Goal: Task Accomplishment & Management: Complete application form

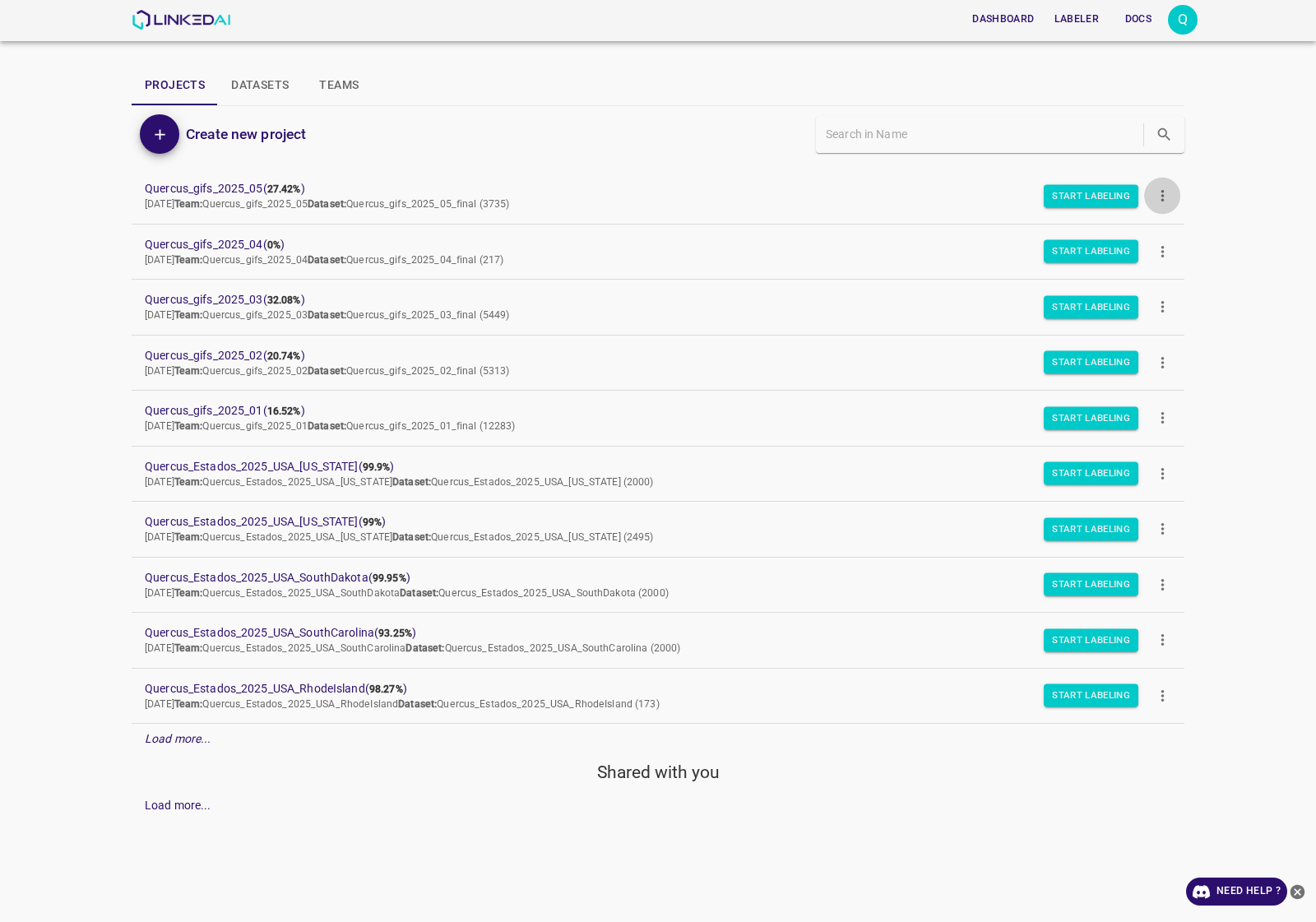
click at [1172, 190] on button "more" at bounding box center [1161, 196] width 37 height 37
click at [1184, 233] on div at bounding box center [1171, 235] width 30 height 14
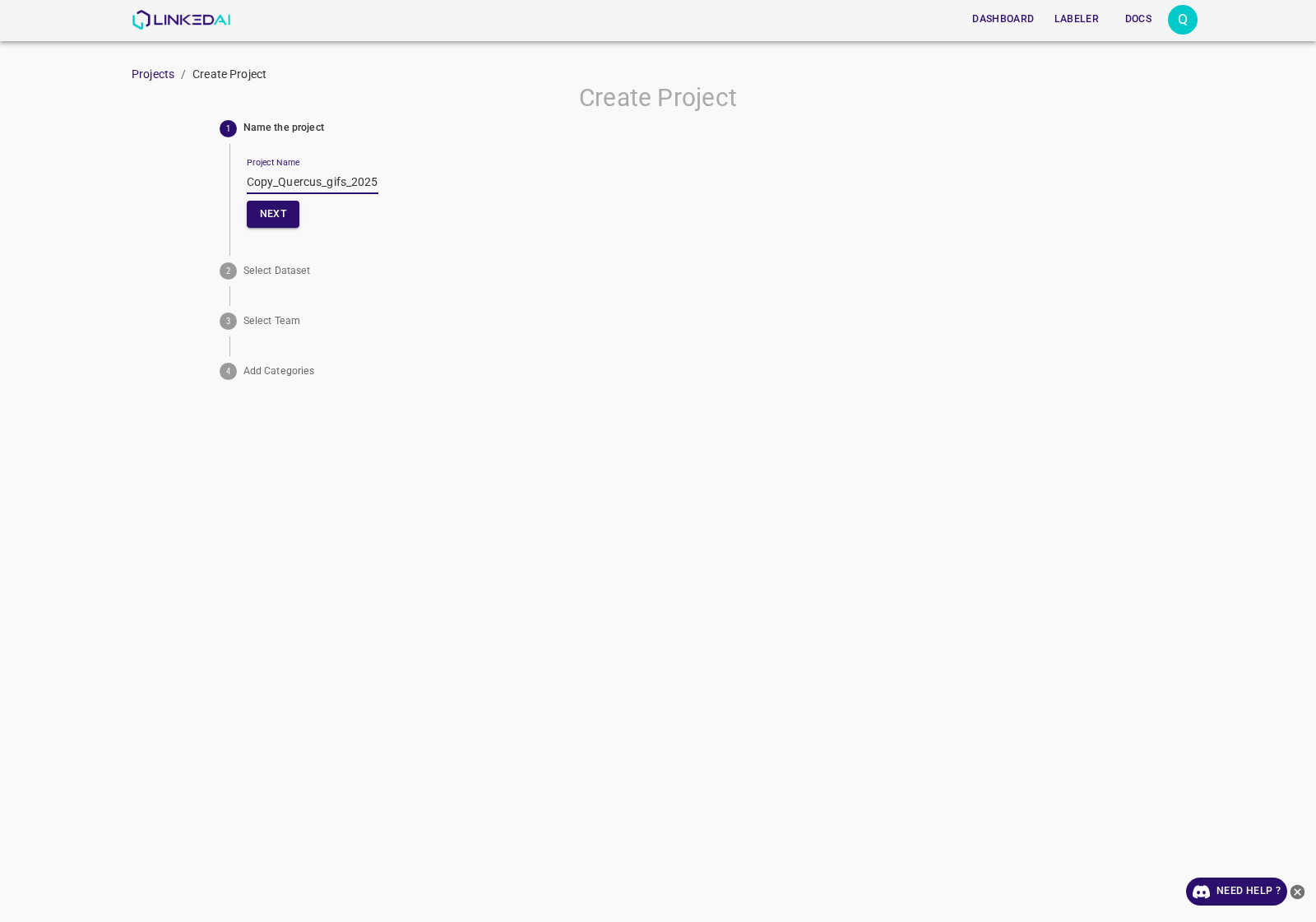
drag, startPoint x: 277, startPoint y: 177, endPoint x: 190, endPoint y: 178, distance: 87.0
click at [190, 178] on div "Create Project 1 Name the project Project Name Copy_Quercus_gifs_2025_05 Next 2…" at bounding box center [658, 235] width 1316 height 304
click at [334, 175] on input "Quercus_gifs_2025_05" at bounding box center [313, 182] width 131 height 24
click at [268, 180] on input "Quercus_gifs_2025_06" at bounding box center [313, 182] width 131 height 24
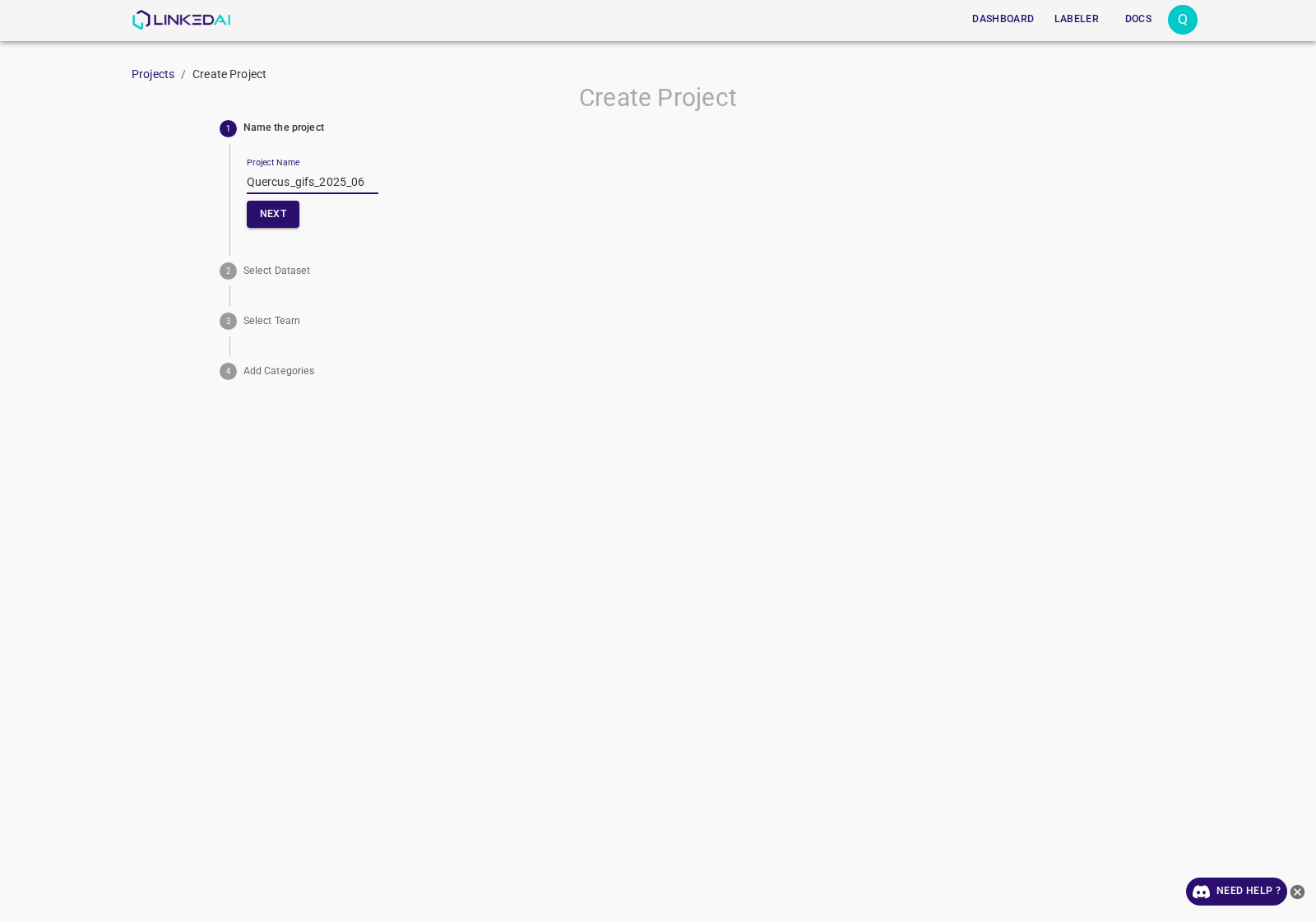
click at [268, 180] on input "Quercus_gifs_2025_06" at bounding box center [313, 182] width 131 height 24
type input "Quercus_gifs_2025_06"
click at [287, 201] on button "Next" at bounding box center [273, 214] width 53 height 27
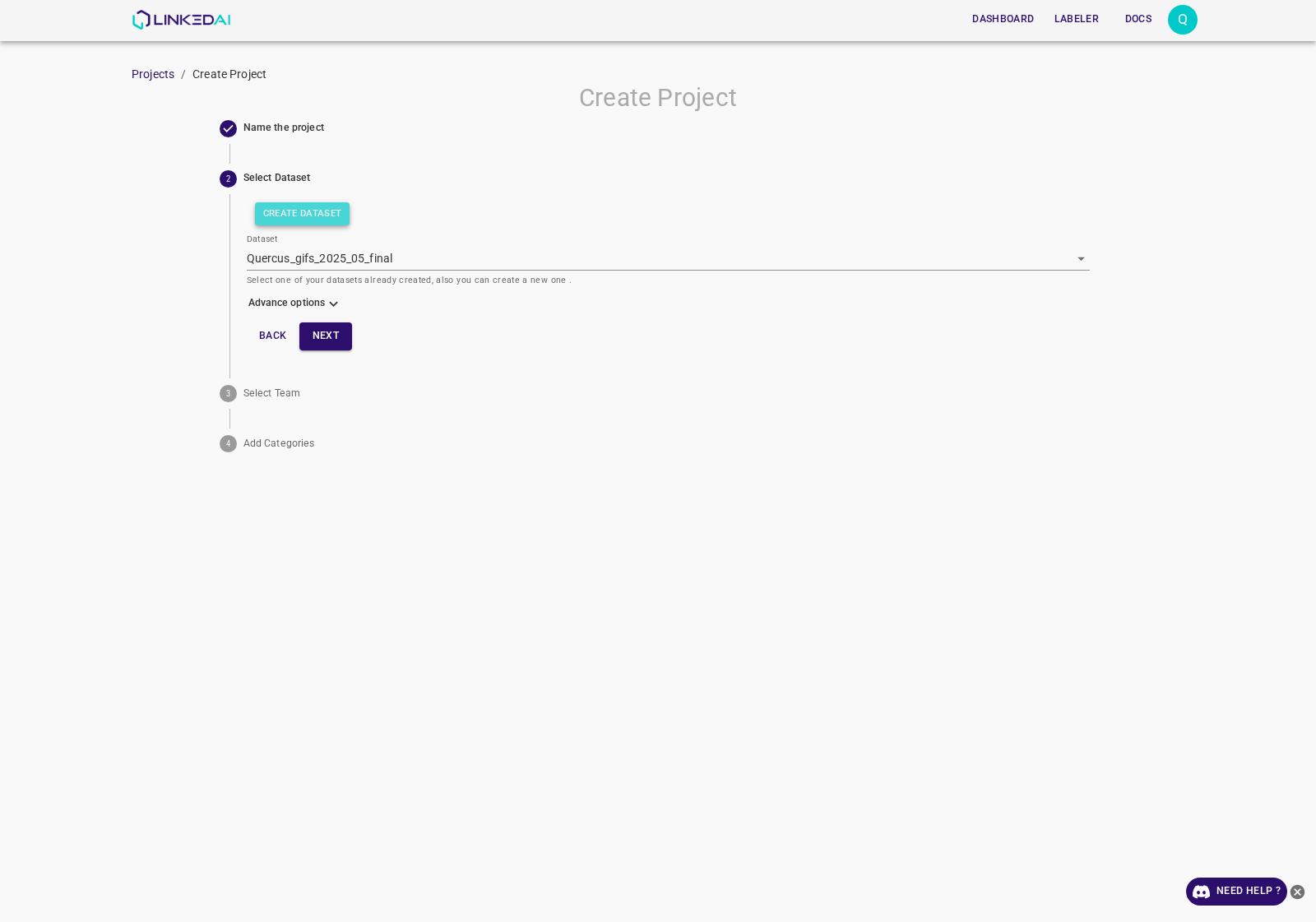
click at [314, 214] on button "Create Dataset" at bounding box center [303, 214] width 95 height 23
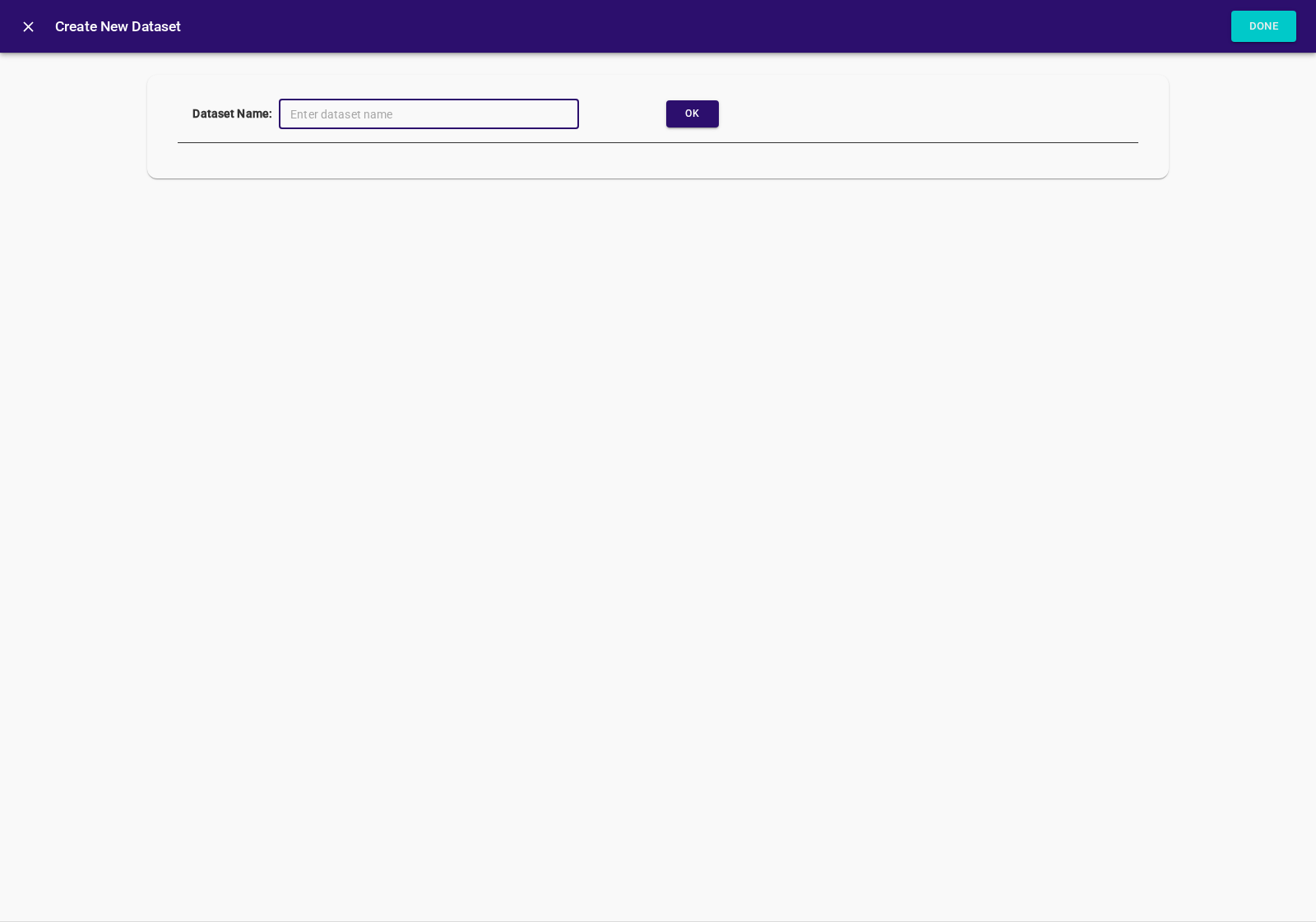
click at [25, 31] on icon "close" at bounding box center [28, 26] width 17 height 17
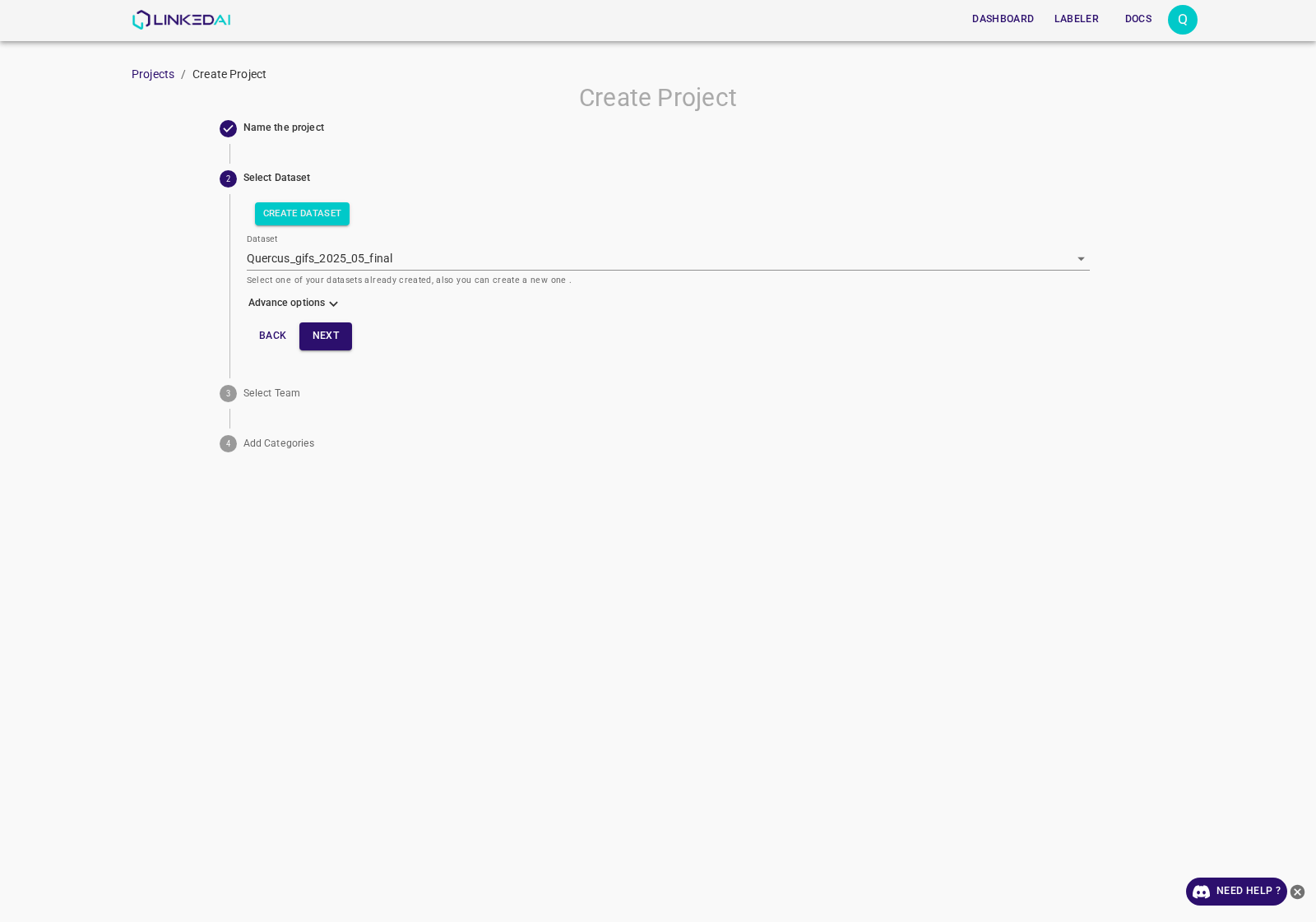
click at [331, 251] on body "Dashboard Labeler Docs Q Projects / Create Project Create Project Name the proj…" at bounding box center [658, 461] width 1316 height 922
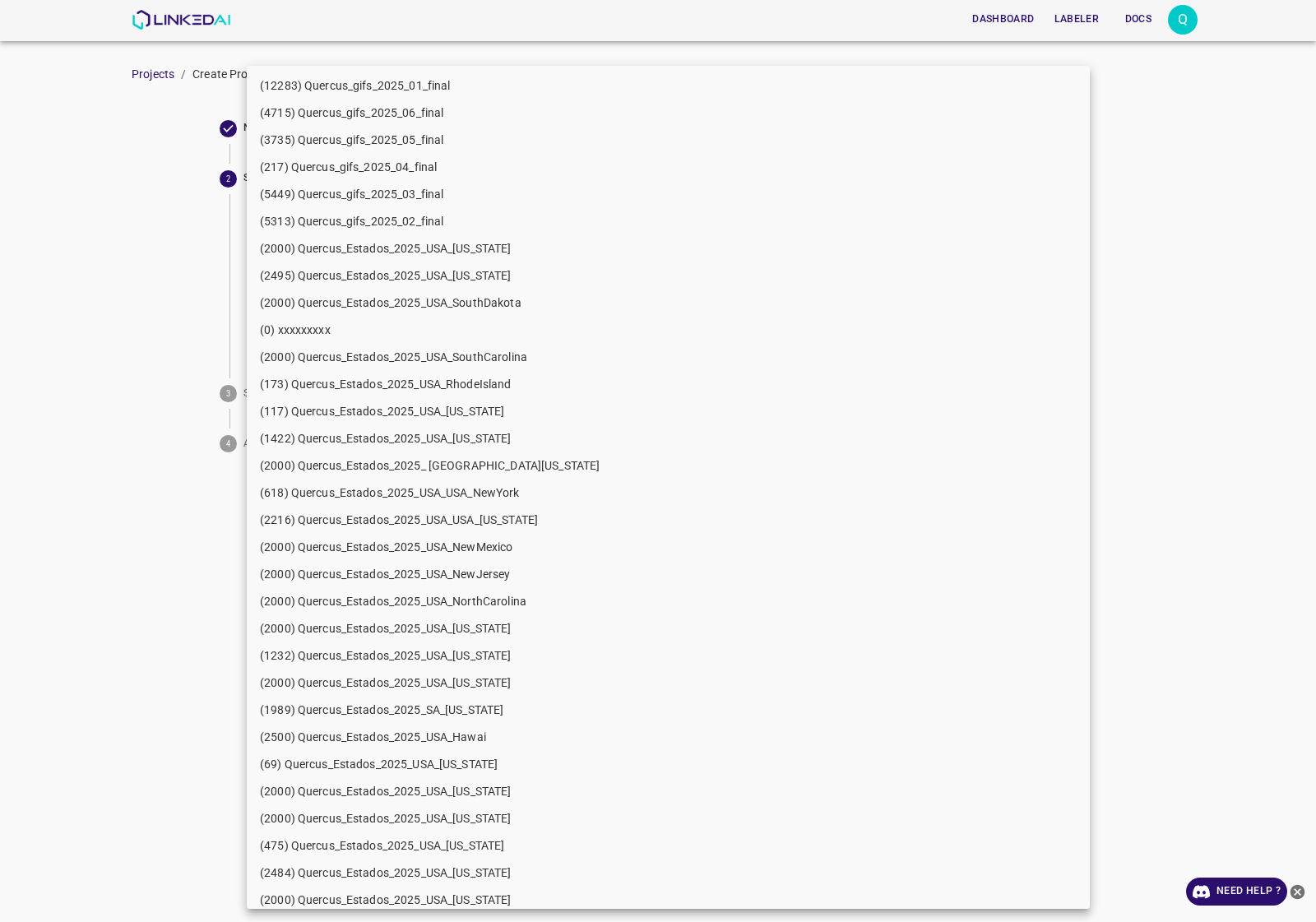
click at [413, 113] on li "(4715) Quercus_gifs_2025_06_final" at bounding box center [668, 113] width 843 height 27
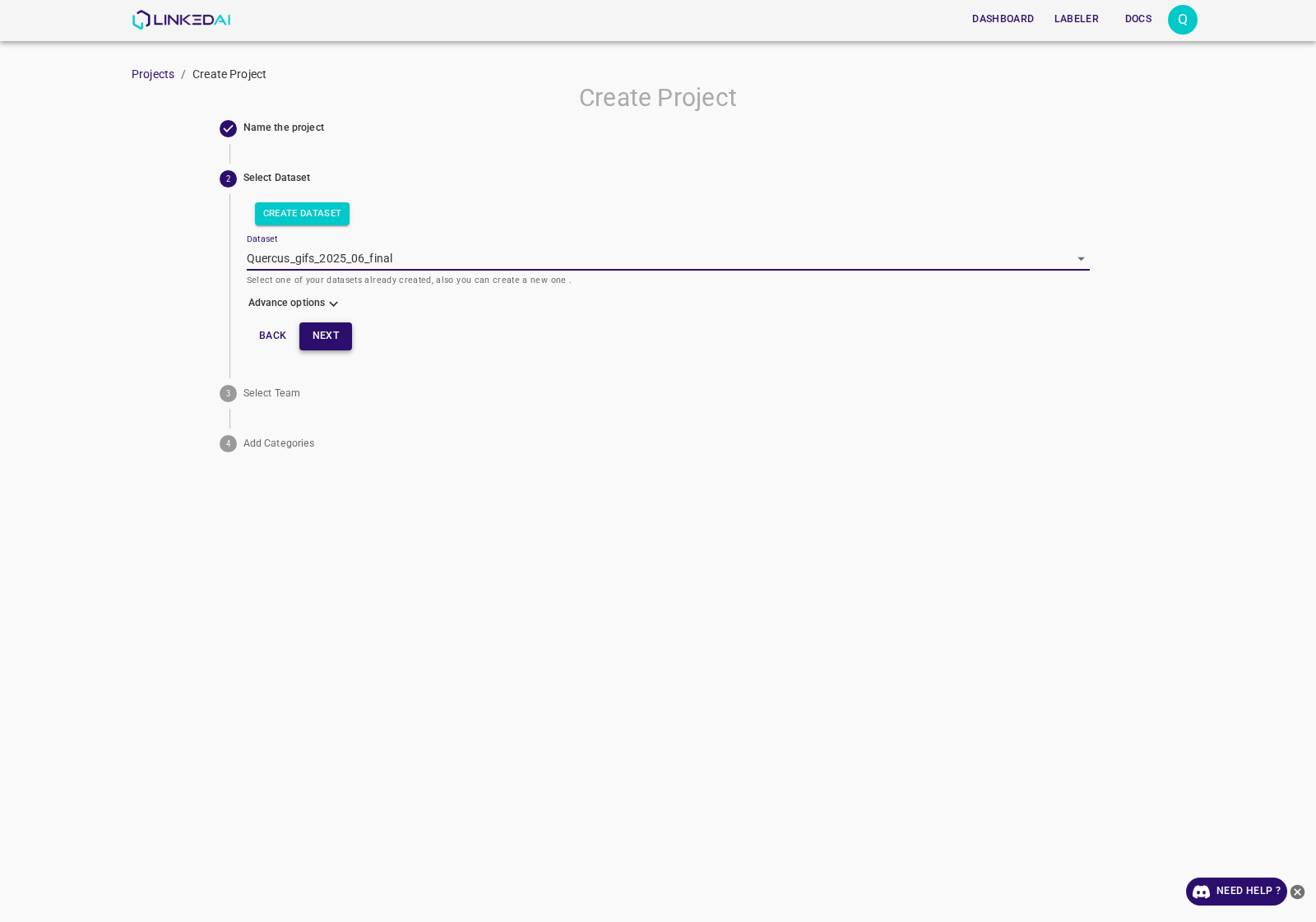
click at [334, 333] on button "Next" at bounding box center [325, 336] width 53 height 27
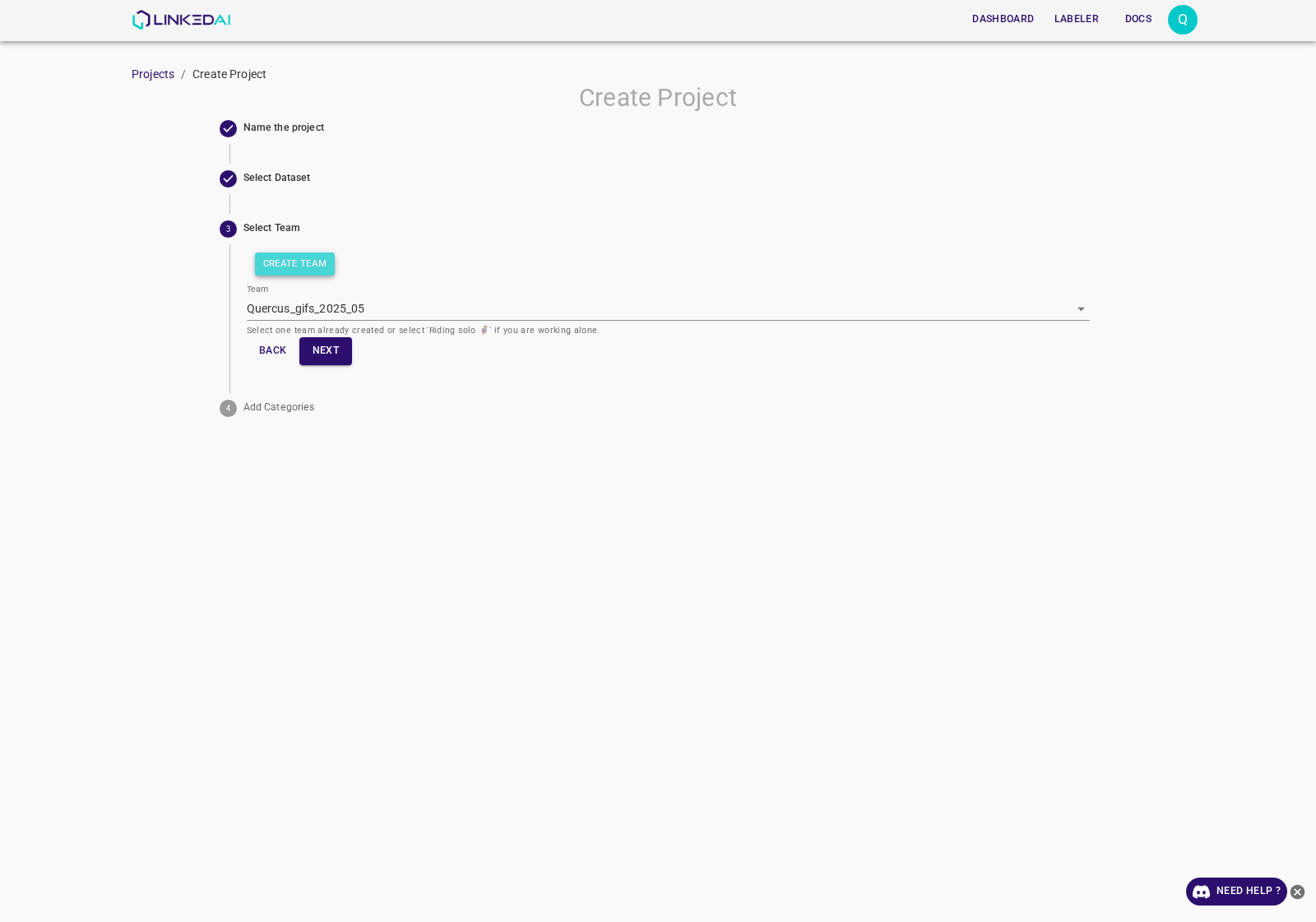
click at [316, 267] on button "Create Team" at bounding box center [296, 264] width 81 height 23
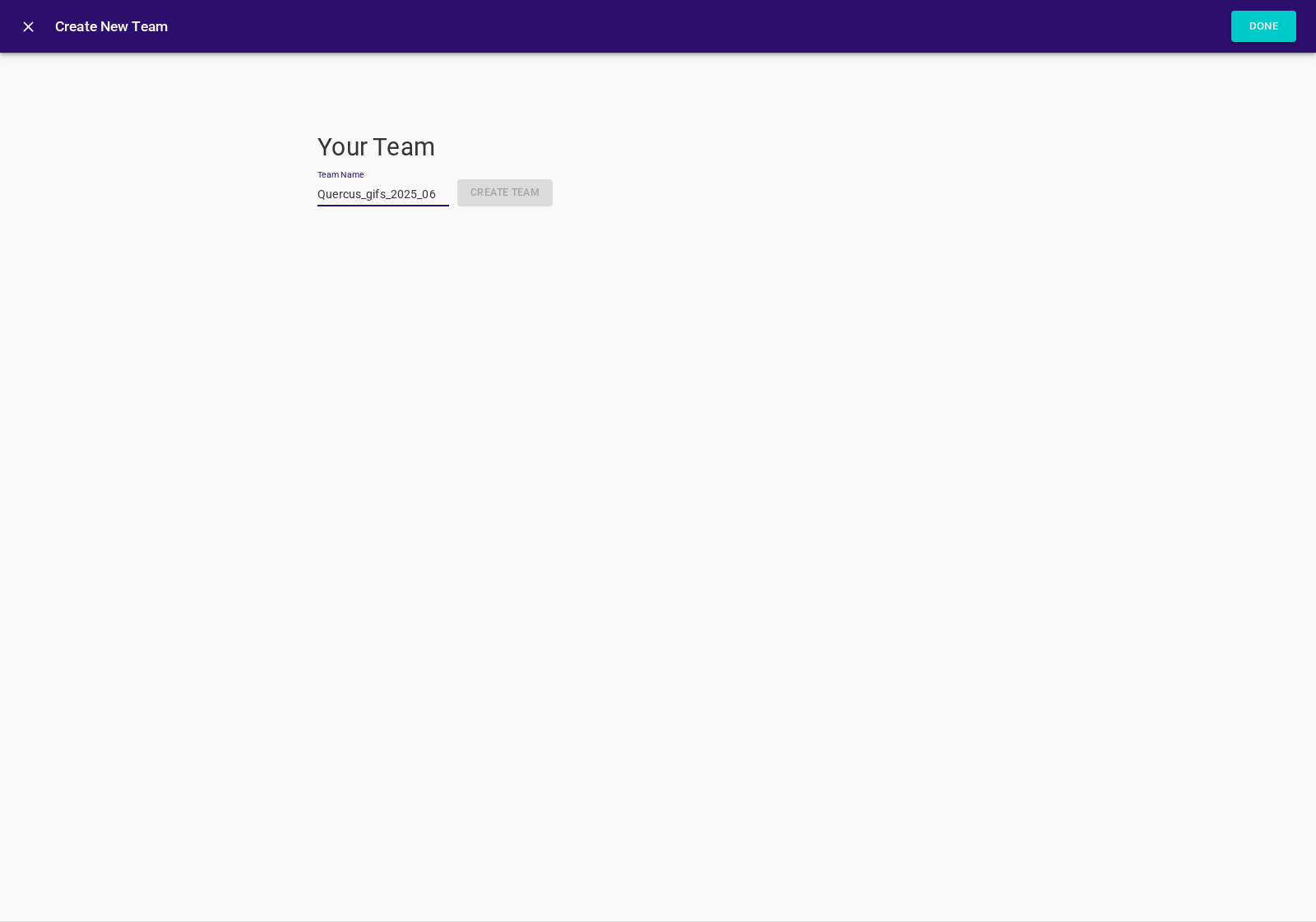
scroll to position [0, 3]
type input "Quercus_gifs_2025_06"
click at [503, 194] on button "Create Team" at bounding box center [505, 193] width 95 height 27
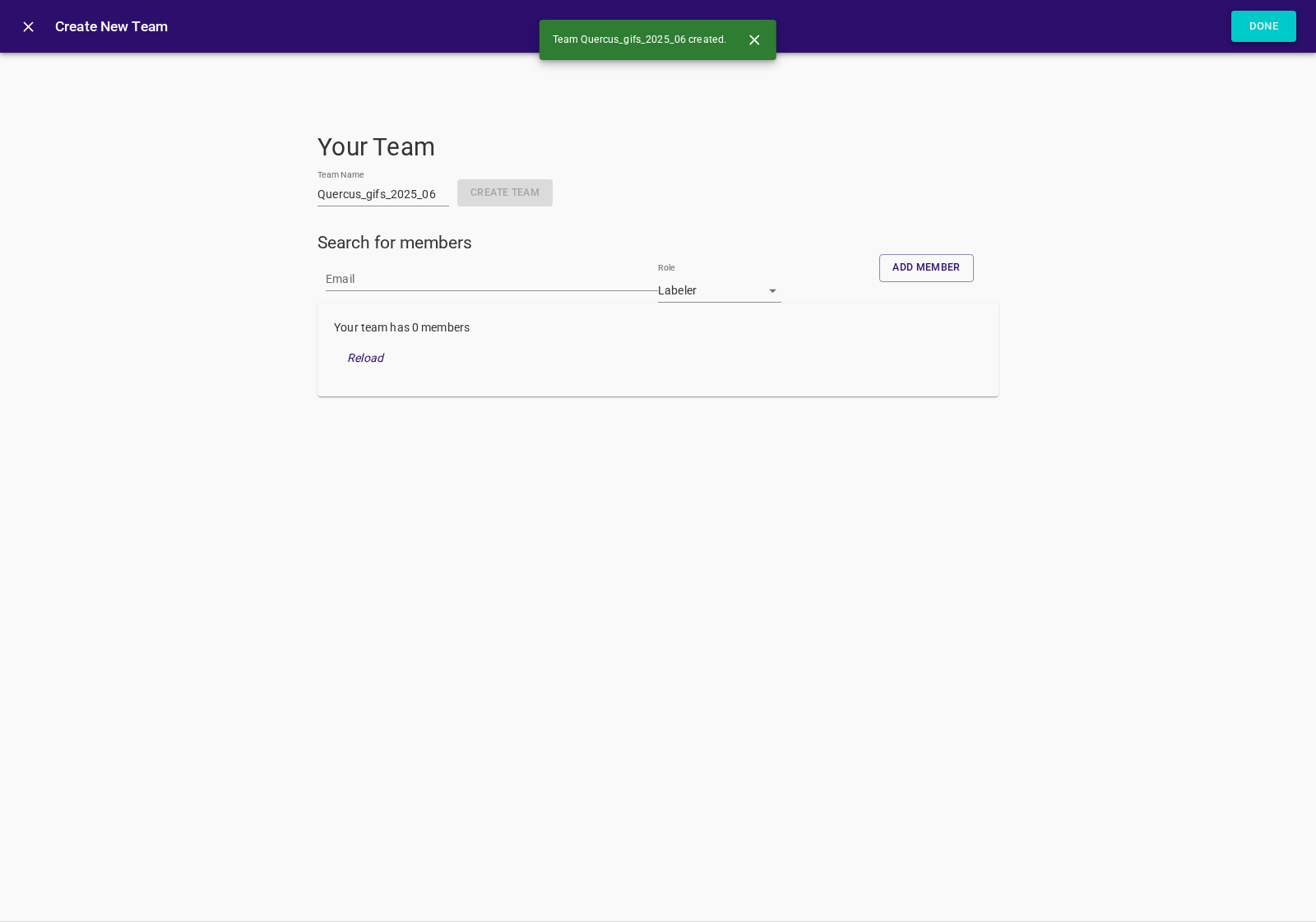
click at [1285, 14] on button "Done" at bounding box center [1263, 27] width 66 height 32
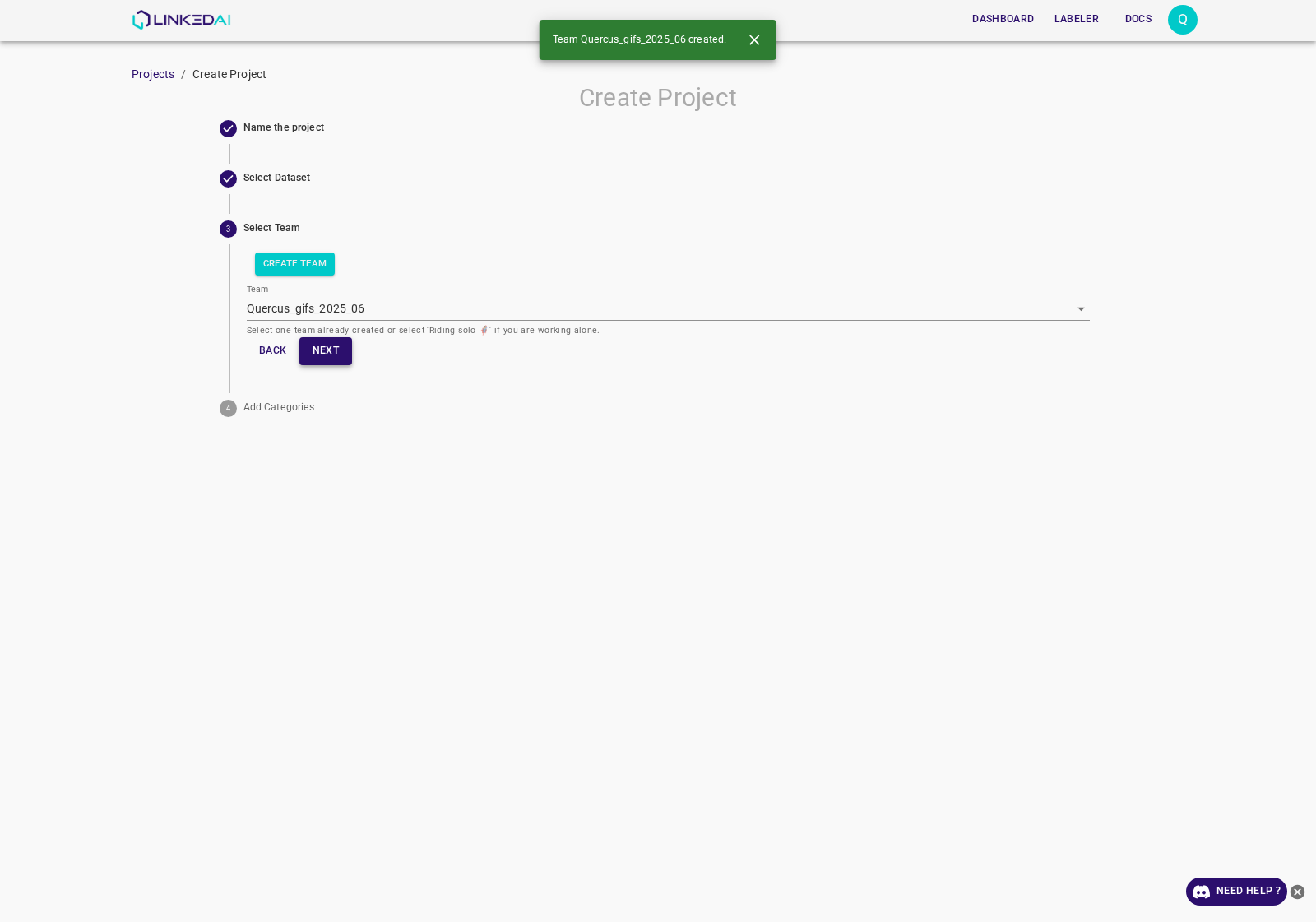
click at [339, 352] on button "Next" at bounding box center [325, 350] width 53 height 27
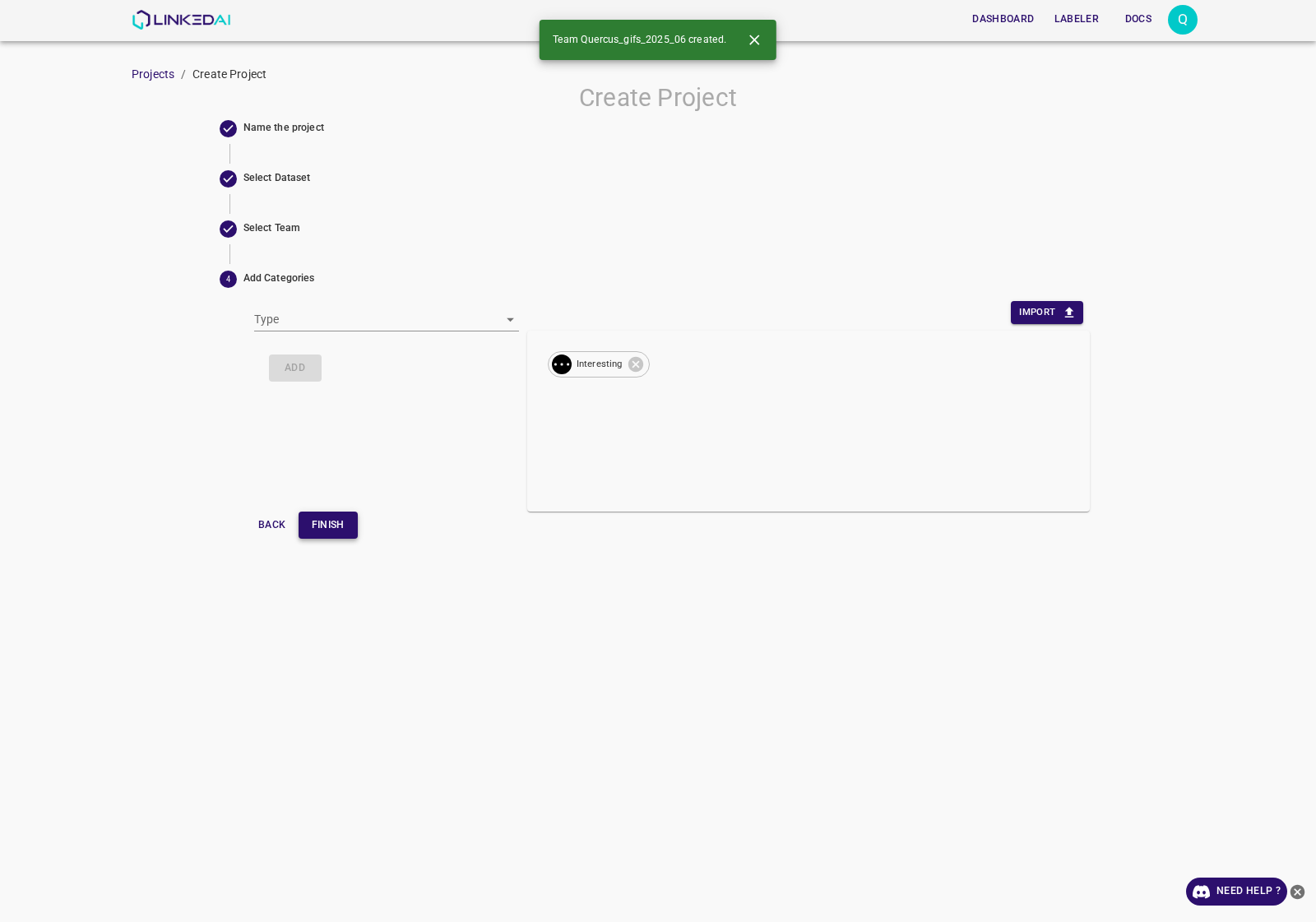
click at [354, 520] on button "Finish" at bounding box center [328, 525] width 59 height 27
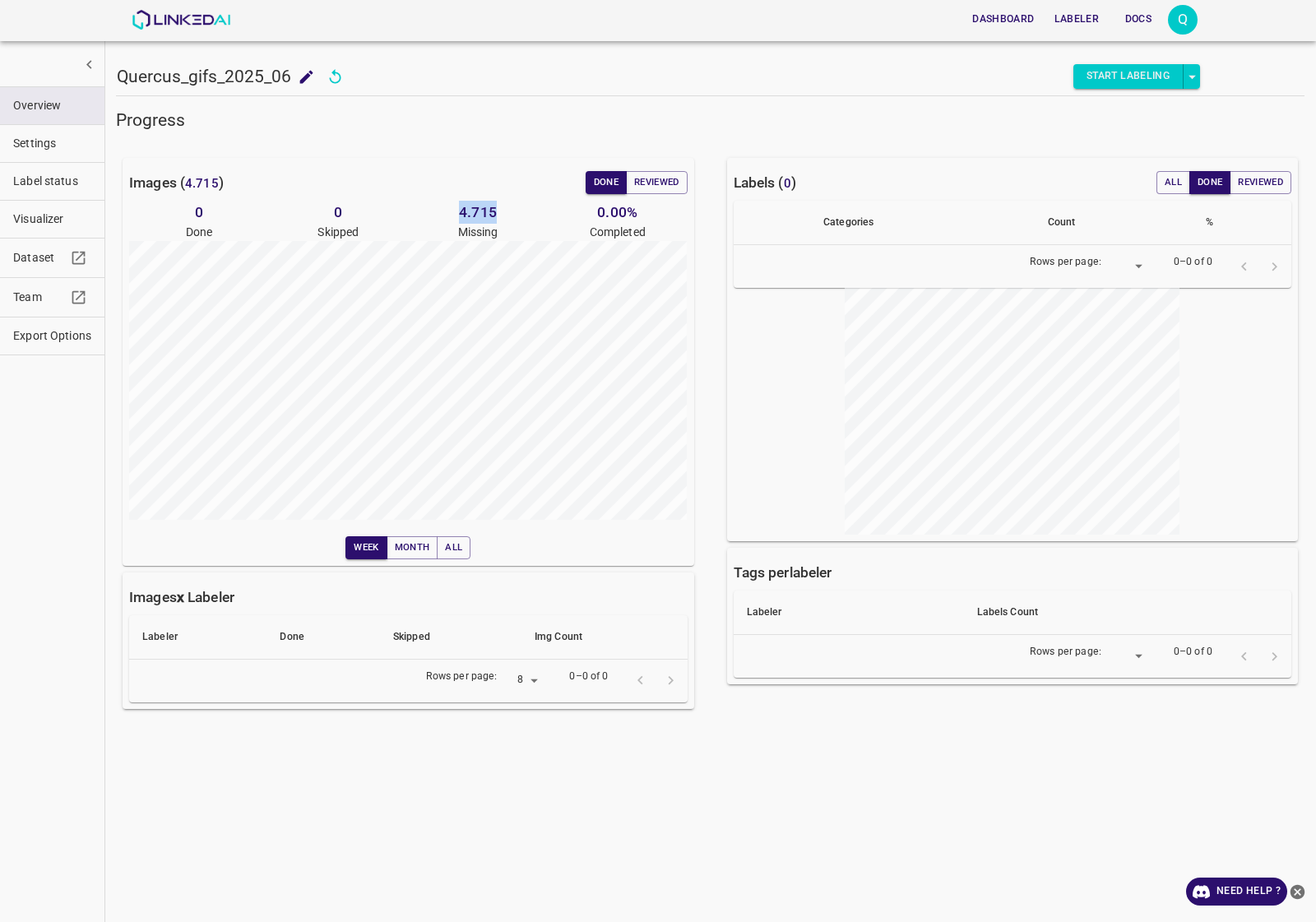
drag, startPoint x: 454, startPoint y: 216, endPoint x: 496, endPoint y: 216, distance: 42.0
click at [496, 216] on h6 "4.715" at bounding box center [478, 212] width 140 height 23
click at [512, 209] on h6 "4.715" at bounding box center [478, 212] width 140 height 23
click at [180, 14] on img at bounding box center [181, 20] width 100 height 20
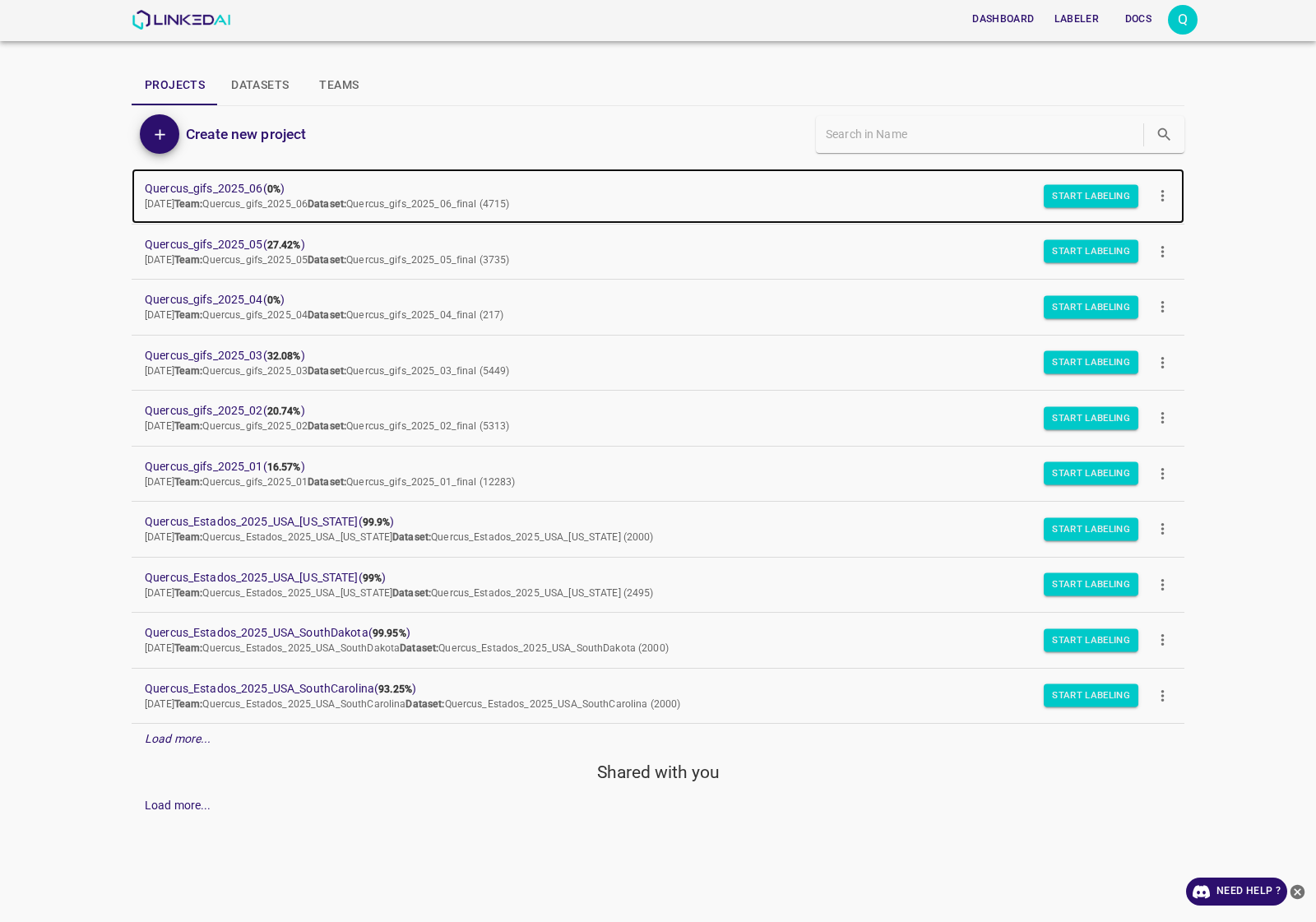
click at [244, 177] on link "Quercus_gifs_2025_06 ( 0% ) Thu Sep 18 2025 Team: Quercus_gifs_2025_06 Dataset:…" at bounding box center [658, 196] width 1053 height 55
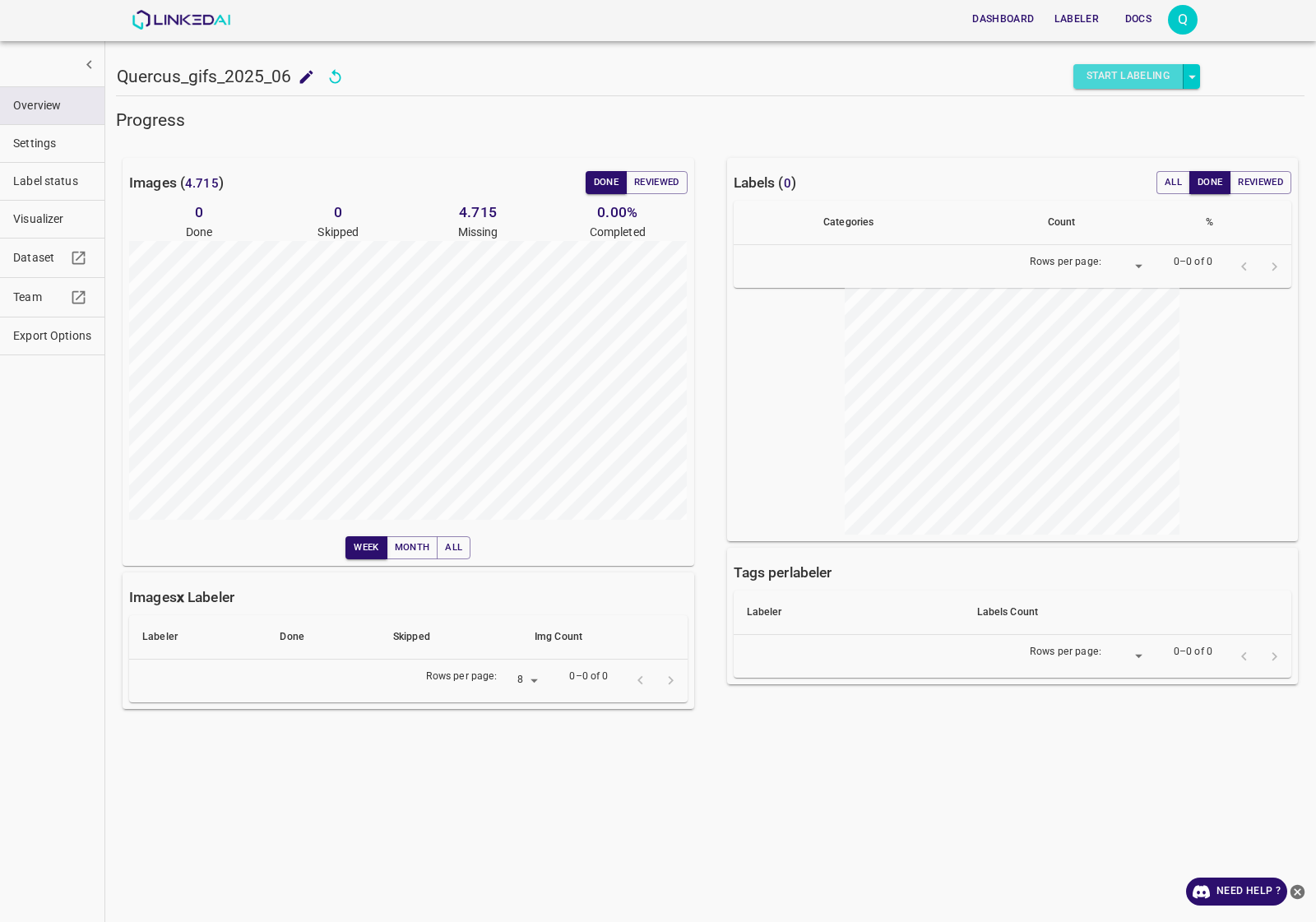
click at [1114, 81] on button "Start Labeling" at bounding box center [1128, 75] width 110 height 24
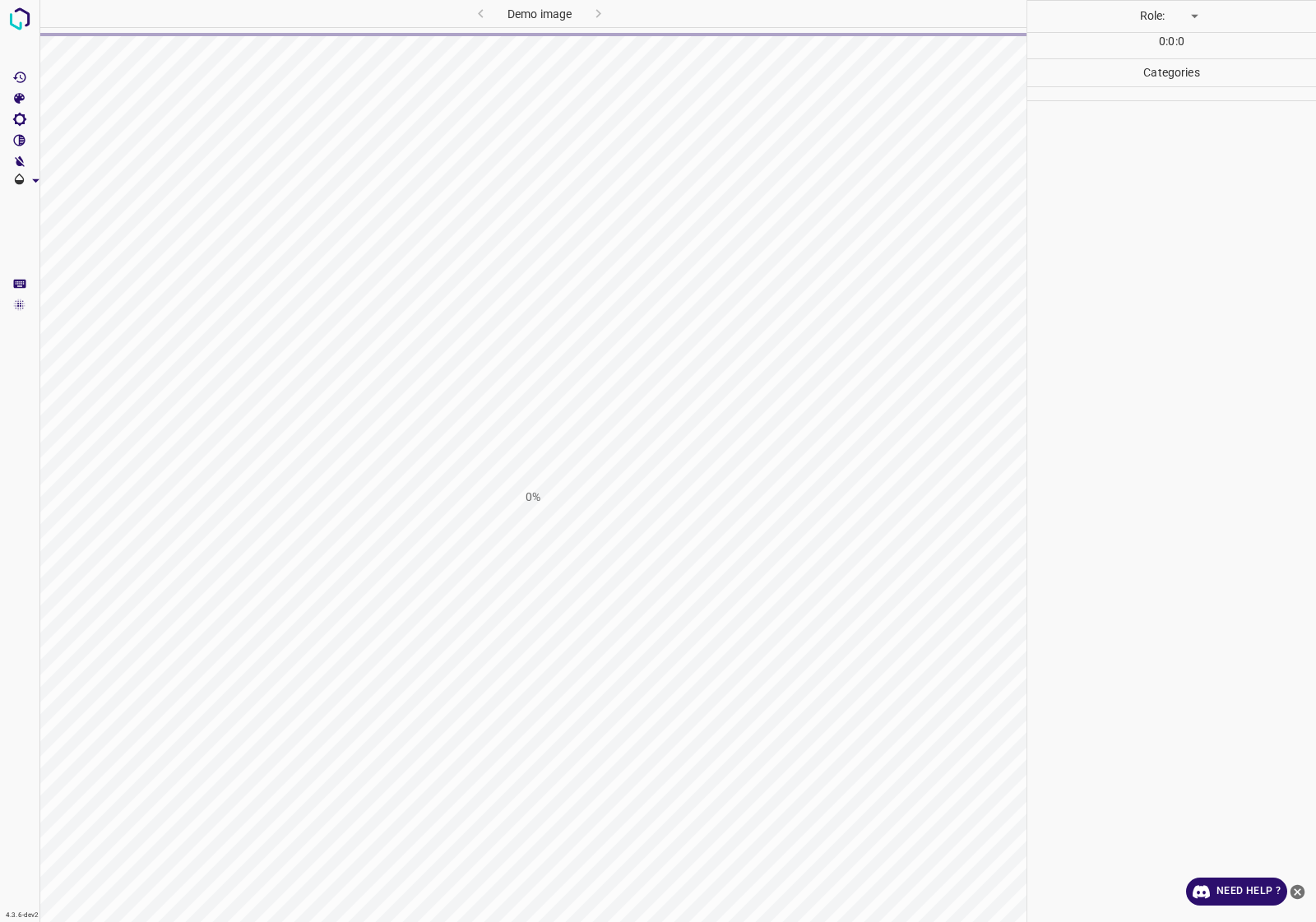
type input "labeler"
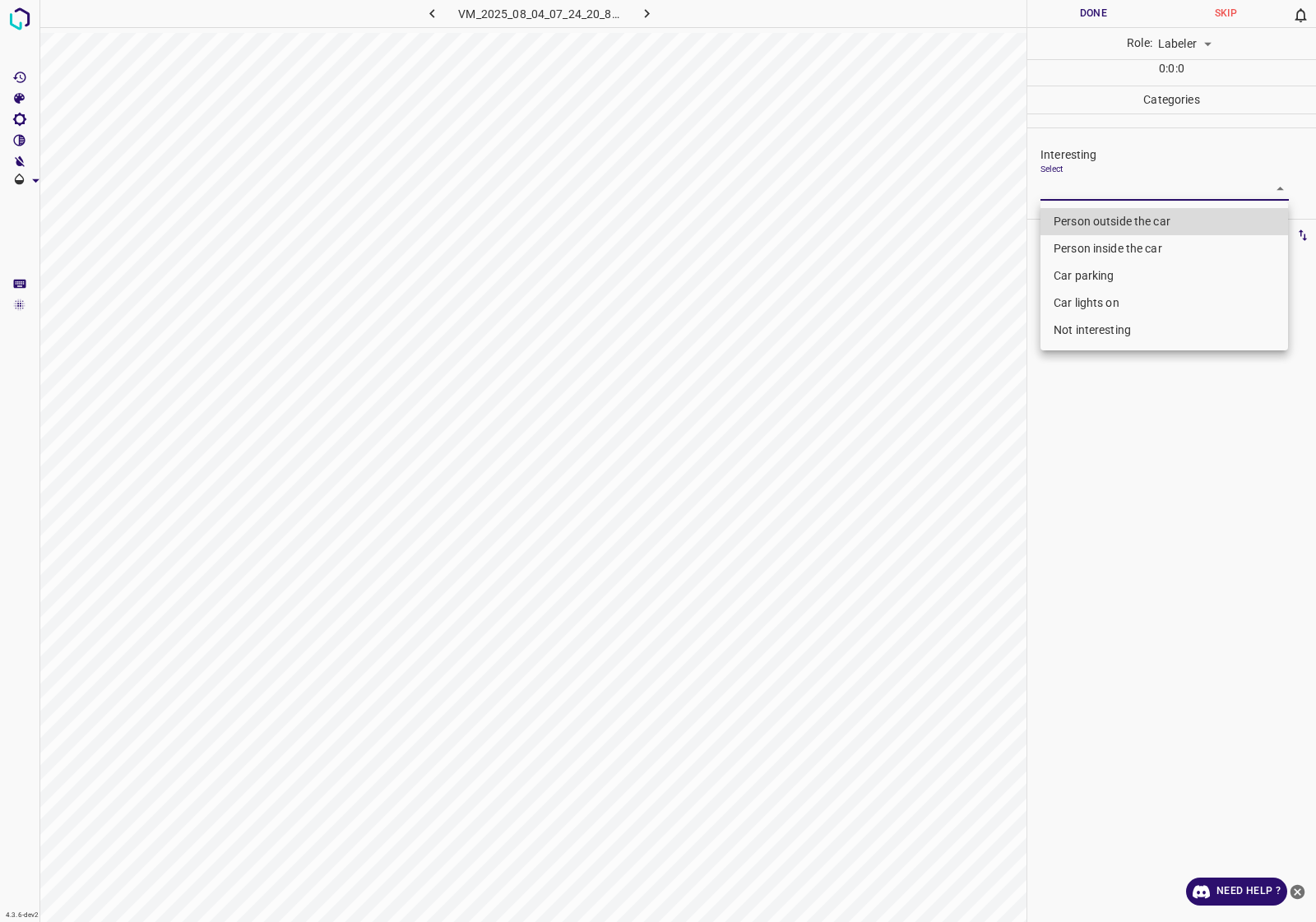
click at [1131, 188] on body "4.3.6-dev2 VM_2025_08_04_07_24_20_876_00.gif Done Skip 0 Role: Labeler labeler …" at bounding box center [658, 461] width 1316 height 922
click at [1129, 219] on li "Person outside the car" at bounding box center [1164, 222] width 248 height 27
type input "Person outside the car"
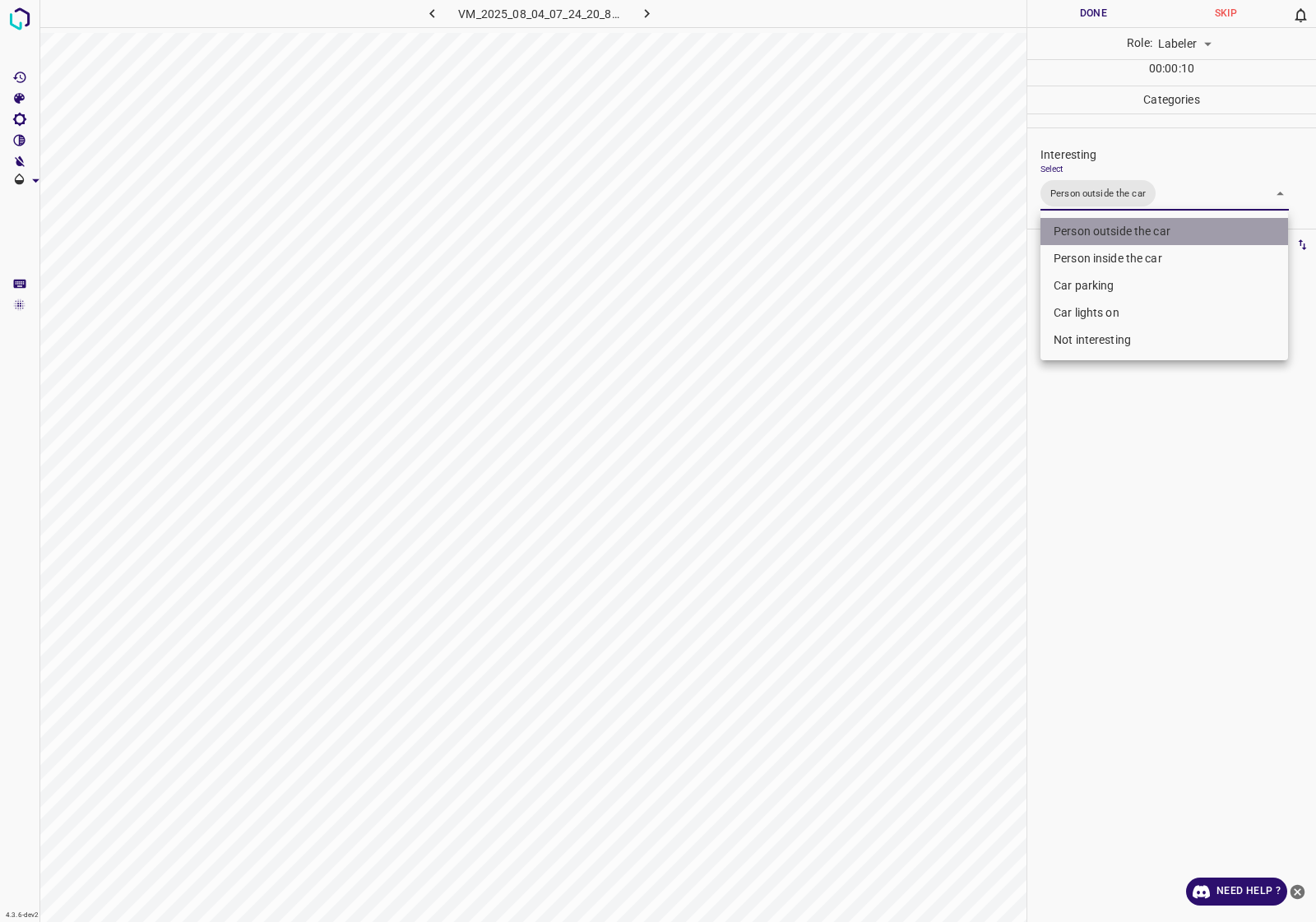
drag, startPoint x: 1135, startPoint y: 230, endPoint x: 1197, endPoint y: 572, distance: 347.6
click at [1135, 231] on li "Person outside the car" at bounding box center [1164, 232] width 248 height 27
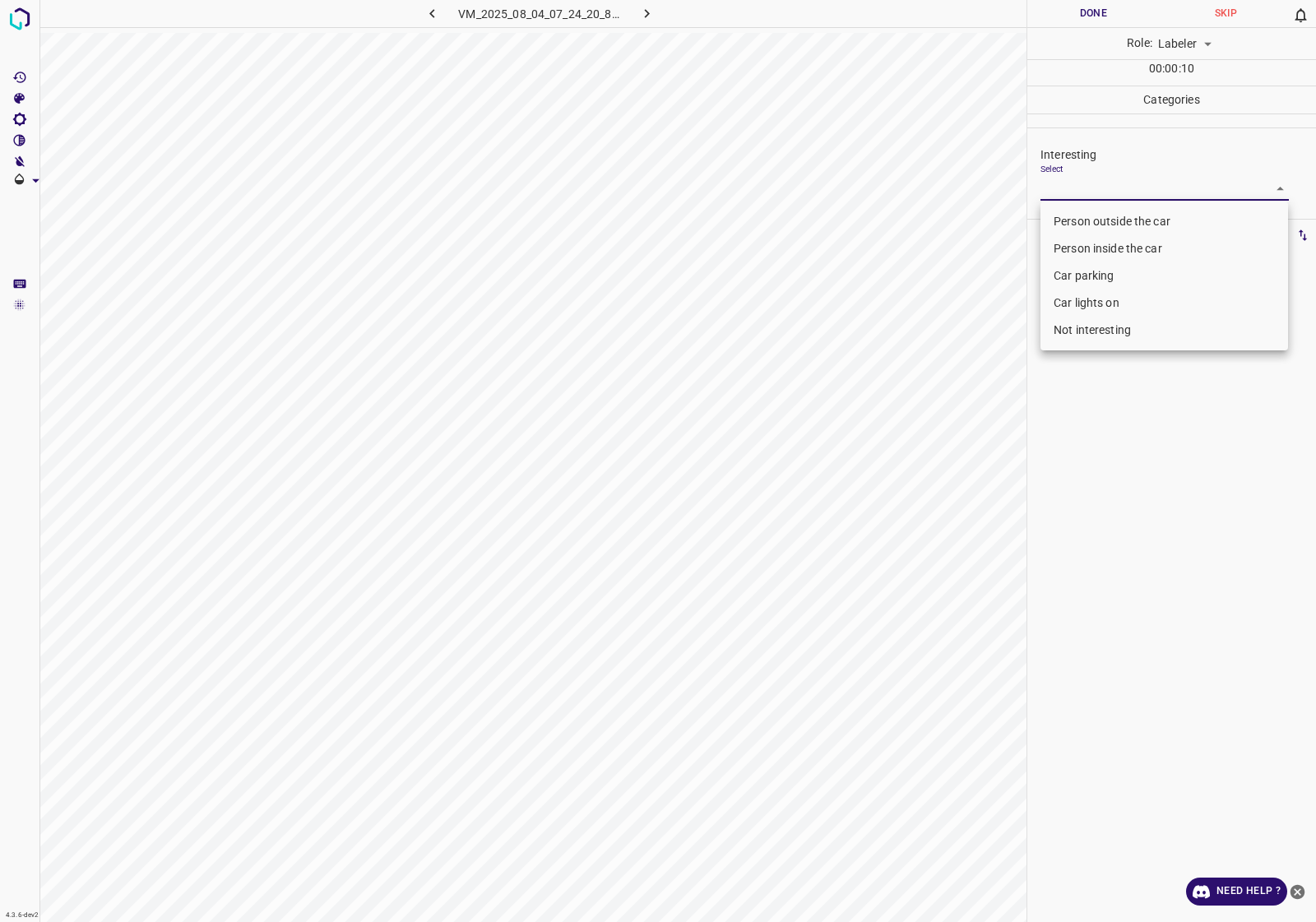
click at [1192, 615] on div at bounding box center [658, 461] width 1316 height 922
click at [1106, 183] on body "4.3.6-dev2 VM_2025_08_04_07_24_20_876_00.gif Done Skip 0 Role: Labeler labeler …" at bounding box center [658, 461] width 1316 height 922
click at [1114, 219] on li "Person outside the car" at bounding box center [1164, 222] width 248 height 27
type input "Person outside the car"
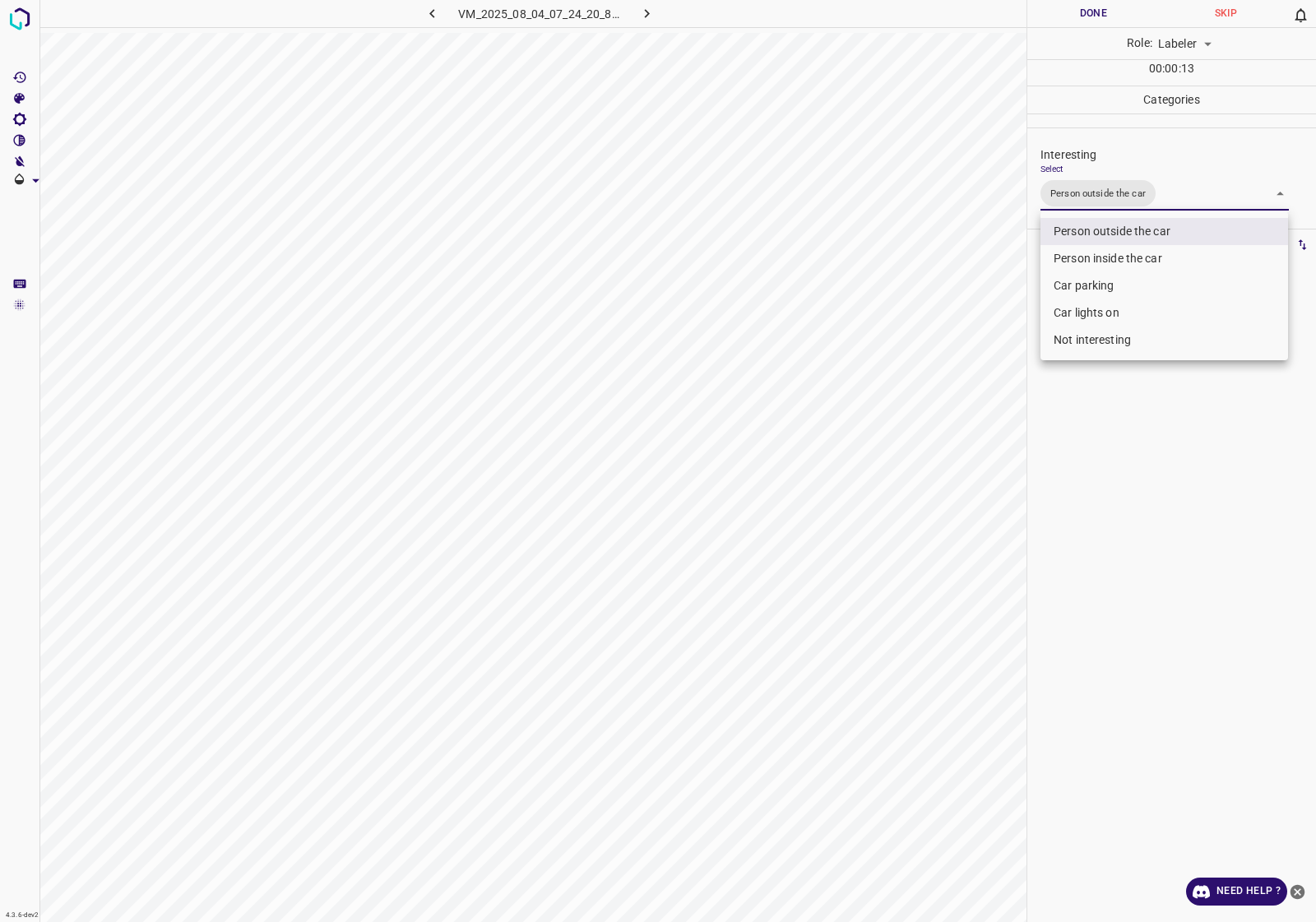
click at [1129, 432] on div at bounding box center [658, 461] width 1316 height 922
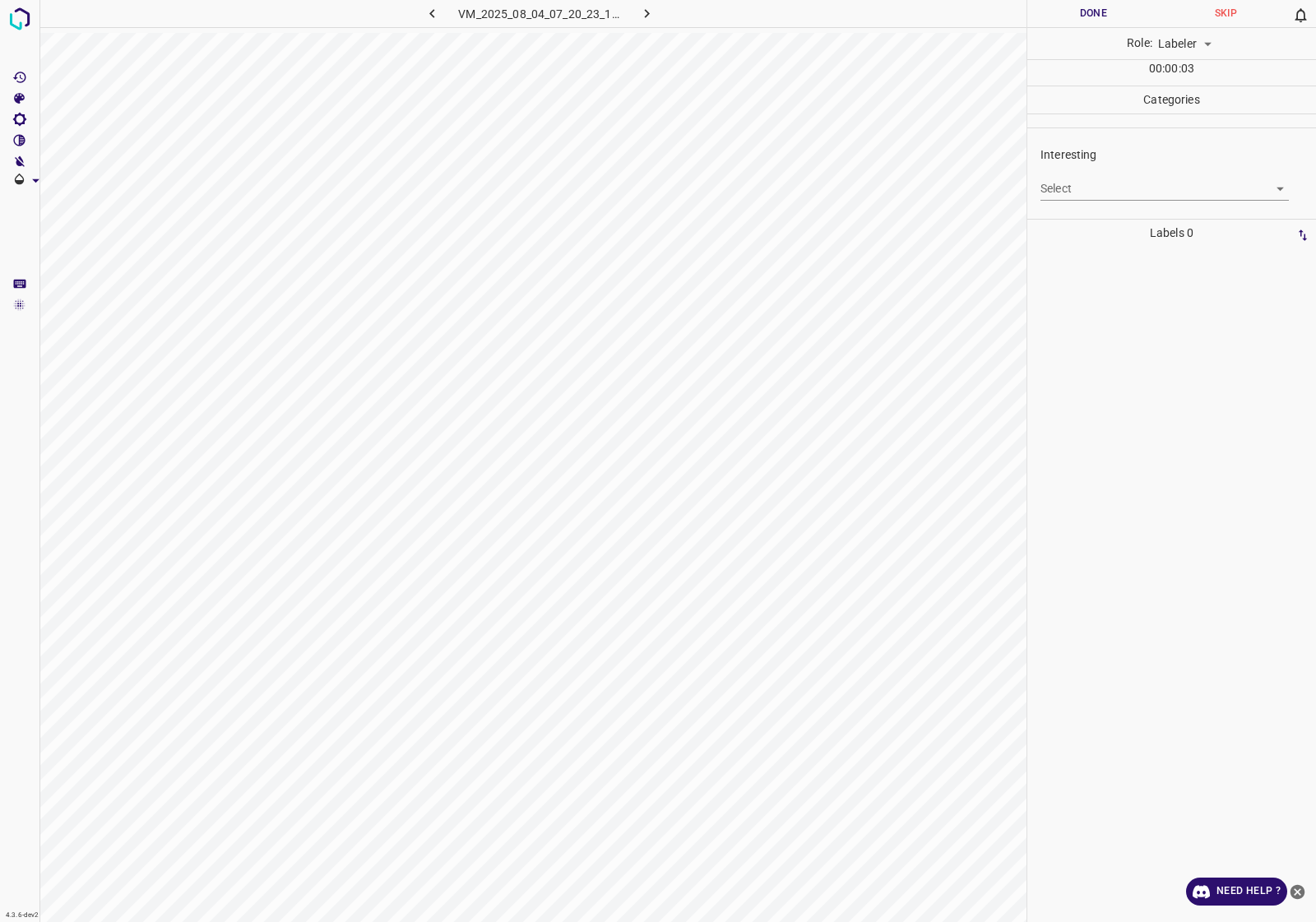
click at [1179, 190] on body "4.3.6-dev2 VM_2025_08_04_07_20_23_158_08.gif Done Skip 0 Role: Labeler labeler …" at bounding box center [658, 461] width 1316 height 922
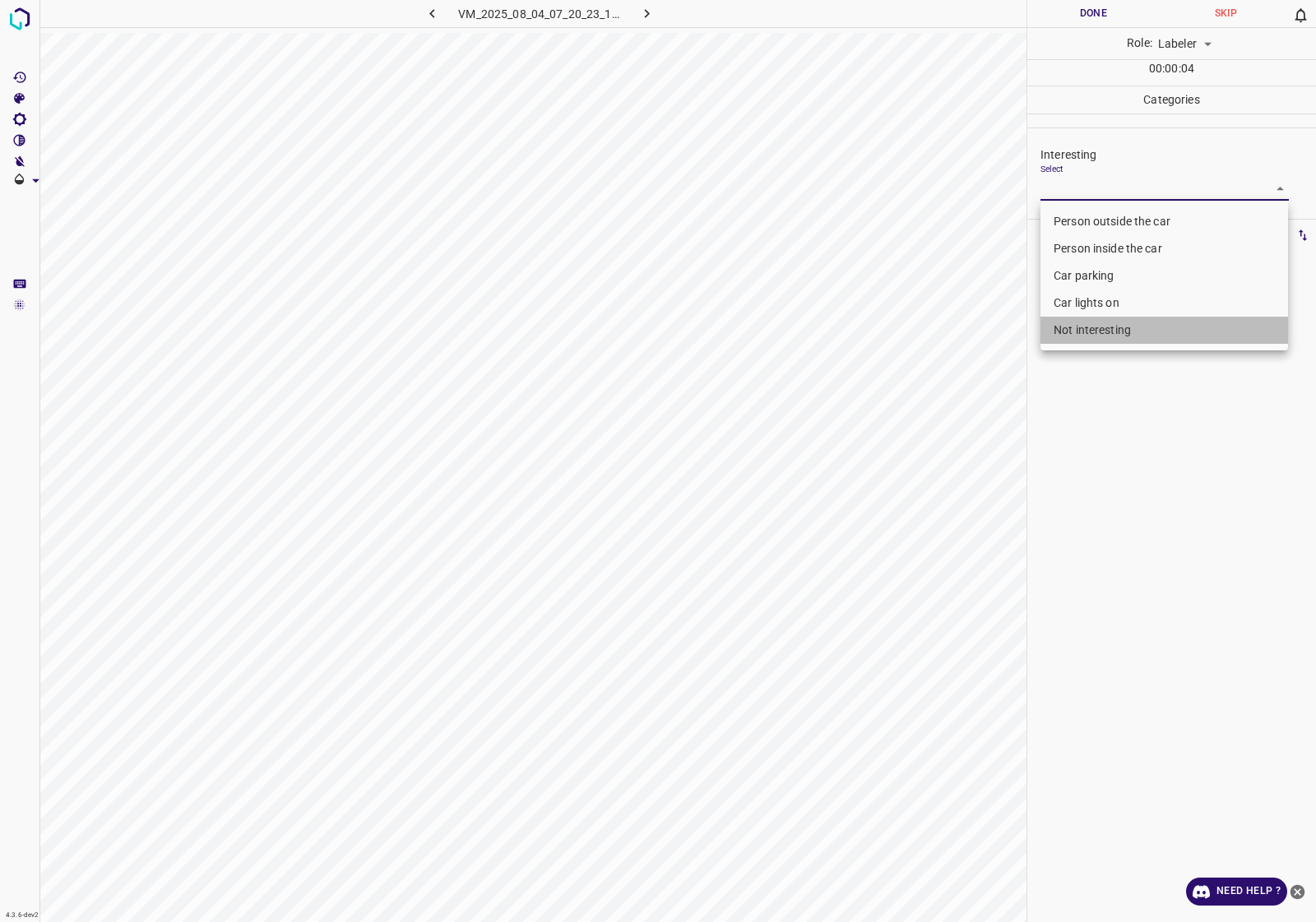
click at [1115, 324] on li "Not interesting" at bounding box center [1164, 330] width 248 height 27
type input "Not interesting"
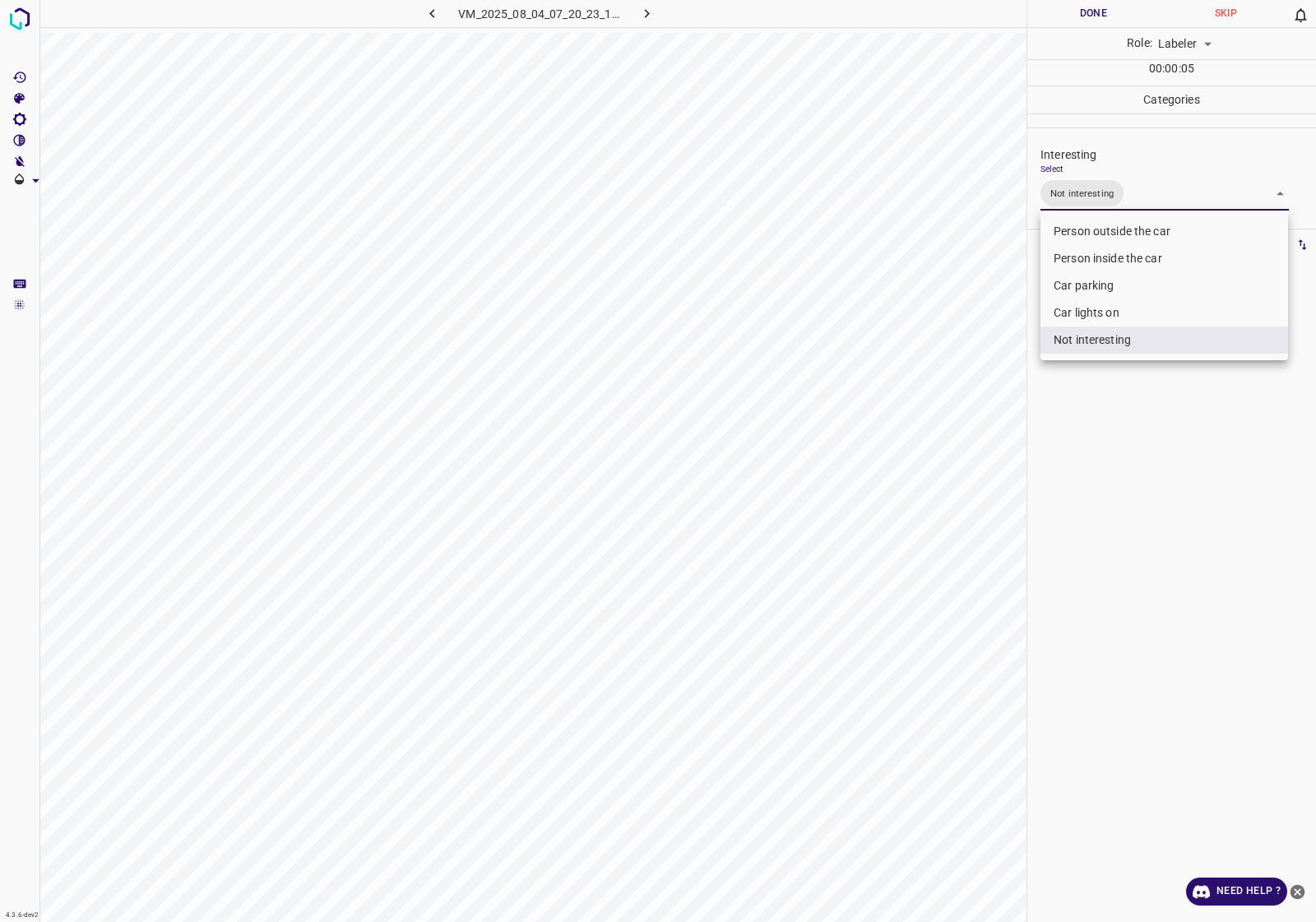
click at [1135, 432] on div at bounding box center [658, 461] width 1316 height 922
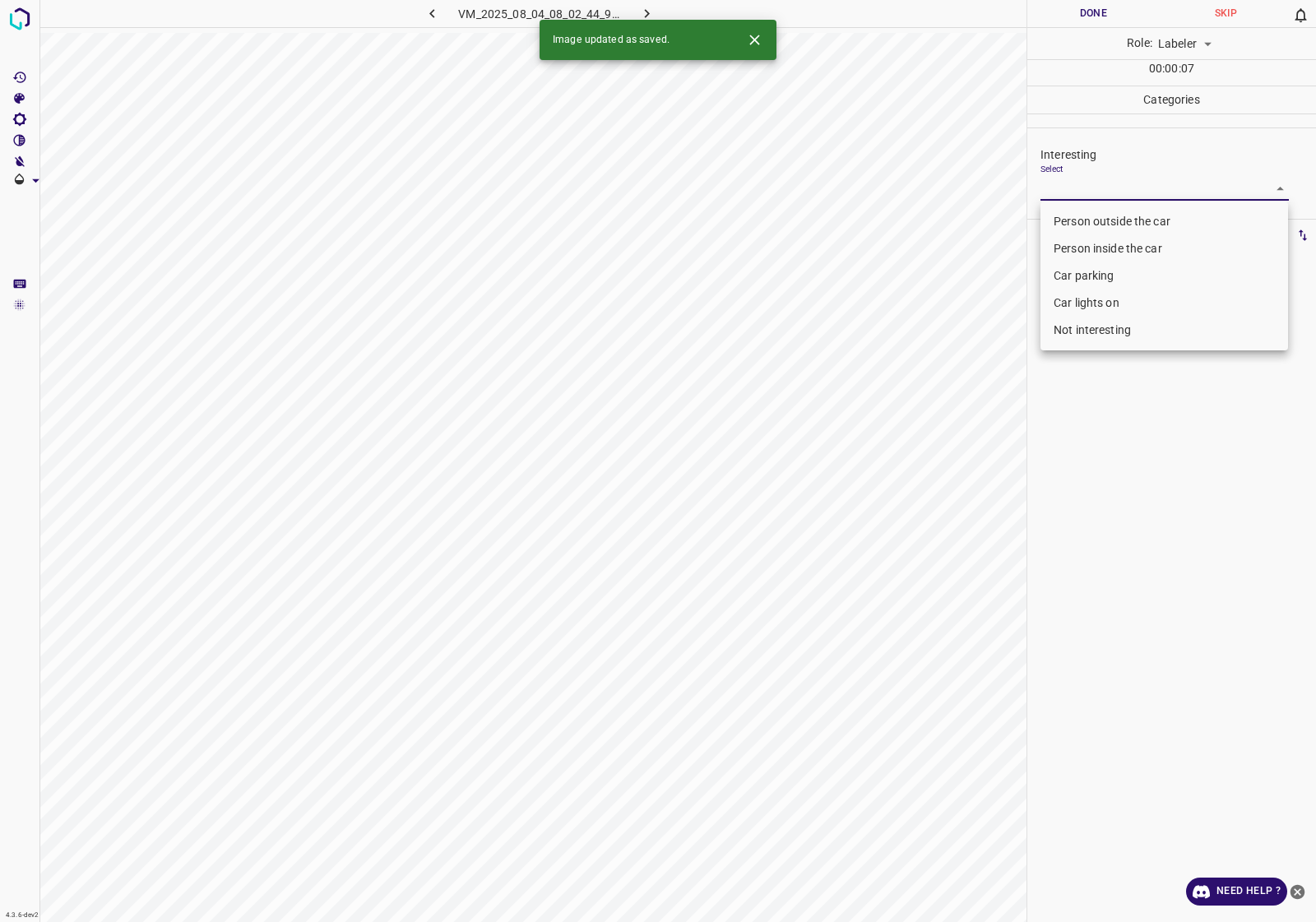
click at [1122, 177] on body "4.3.6-dev2 VM_2025_08_04_08_02_44_972_01.gif Done Skip 0 Role: Labeler labeler …" at bounding box center [658, 461] width 1316 height 922
click at [1123, 248] on li "Person inside the car" at bounding box center [1164, 249] width 248 height 27
type input "Person inside the car"
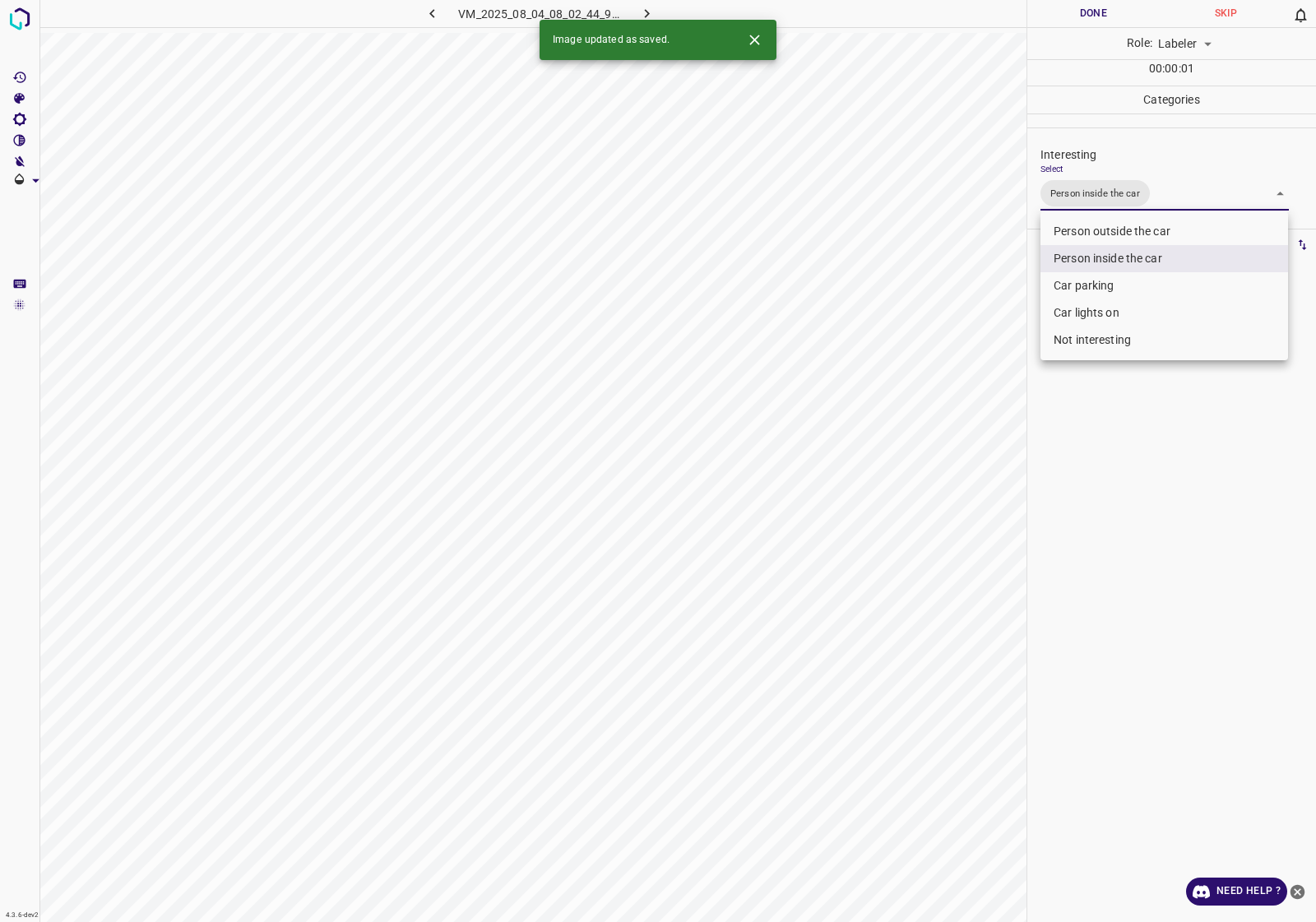
click at [1143, 478] on div at bounding box center [658, 461] width 1316 height 922
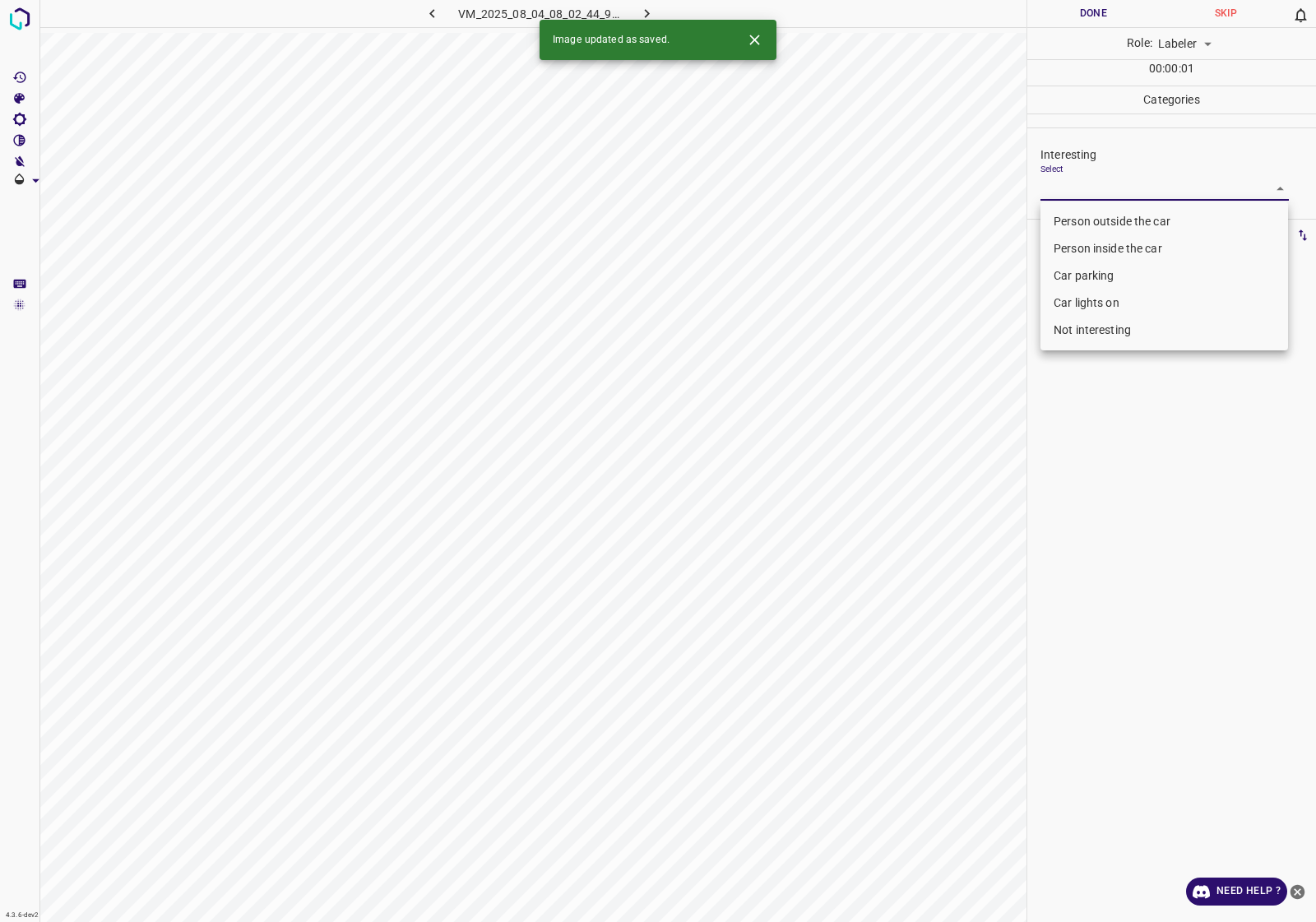
click at [1079, 185] on body "4.3.6-dev2 VM_2025_08_04_08_02_44_972_05.gif Done Skip 0 Role: Labeler labeler …" at bounding box center [658, 461] width 1316 height 922
click at [1111, 261] on li "Person inside the car" at bounding box center [1164, 249] width 248 height 27
type input "Person inside the car"
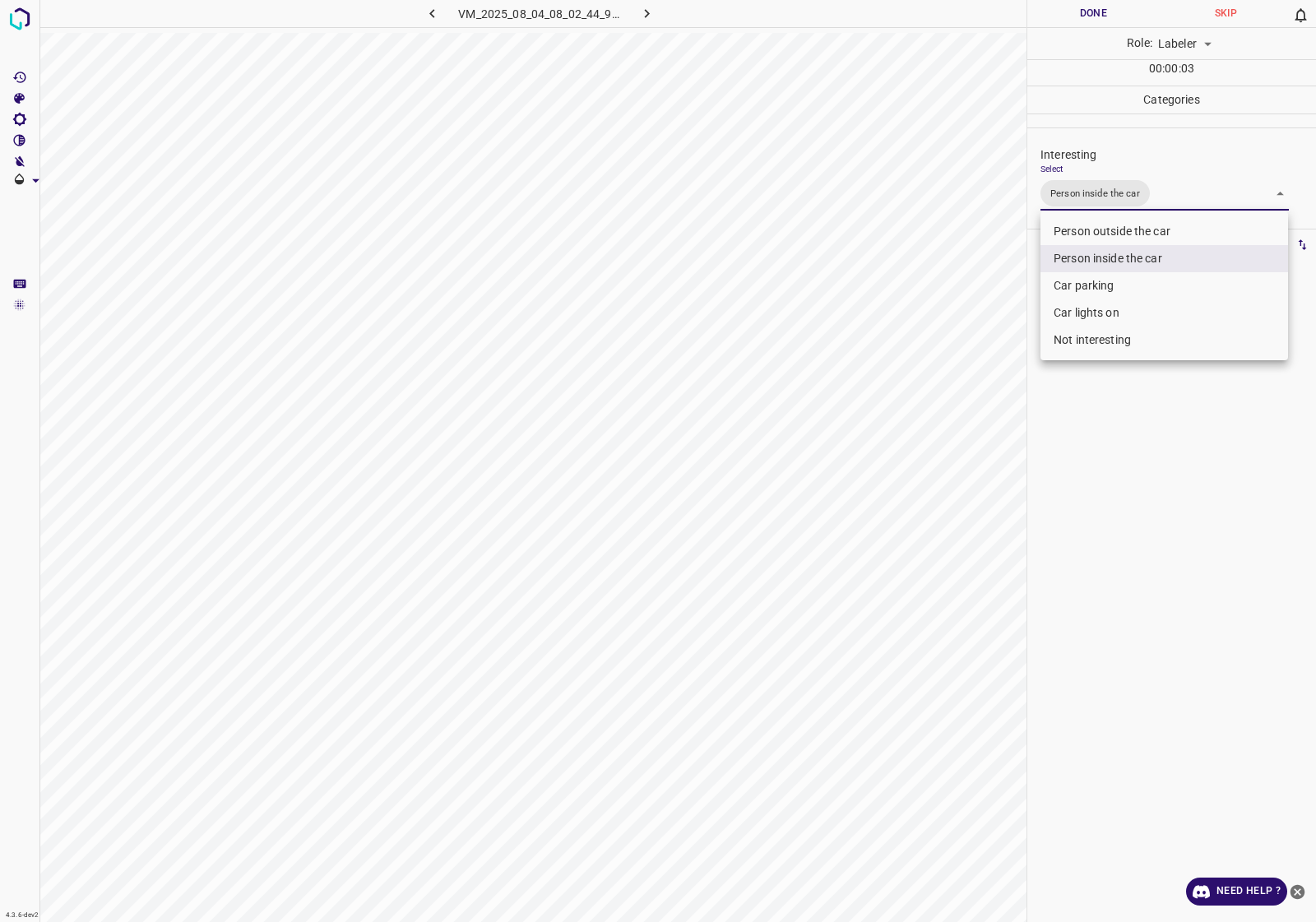
click at [1139, 444] on div at bounding box center [658, 461] width 1316 height 922
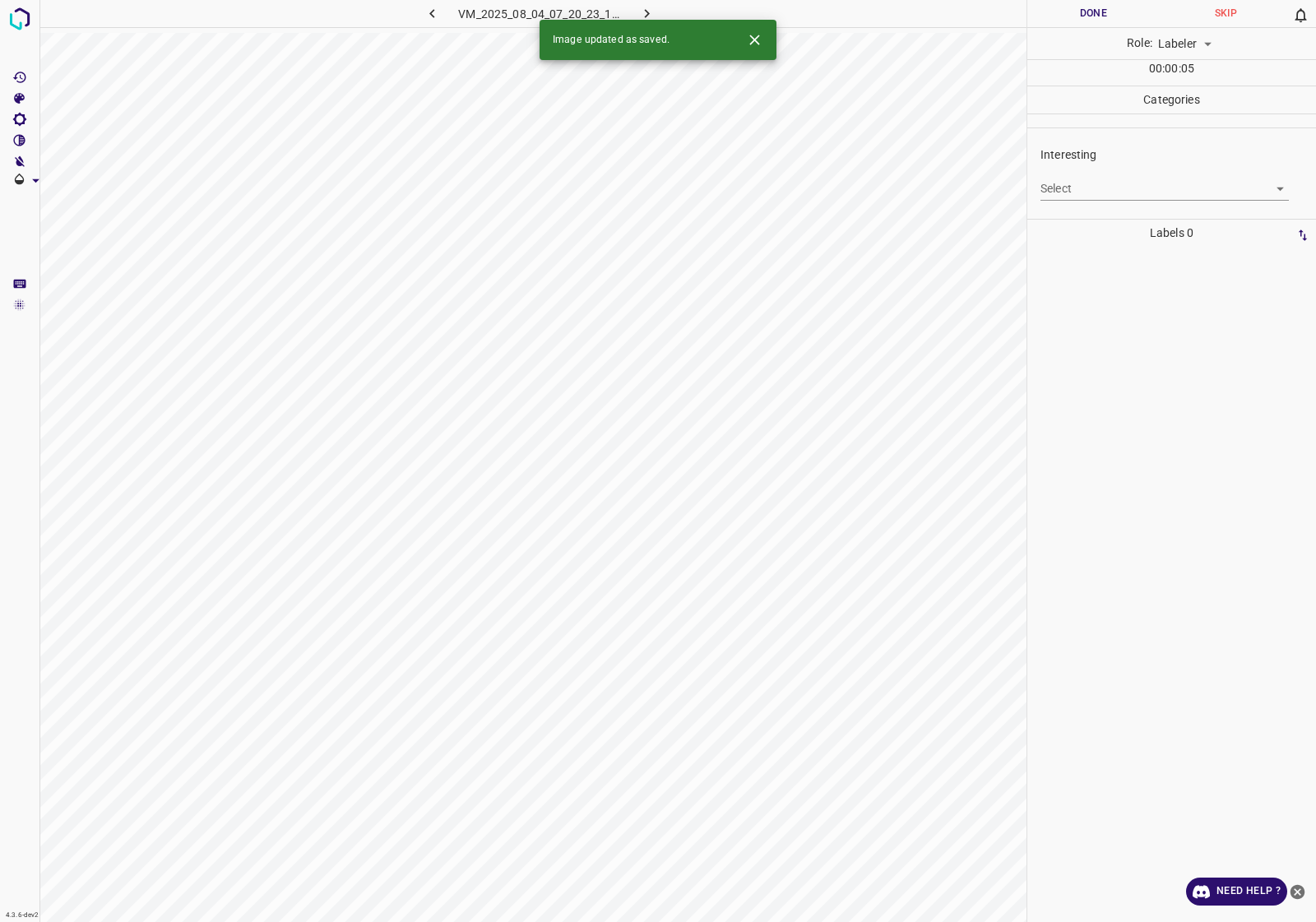
click at [1172, 188] on body "4.3.6-dev2 VM_2025_08_04_07_20_23_158_03.gif Done Skip 0 Role: Labeler labeler …" at bounding box center [658, 461] width 1316 height 922
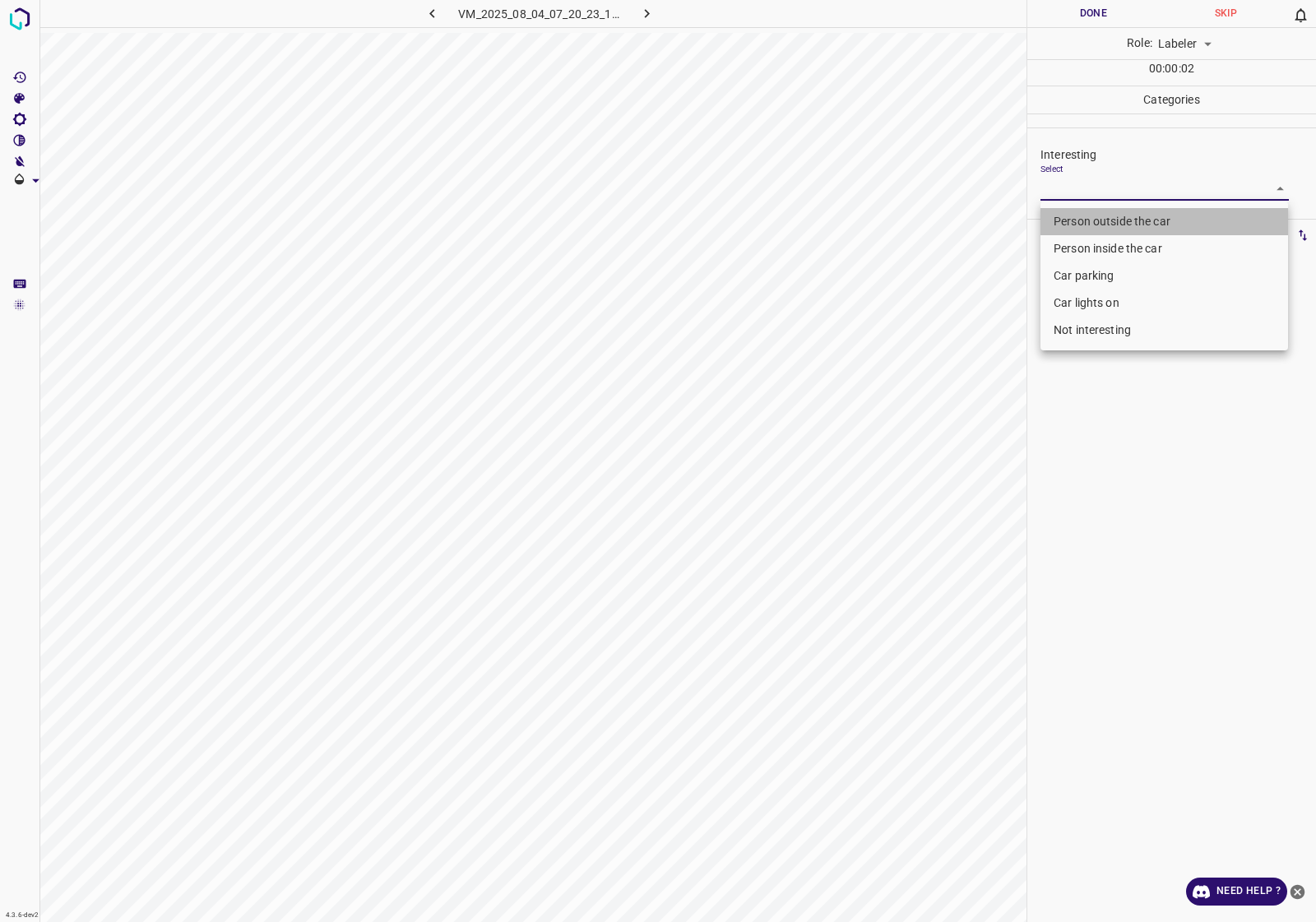
click at [1112, 218] on li "Person outside the car" at bounding box center [1164, 222] width 248 height 27
type input "Person outside the car"
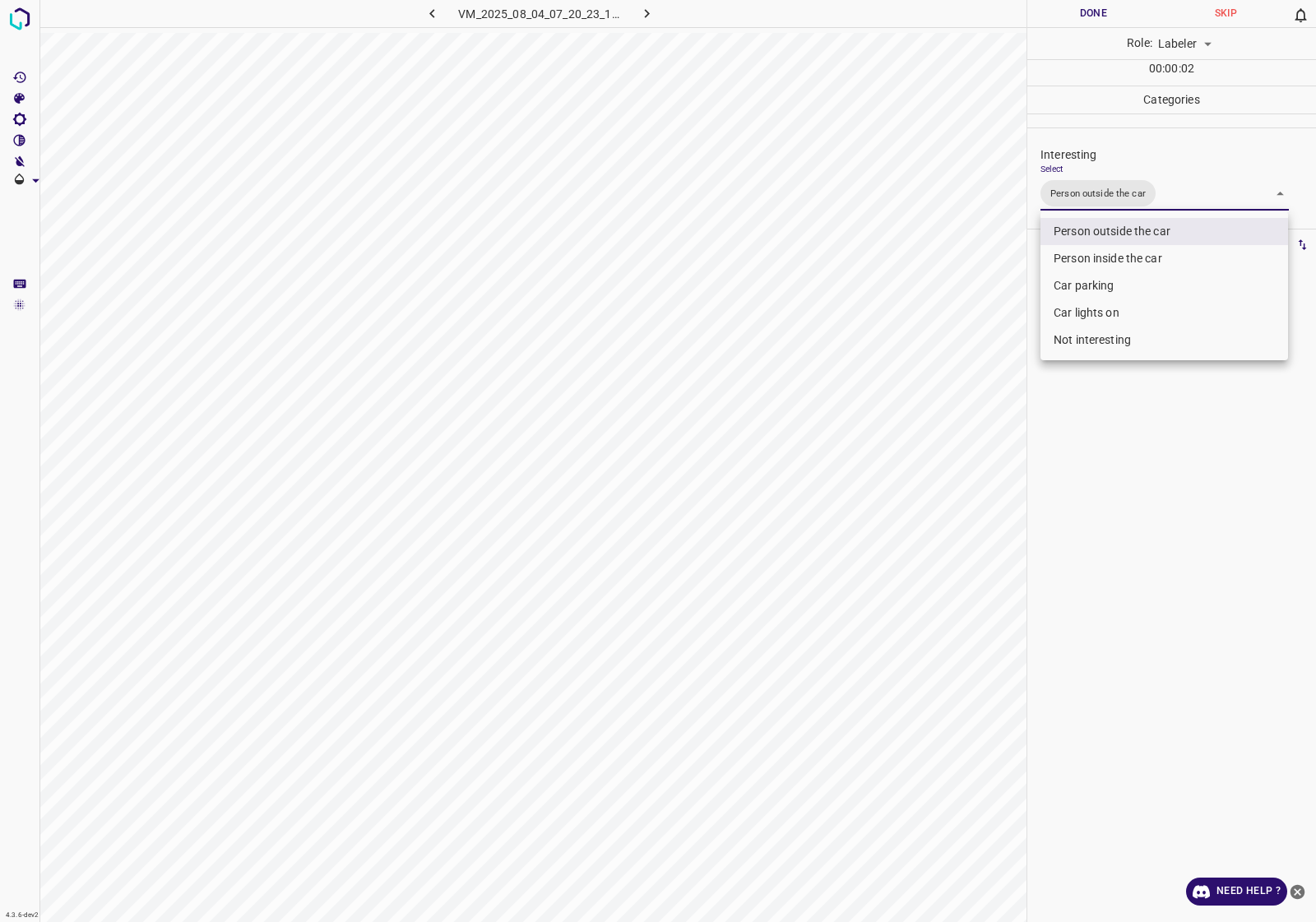
click at [1127, 479] on div at bounding box center [658, 461] width 1316 height 922
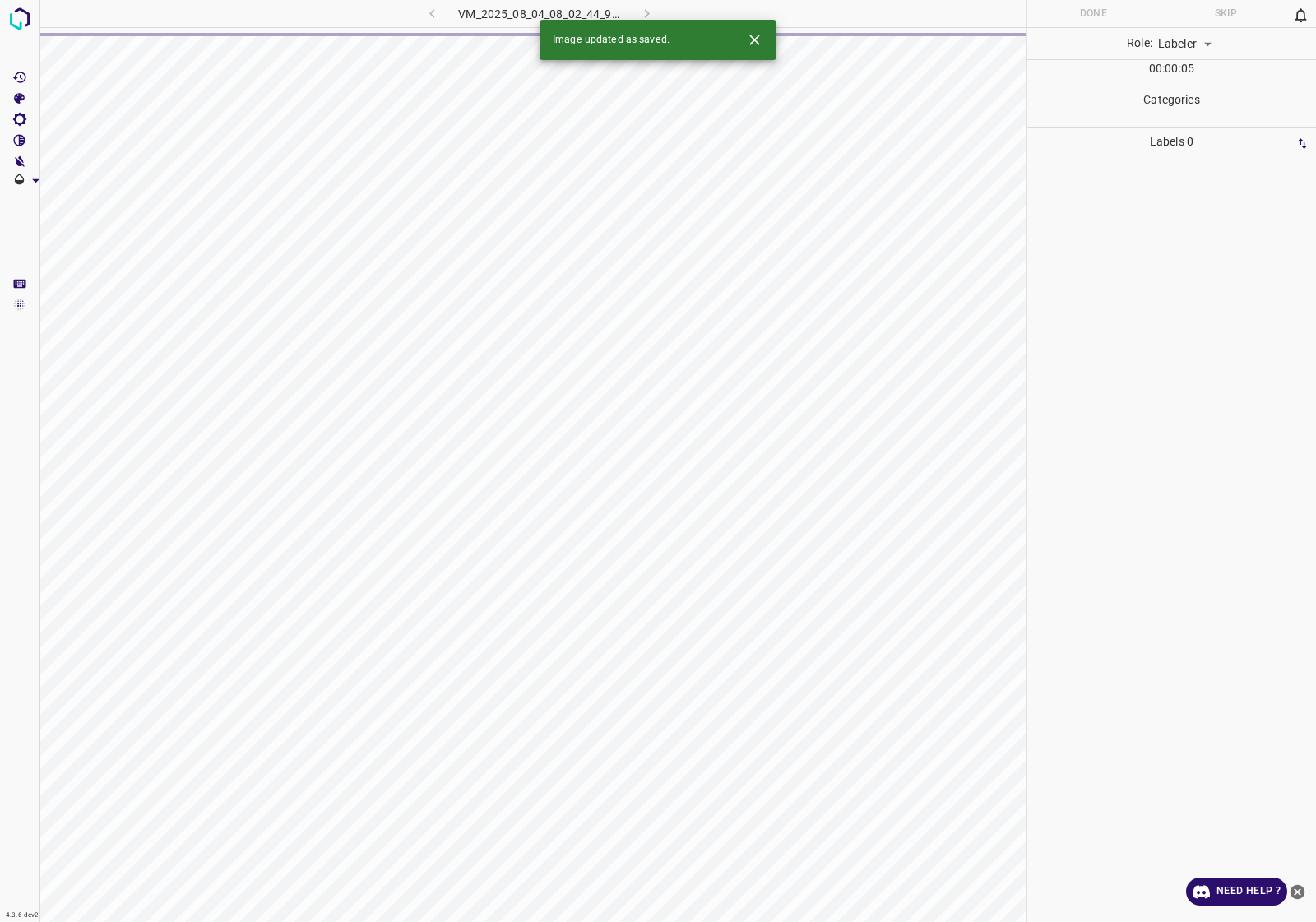
click at [744, 42] on button "Close" at bounding box center [755, 40] width 31 height 31
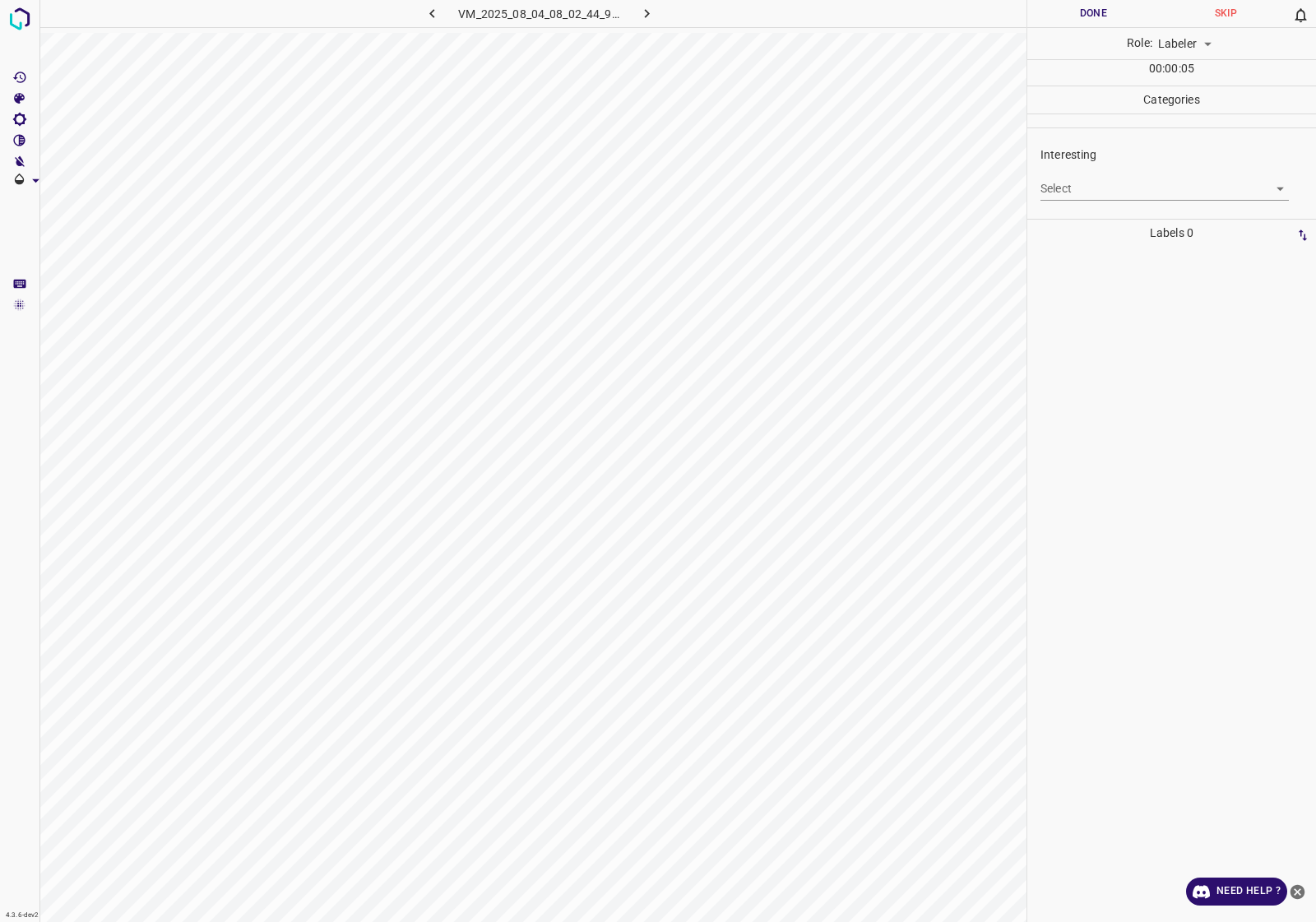
click at [1116, 190] on body "4.3.6-dev2 VM_2025_08_04_08_02_44_972_10.gif Done Skip 0 Role: Labeler labeler …" at bounding box center [658, 461] width 1316 height 922
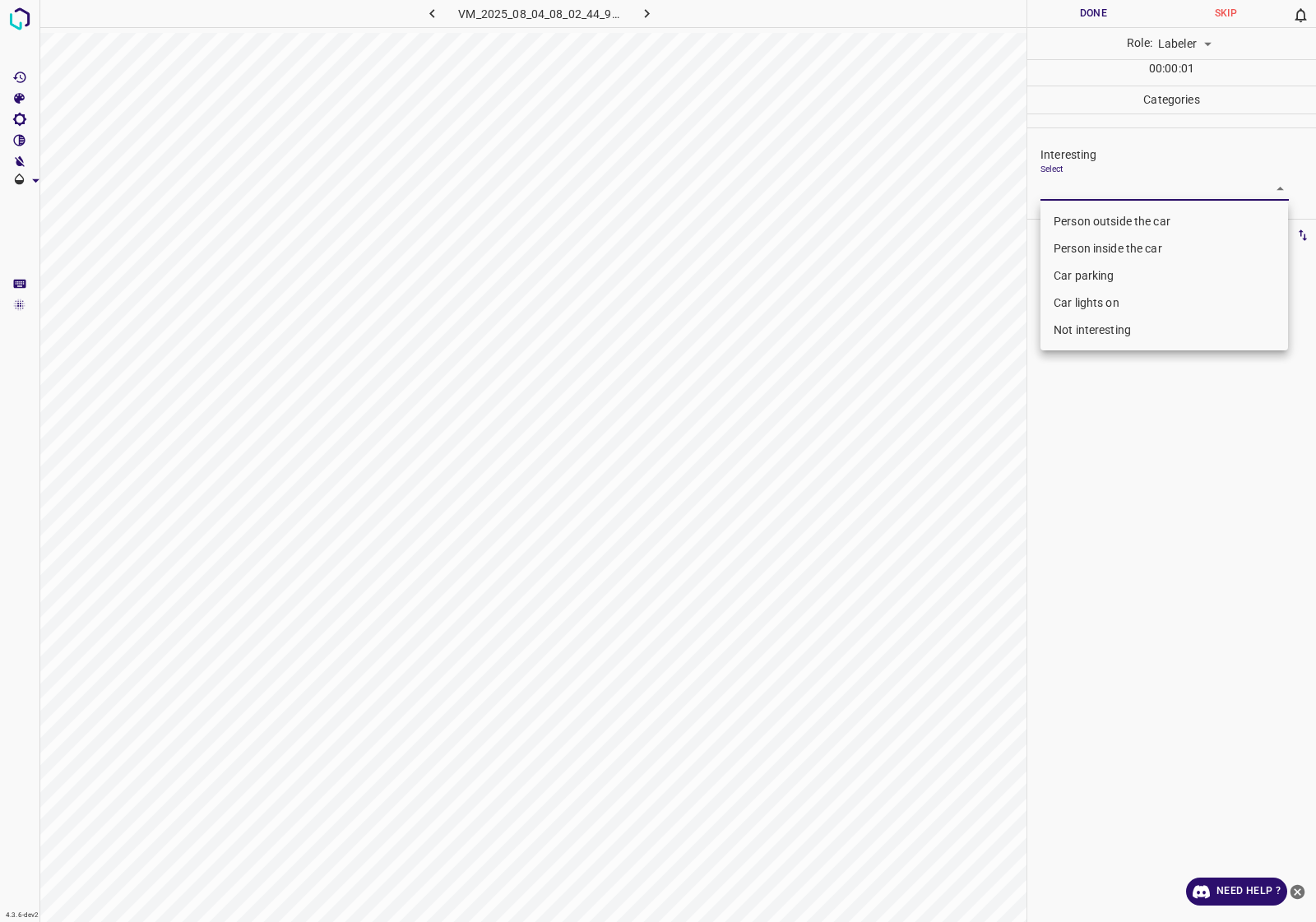
click at [1102, 244] on li "Person inside the car" at bounding box center [1164, 249] width 248 height 27
type input "Person inside the car"
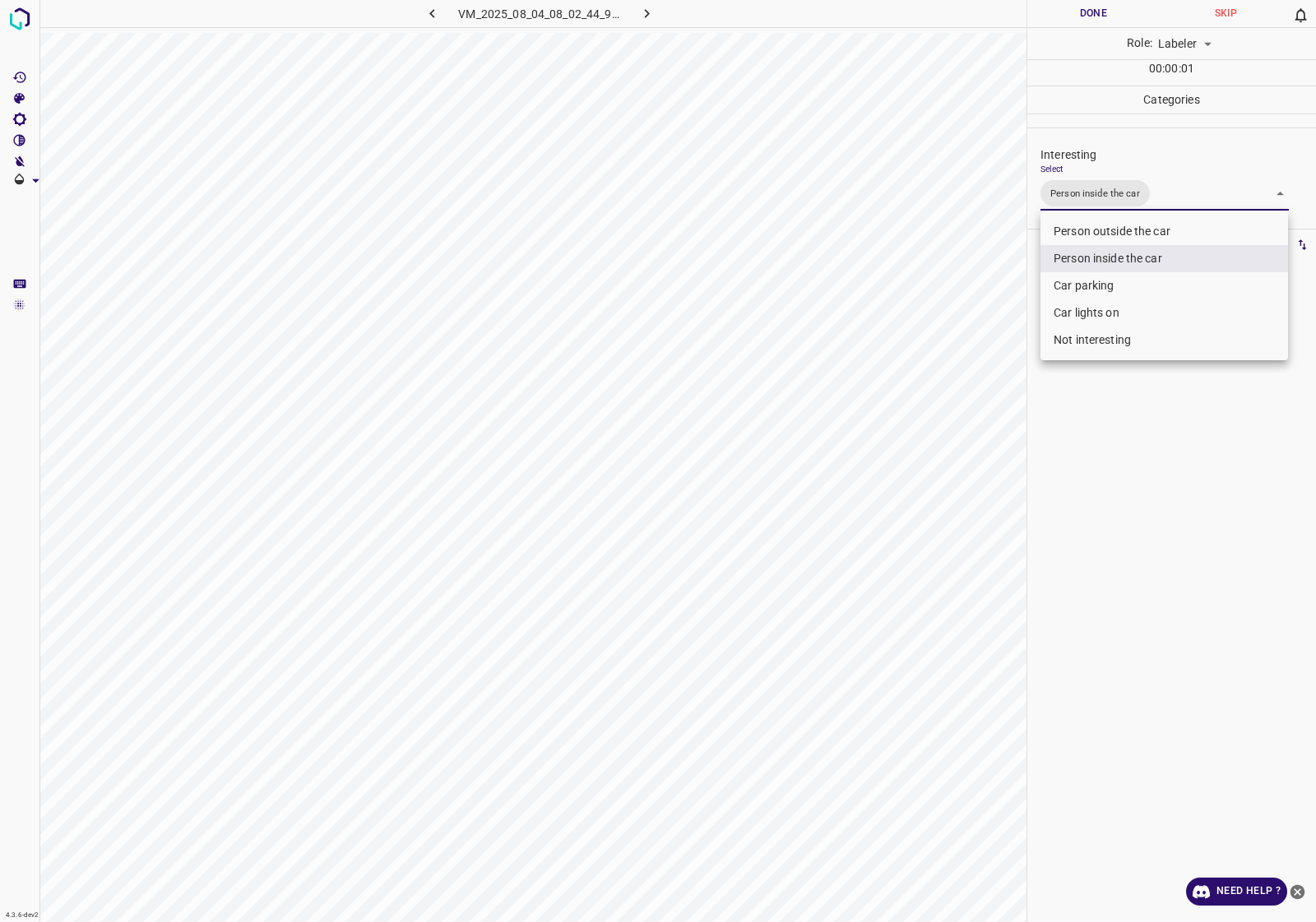
click at [1095, 375] on div at bounding box center [658, 461] width 1316 height 922
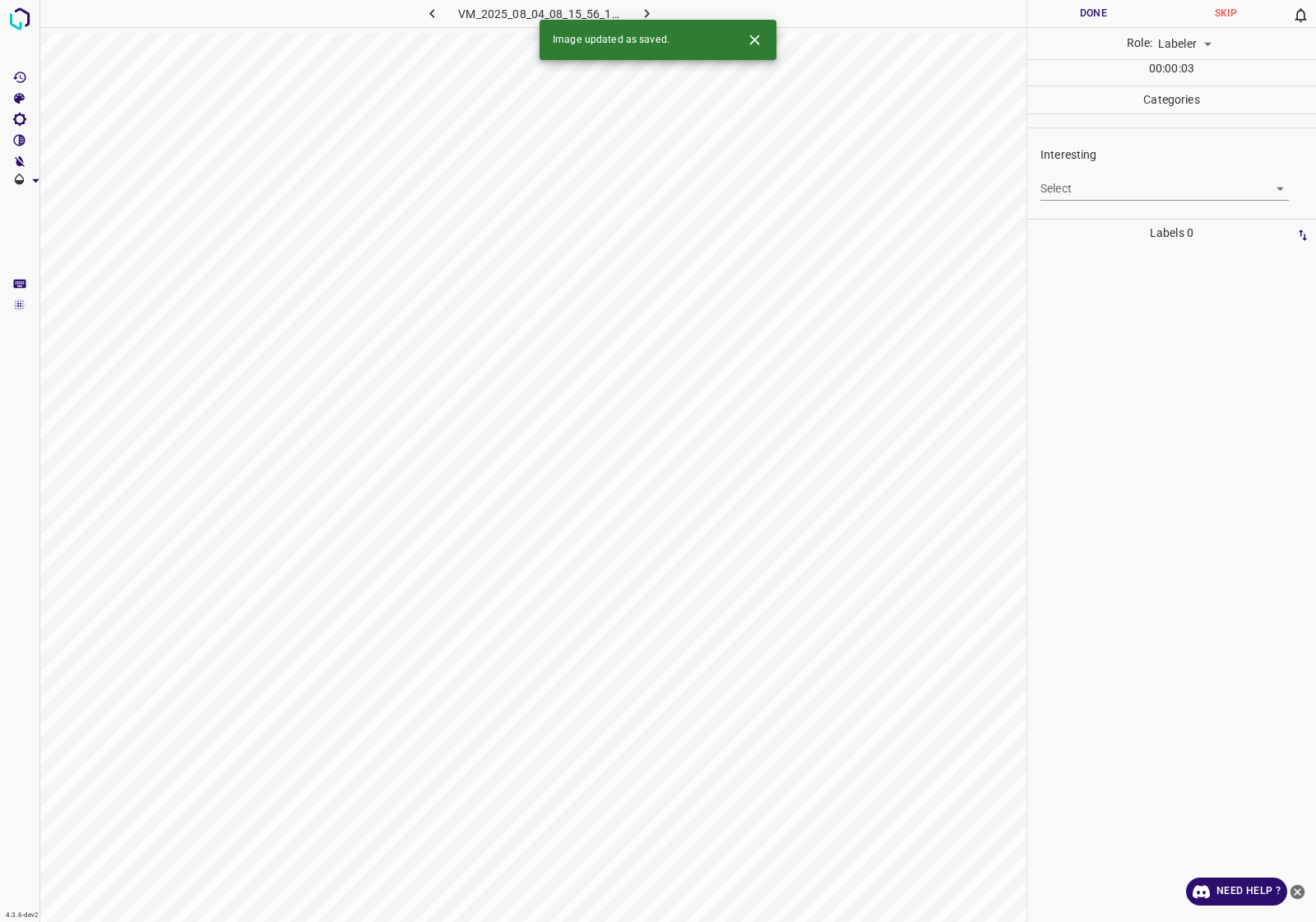
click at [762, 39] on icon "Close" at bounding box center [754, 40] width 17 height 17
click at [1123, 199] on body "4.3.6-dev2 VM_2025_08_04_08_15_56_126_01.gif Done Skip 0 Role: Labeler labeler …" at bounding box center [658, 461] width 1316 height 922
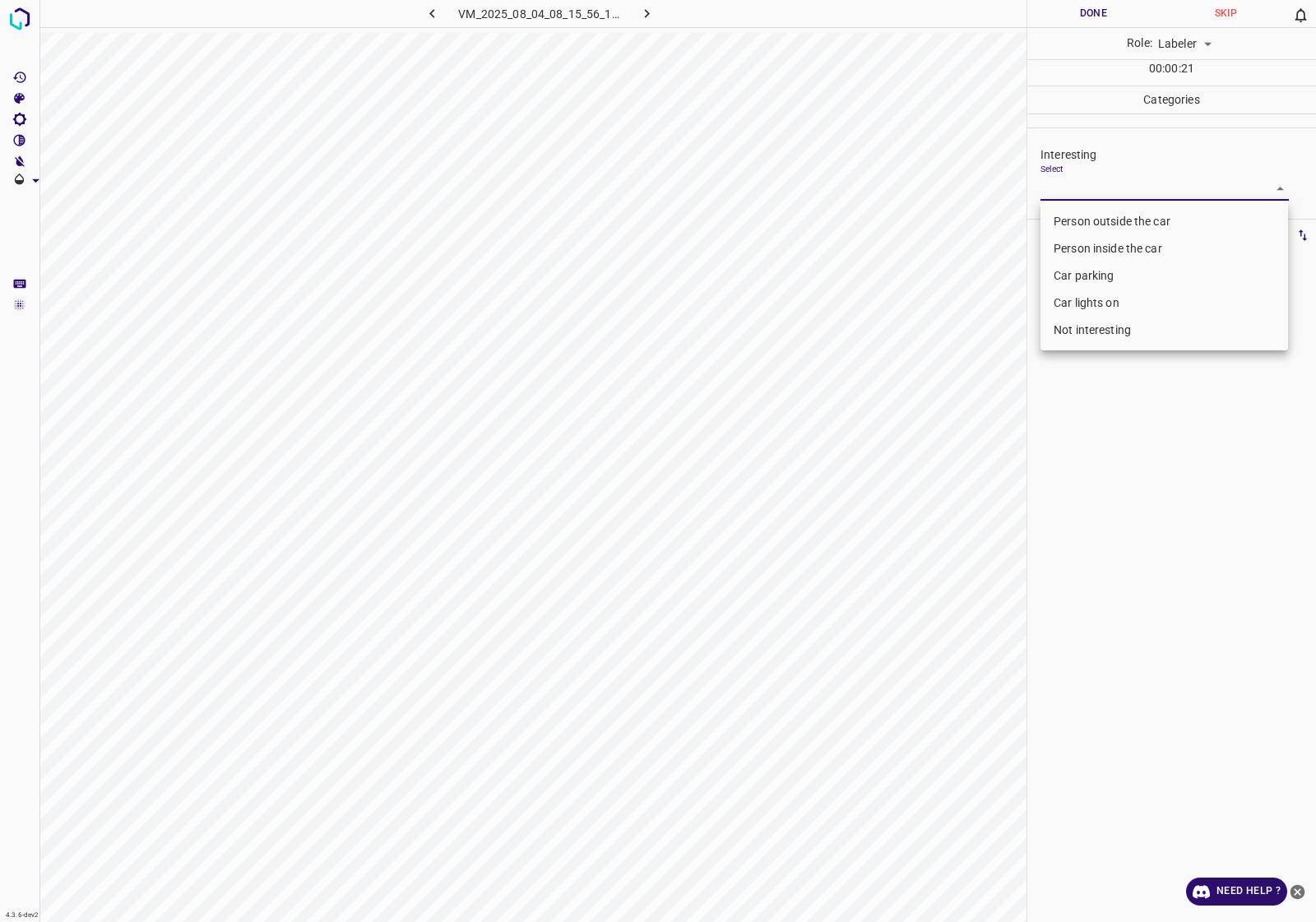
click at [1094, 279] on li "Car parking" at bounding box center [1164, 276] width 248 height 27
type input "Car parking"
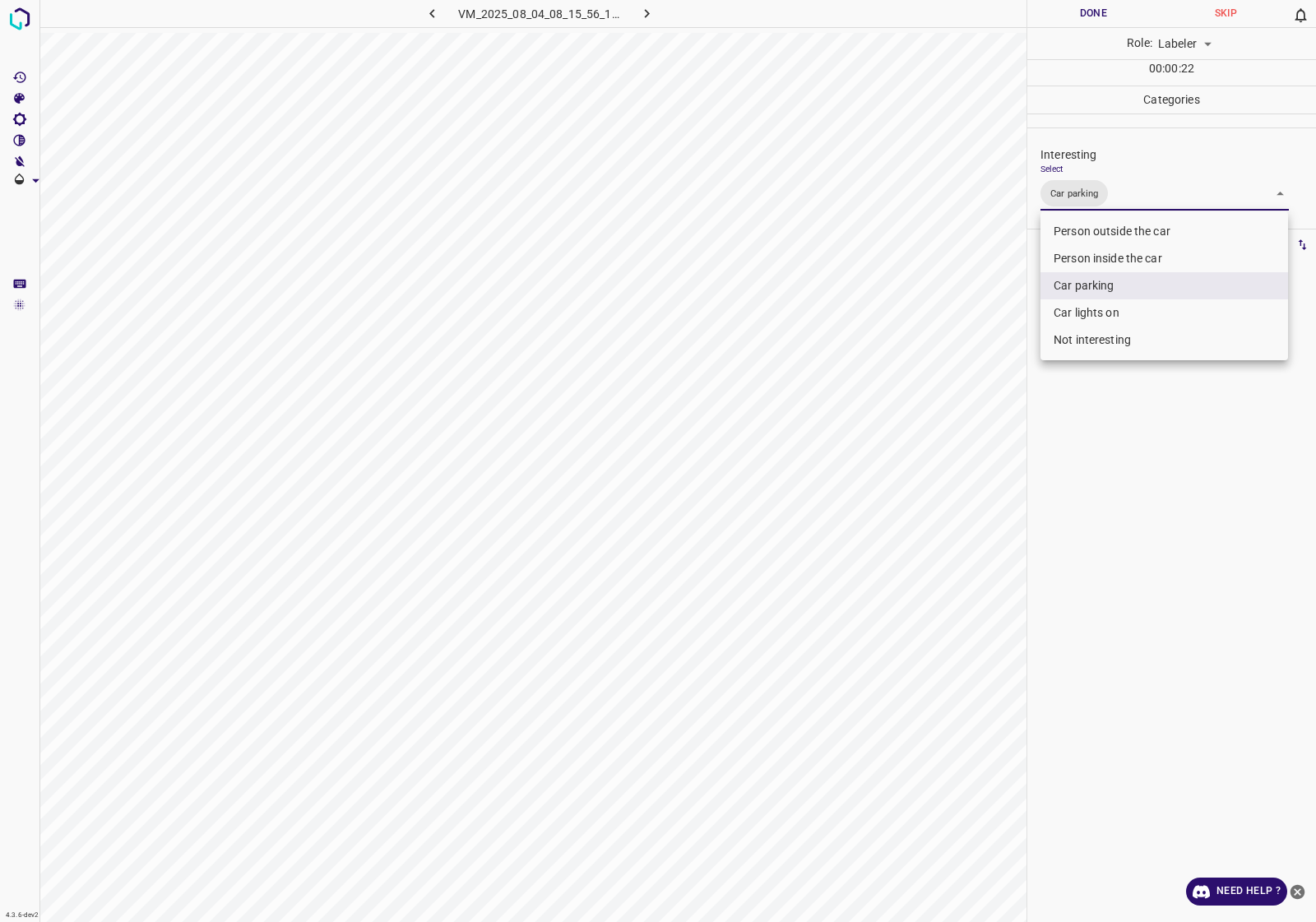
click at [1128, 466] on div at bounding box center [658, 461] width 1316 height 922
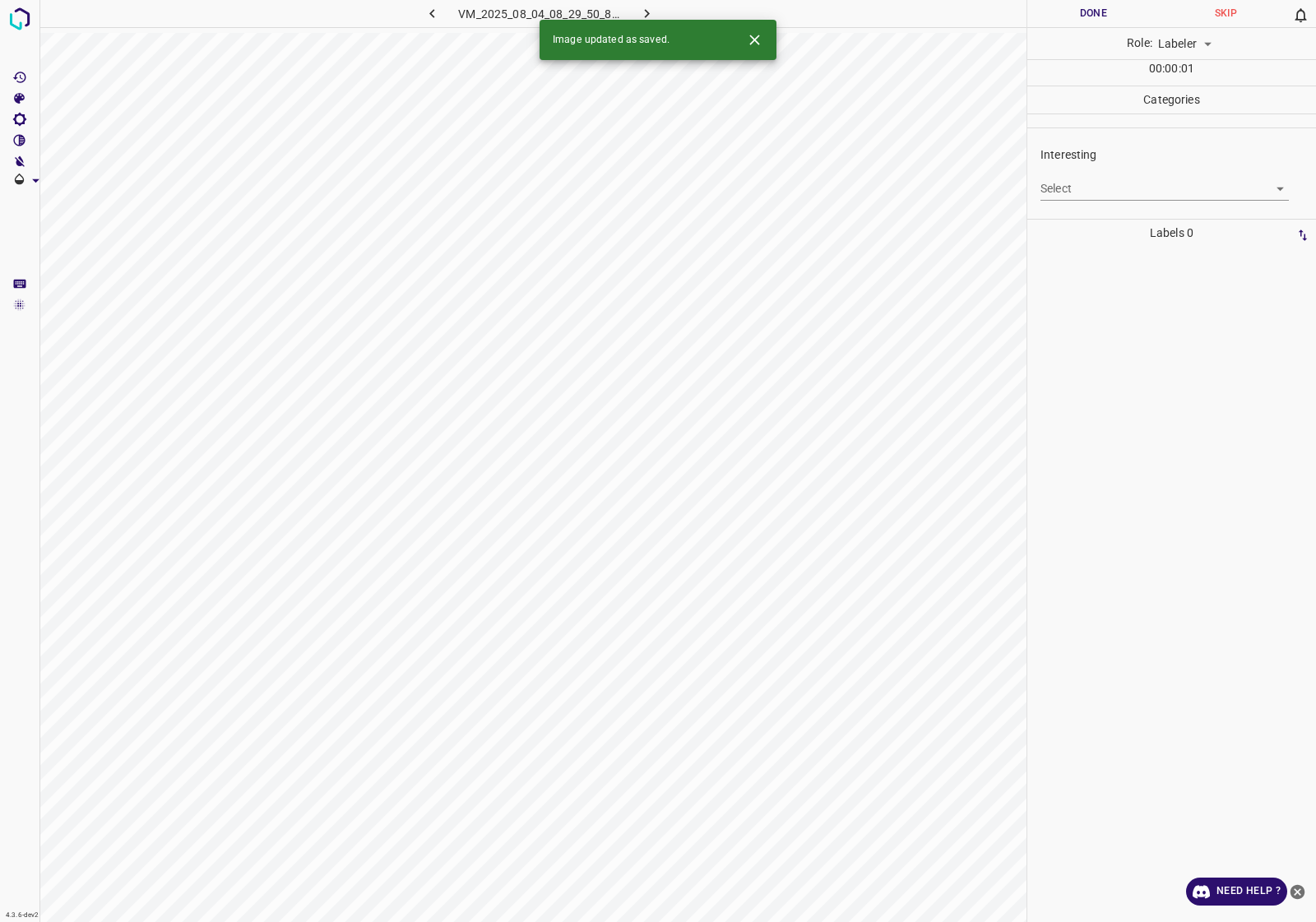
click at [1139, 182] on body "4.3.6-dev2 VM_2025_08_04_08_29_50_877_06.gif Done Skip 0 Role: Labeler labeler …" at bounding box center [658, 461] width 1316 height 922
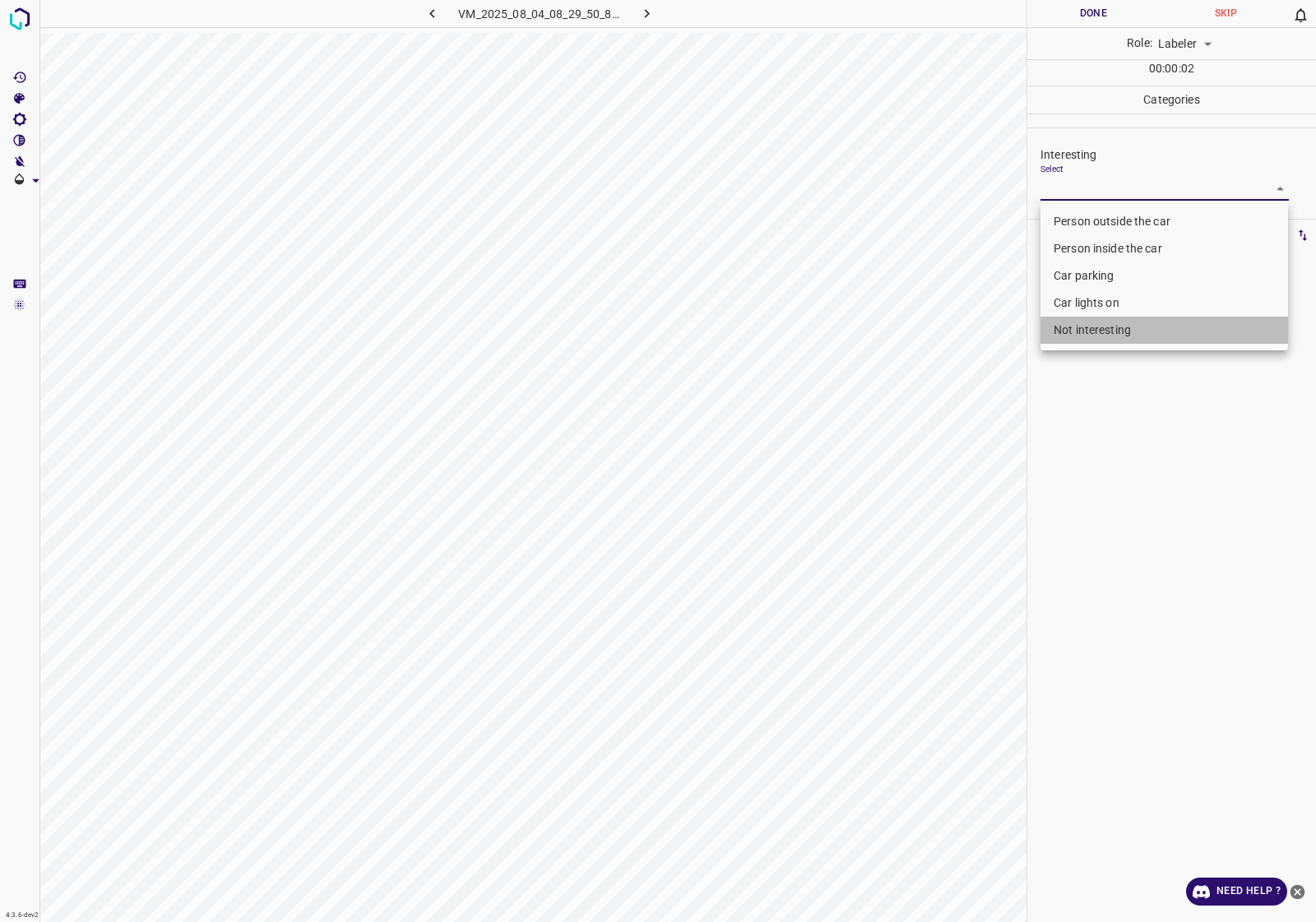
click at [1112, 321] on li "Not interesting" at bounding box center [1164, 330] width 248 height 27
type input "Not interesting"
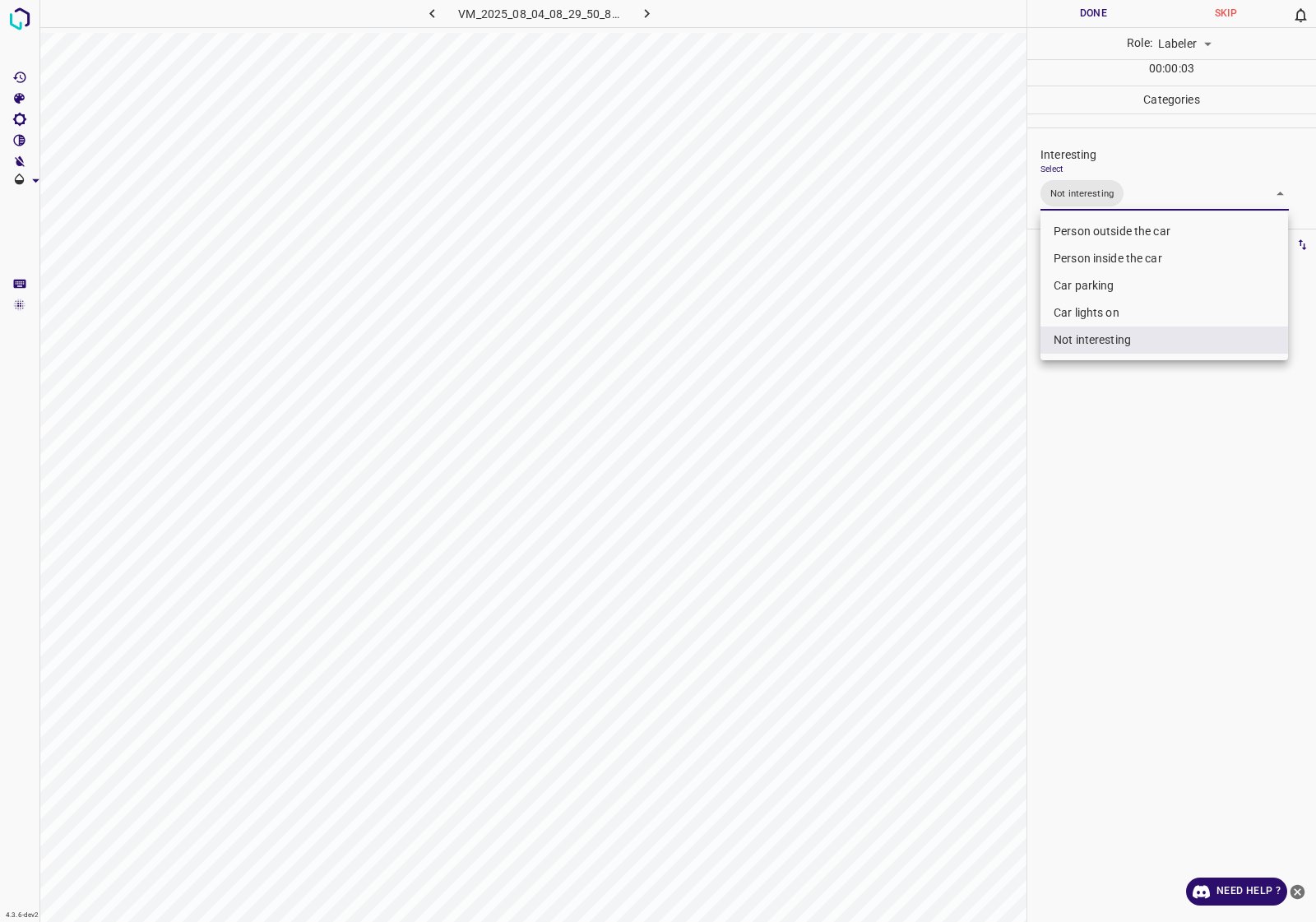
click at [1088, 472] on div at bounding box center [658, 461] width 1316 height 922
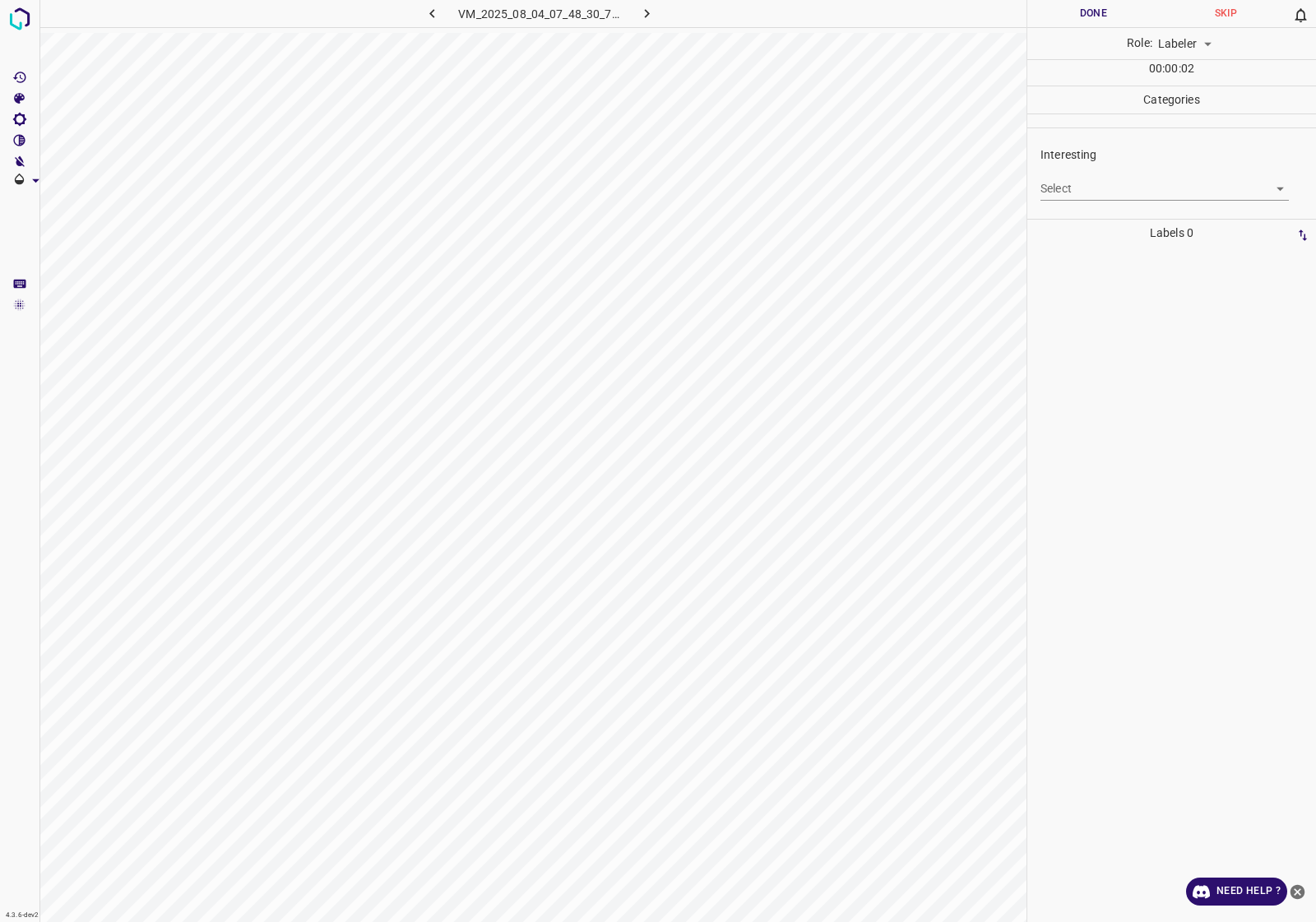
click at [1124, 181] on body "4.3.6-dev2 VM_2025_08_04_07_48_30_722_01.gif Done Skip 0 Role: Labeler labeler …" at bounding box center [658, 461] width 1316 height 922
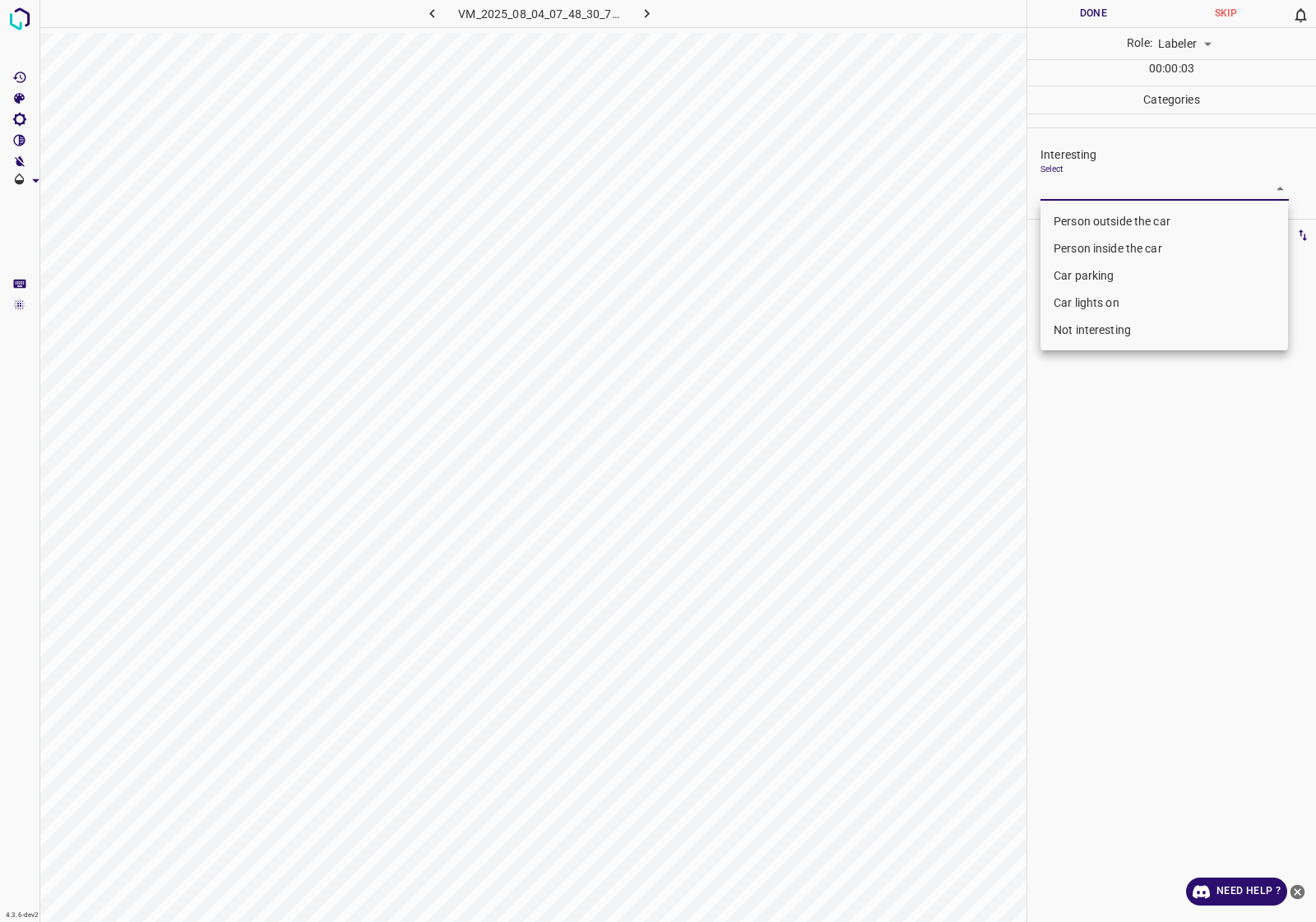
click at [1107, 331] on li "Not interesting" at bounding box center [1164, 330] width 248 height 27
type input "Not interesting"
click at [1128, 448] on div at bounding box center [658, 461] width 1316 height 922
click at [1110, 190] on body "4.3.6-dev2 VM_2025_08_04_08_41_11_111_01.gif Done Skip 0 Role: Labeler labeler …" at bounding box center [658, 461] width 1316 height 922
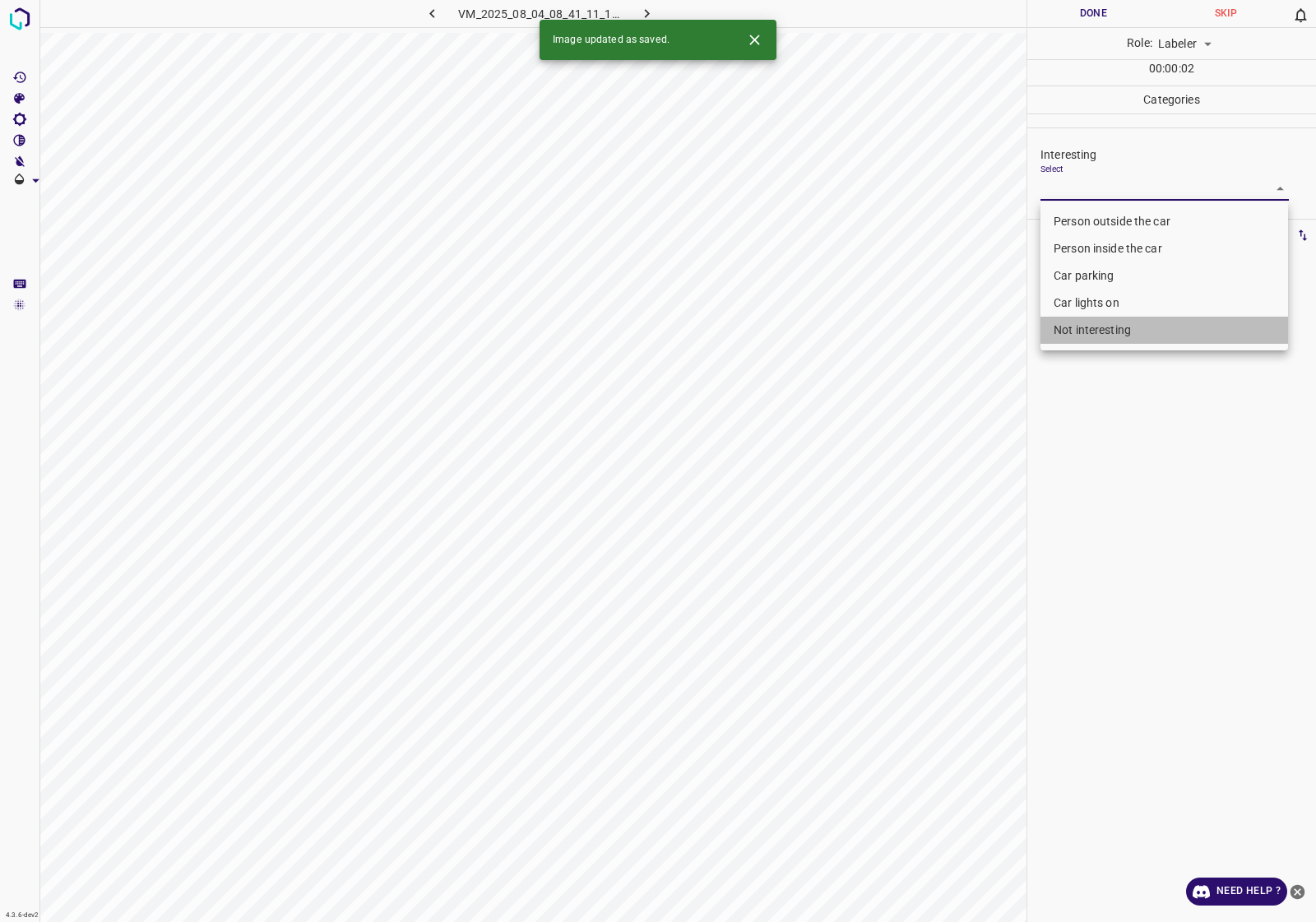
click at [1114, 331] on li "Not interesting" at bounding box center [1164, 330] width 248 height 27
type input "Not interesting"
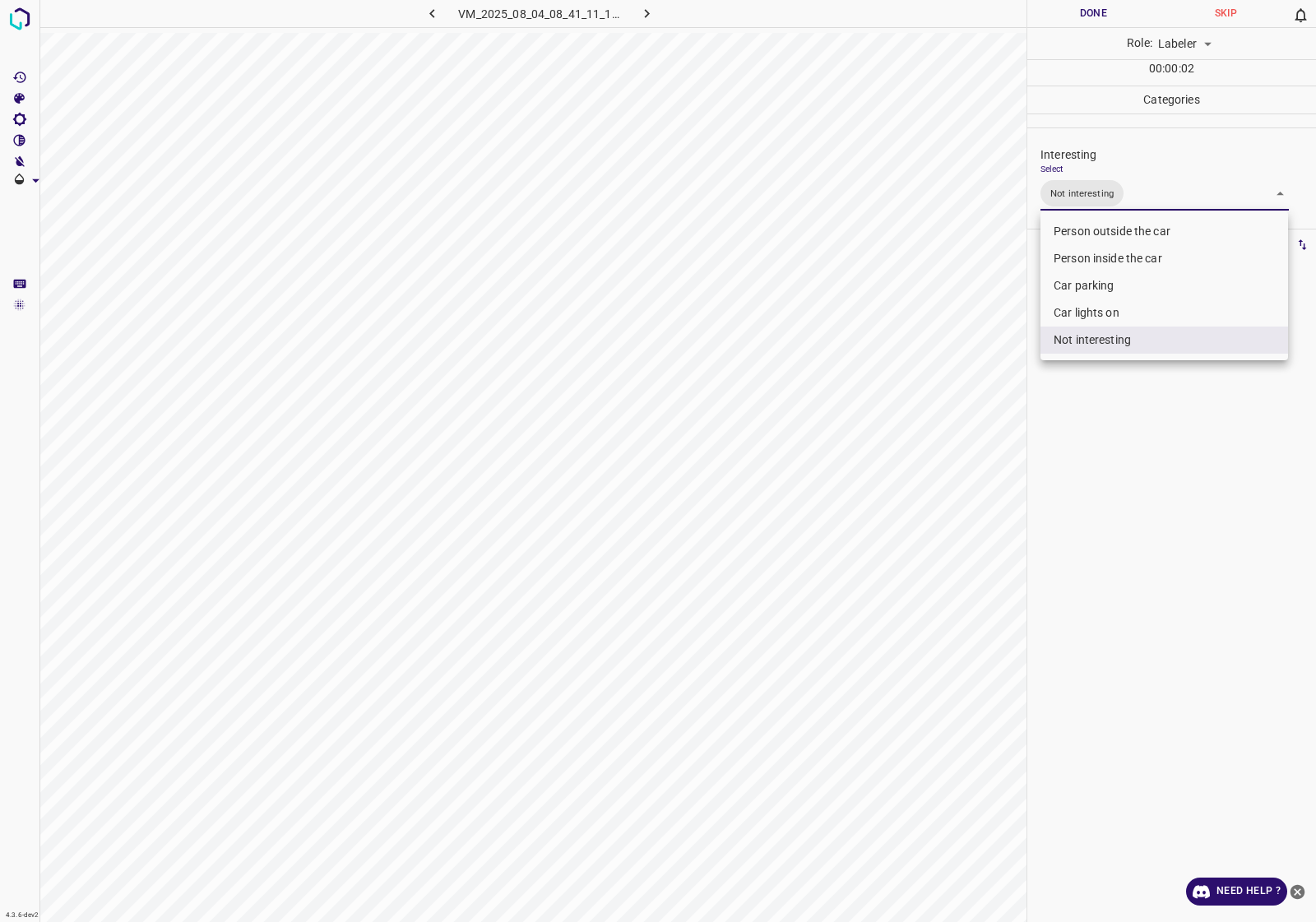
click at [1116, 454] on div at bounding box center [658, 461] width 1316 height 922
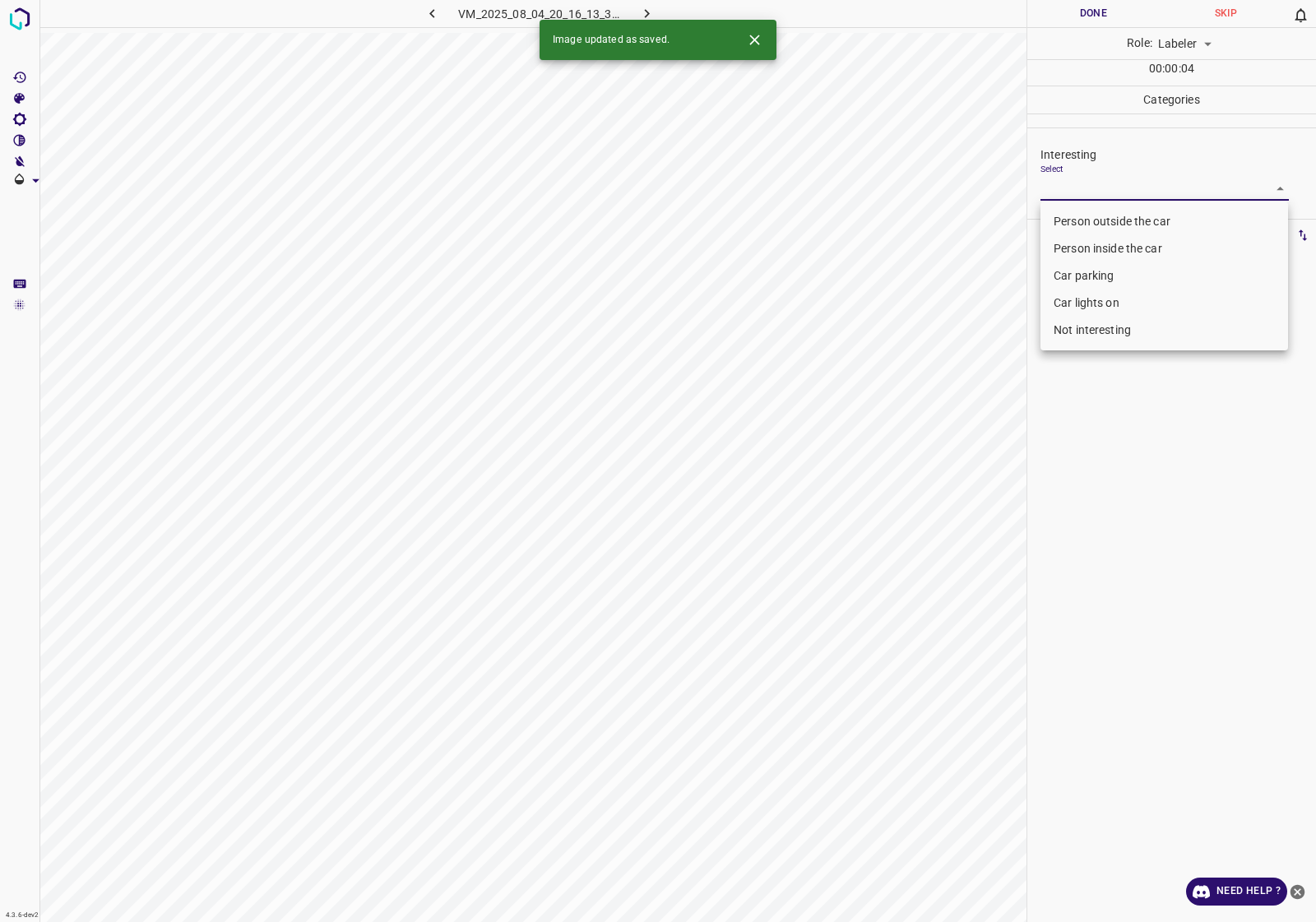
click at [1100, 199] on body "4.3.6-dev2 VM_2025_08_04_20_16_13_329_00.gif Done Skip 0 Role: Labeler labeler …" at bounding box center [658, 461] width 1316 height 922
click at [1112, 228] on li "Person outside the car" at bounding box center [1164, 222] width 248 height 27
type input "Person outside the car"
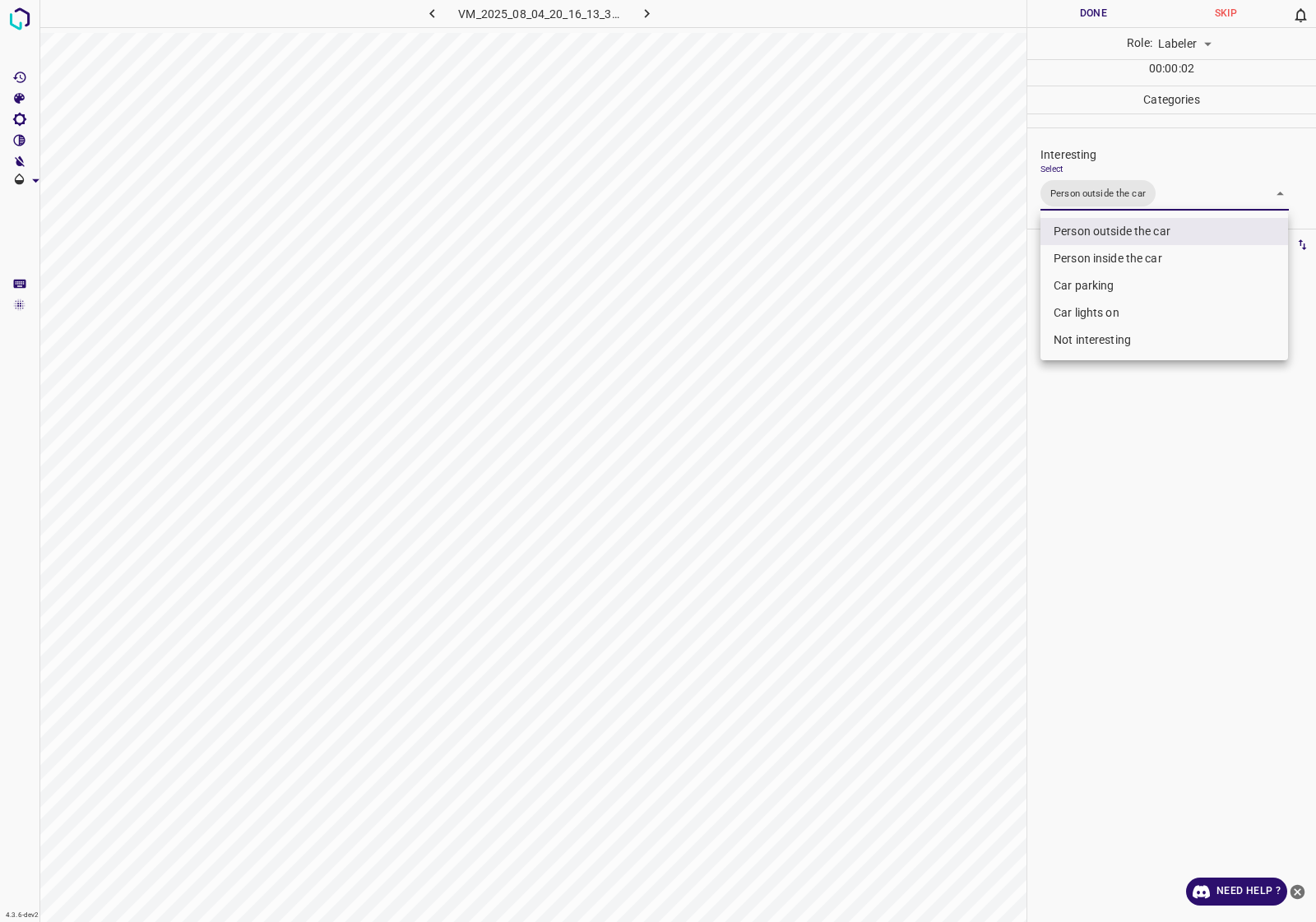
click at [1080, 477] on div at bounding box center [658, 461] width 1316 height 922
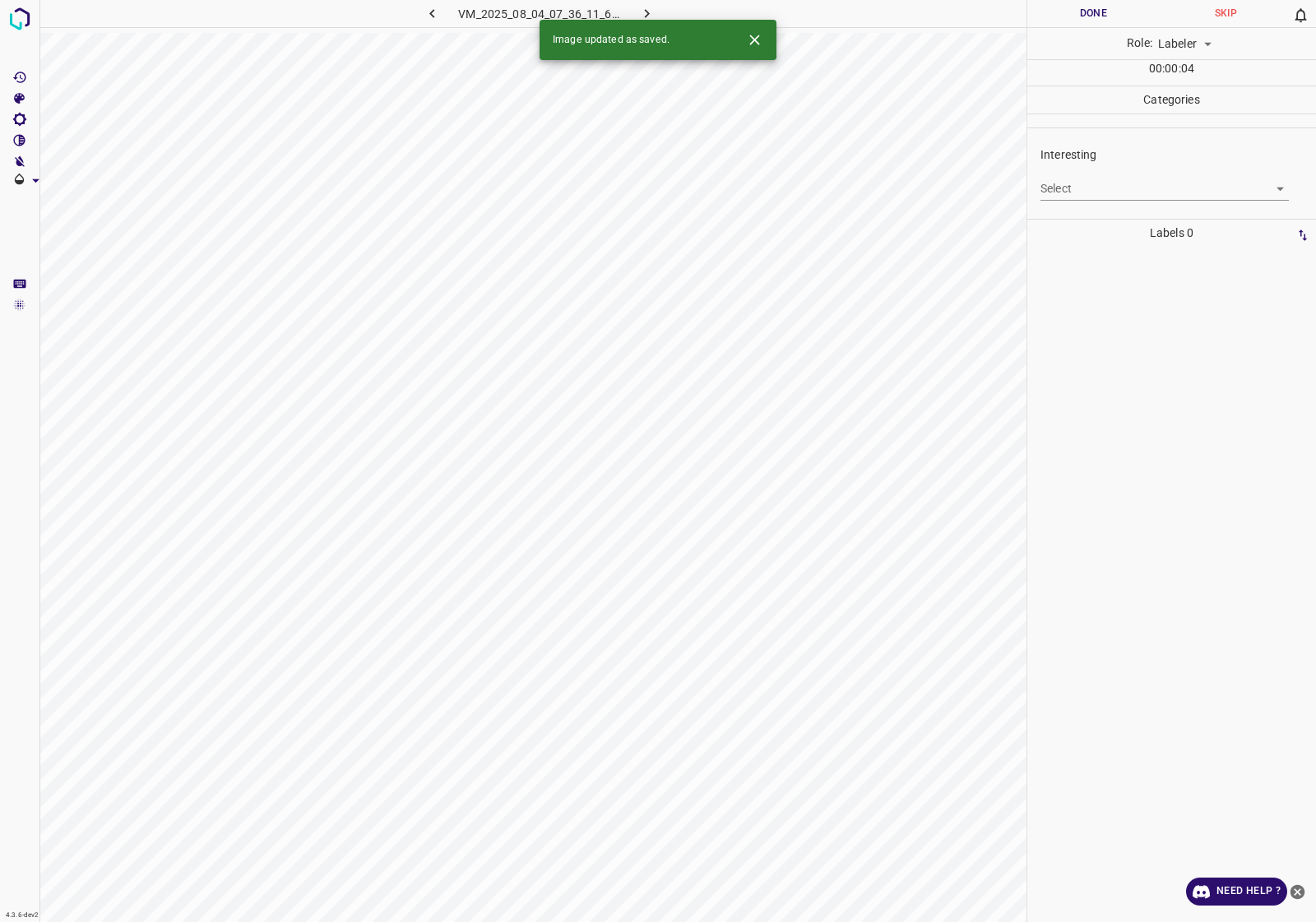
click at [1108, 190] on body "4.3.6-dev2 VM_2025_08_04_07_36_11_642_10.gif Done Skip 0 Role: Labeler labeler …" at bounding box center [658, 461] width 1316 height 922
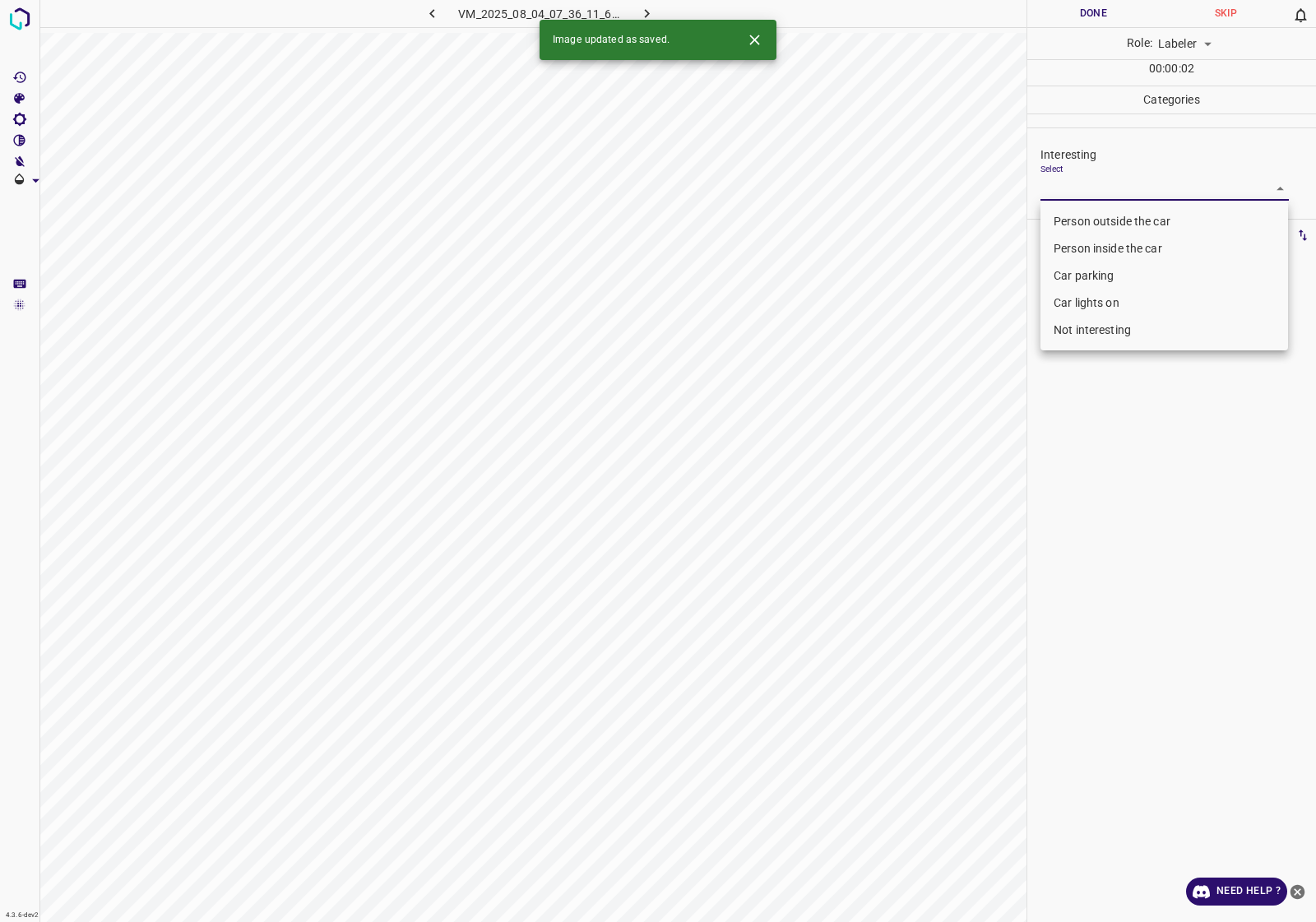
click at [1115, 245] on li "Person inside the car" at bounding box center [1164, 249] width 248 height 27
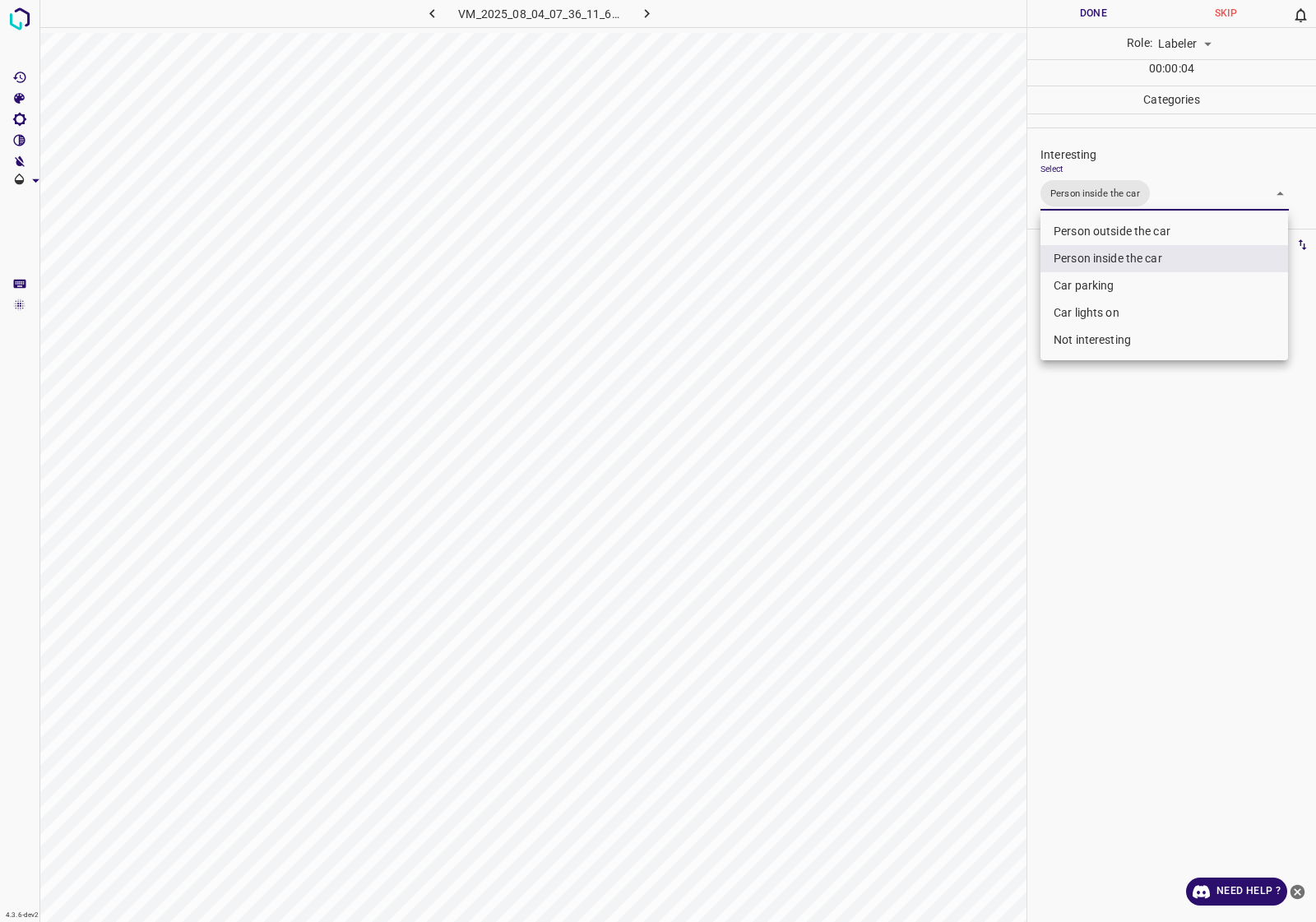
click at [1103, 289] on li "Car parking" at bounding box center [1164, 286] width 248 height 27
click at [1132, 437] on div at bounding box center [658, 461] width 1316 height 922
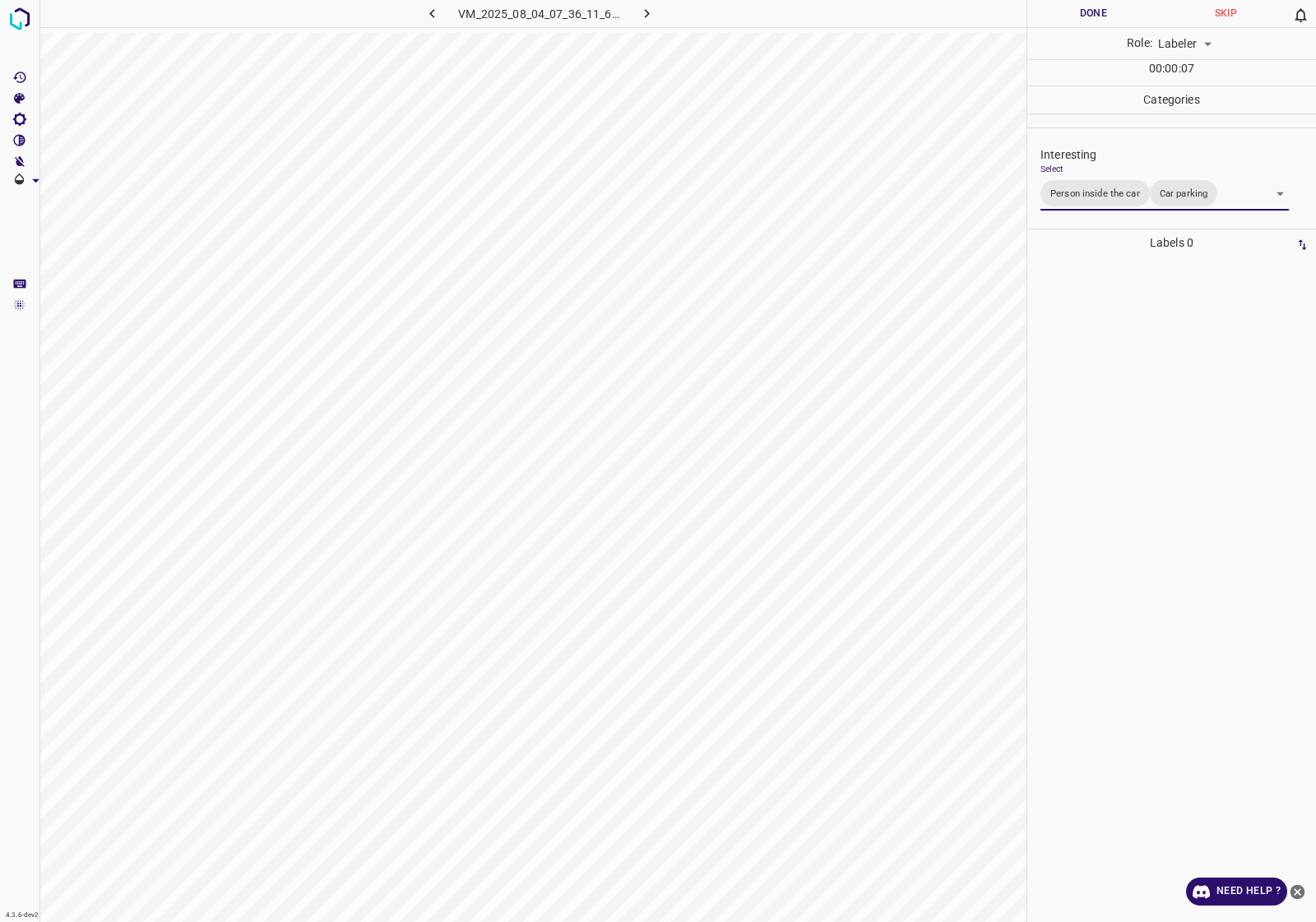
click at [1123, 201] on body "4.3.6-dev2 VM_2025_08_04_07_36_11_642_10.gif Done Skip 0 Role: Labeler labeler …" at bounding box center [658, 461] width 1316 height 922
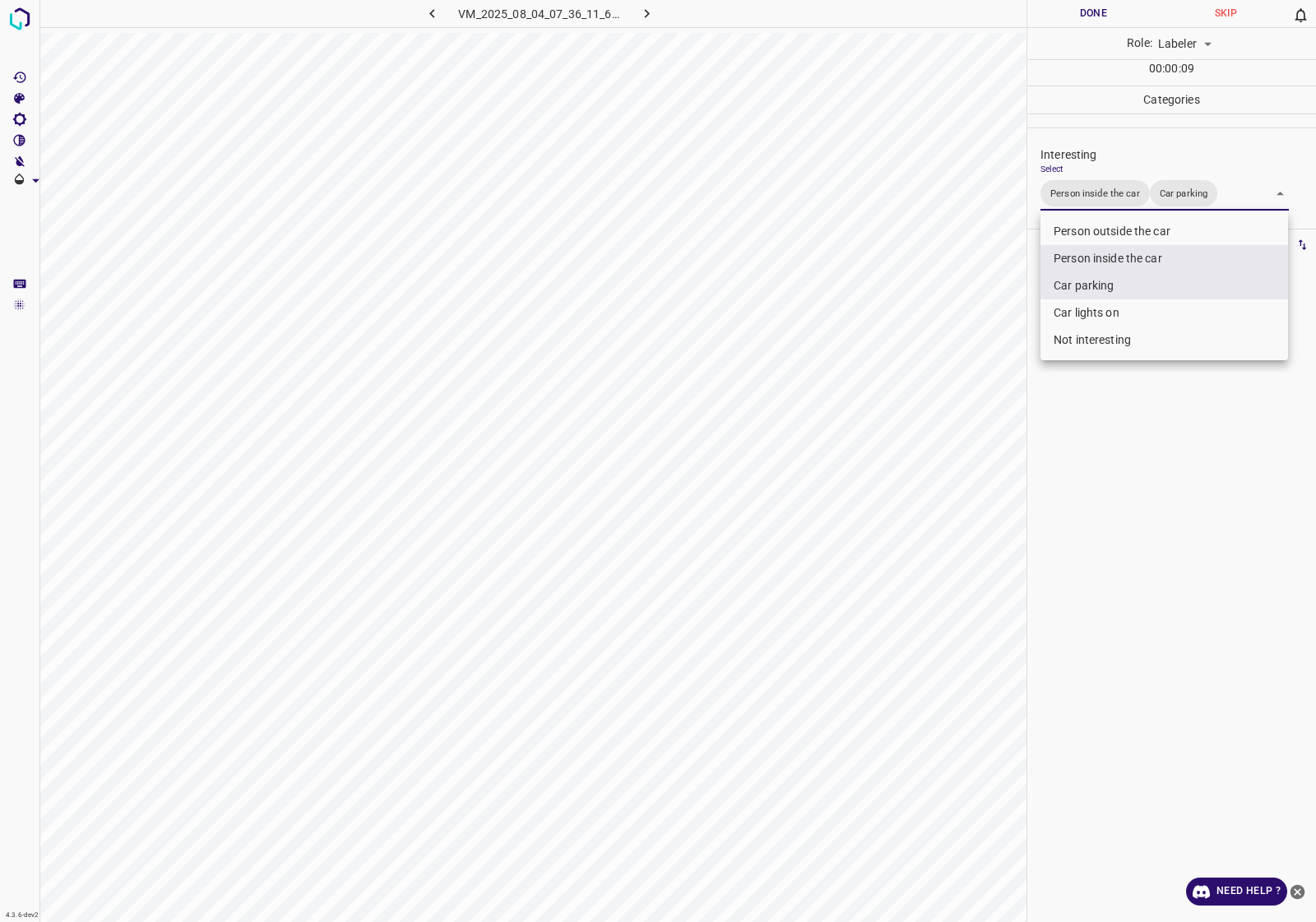
click at [1099, 280] on li "Car parking" at bounding box center [1164, 286] width 248 height 27
click at [1093, 315] on li "Car lights on" at bounding box center [1164, 313] width 248 height 27
click at [1103, 278] on li "Car parking" at bounding box center [1164, 286] width 248 height 27
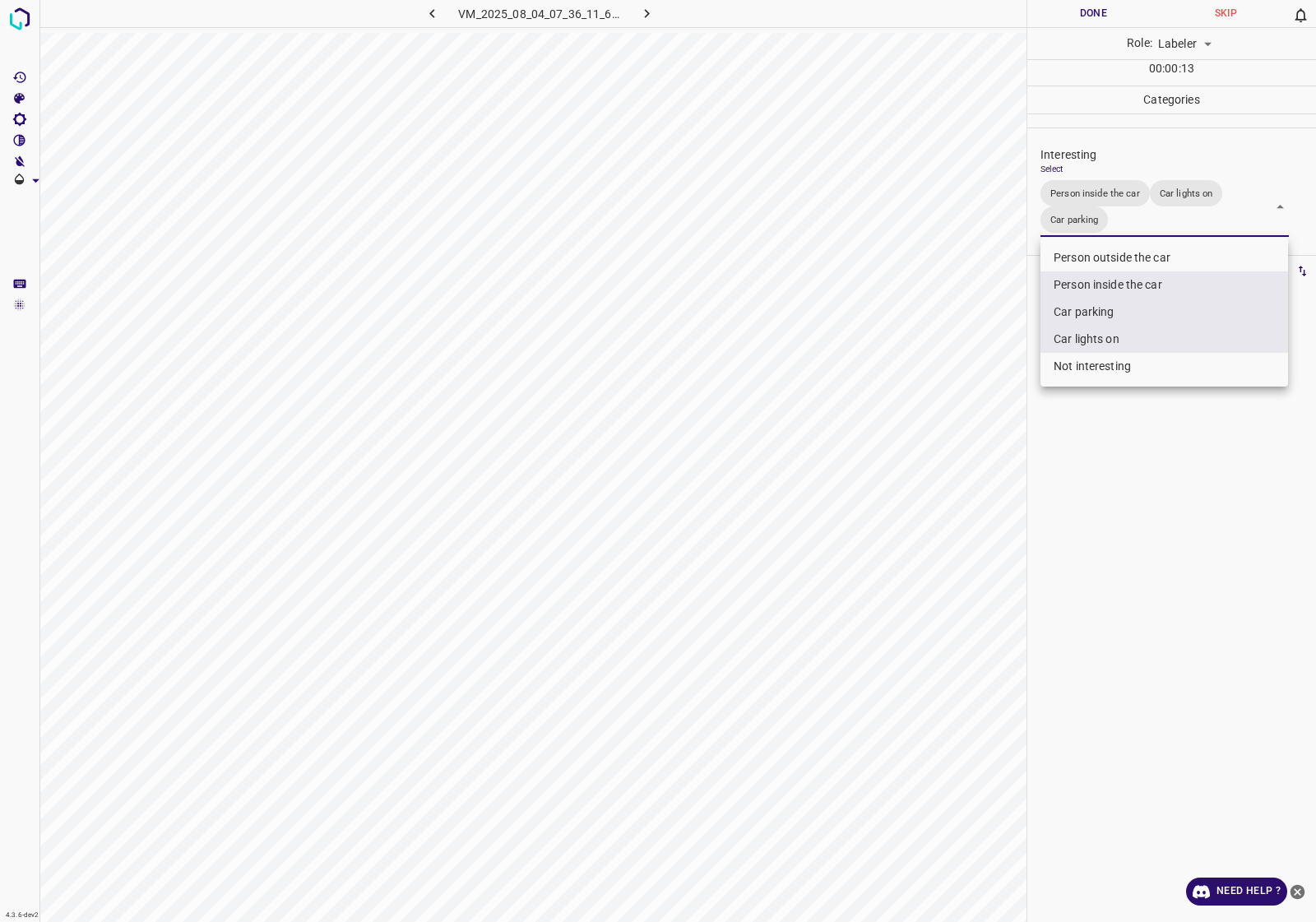
click at [1106, 509] on div at bounding box center [658, 461] width 1316 height 922
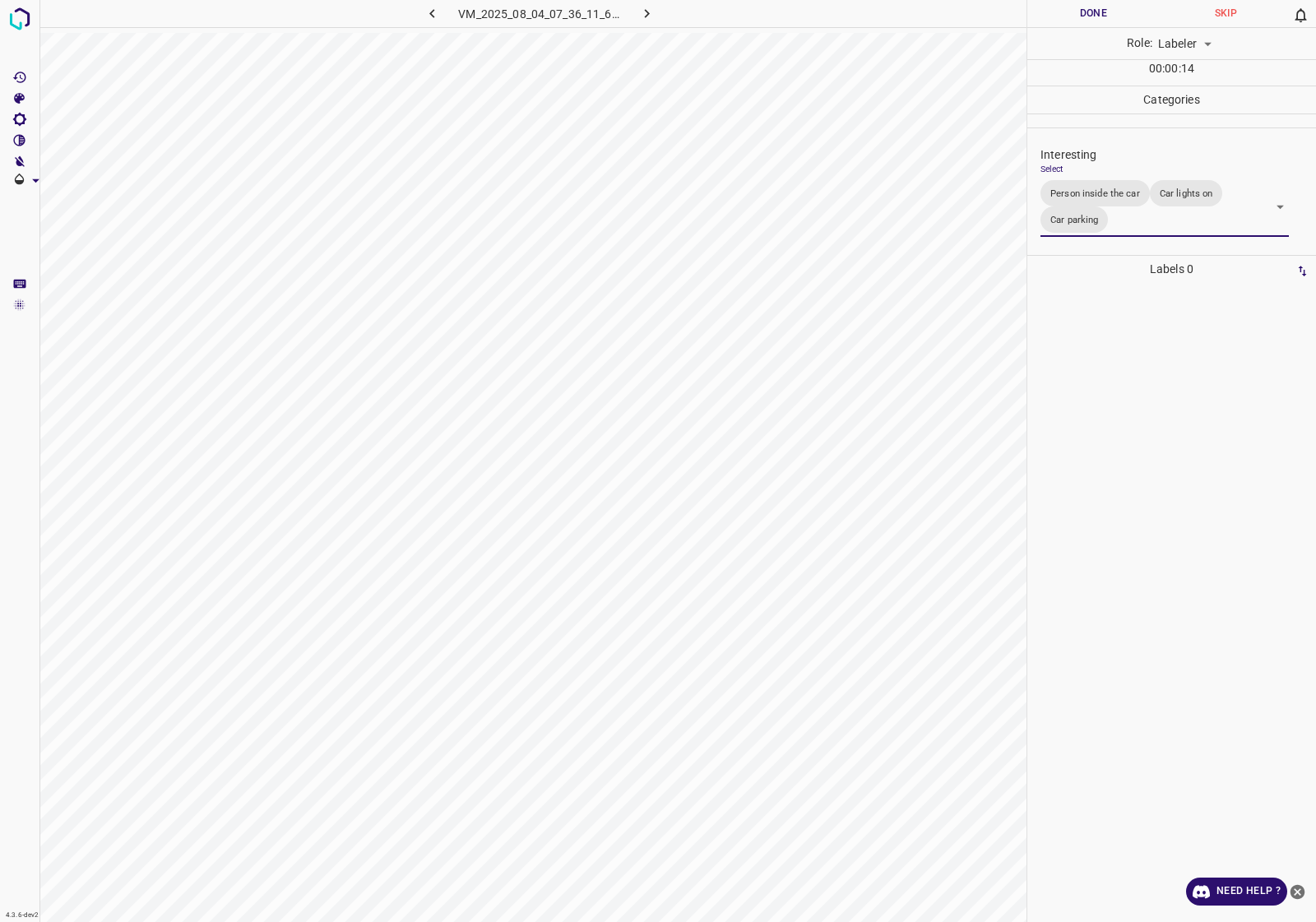
click at [1116, 223] on body "4.3.6-dev2 VM_2025_08_04_07_36_11_642_10.gif Done Skip 0 Role: Labeler labeler …" at bounding box center [658, 461] width 1316 height 922
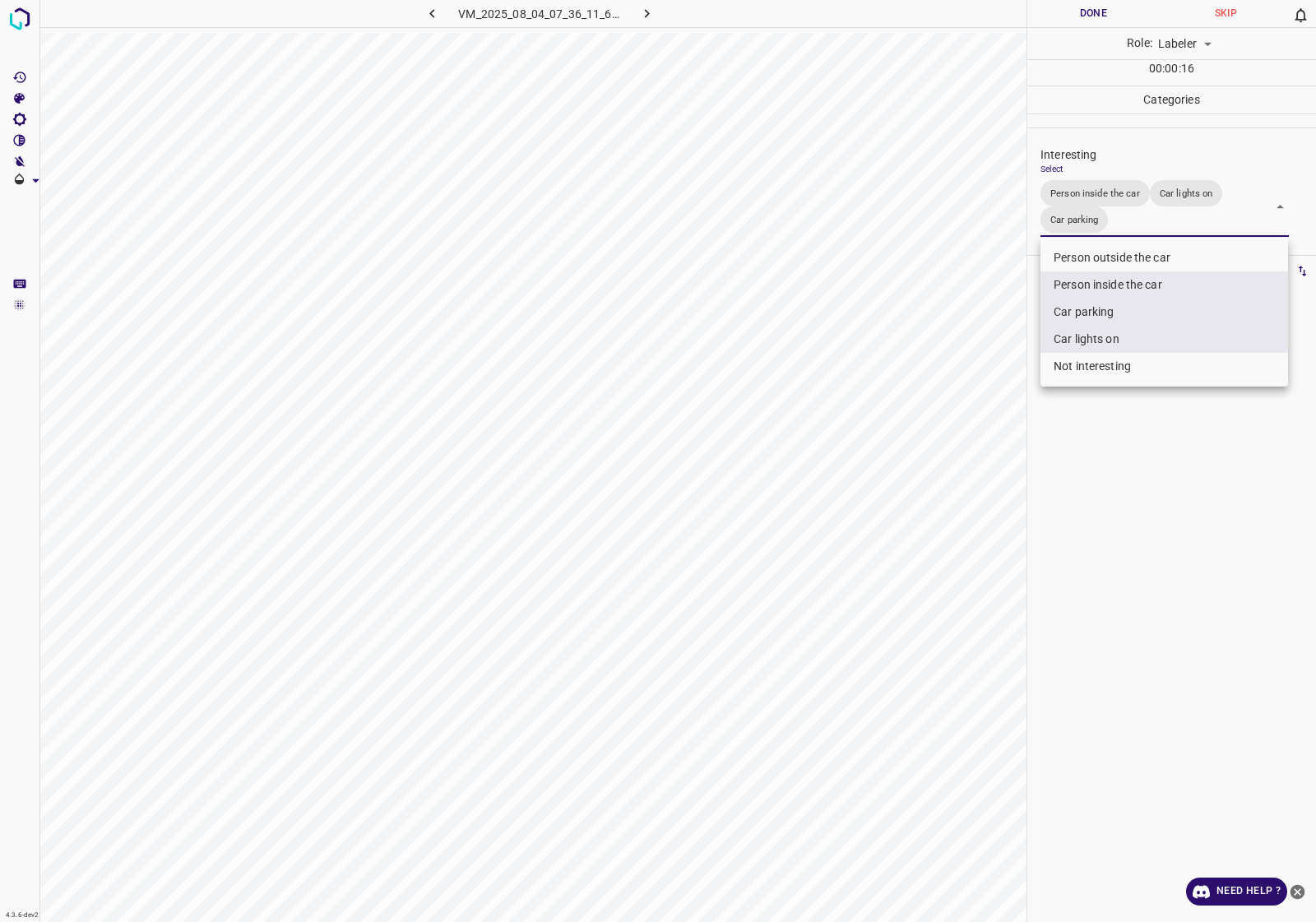
click at [1093, 310] on li "Car parking" at bounding box center [1164, 312] width 248 height 27
type input "Person inside the car,Car lights on"
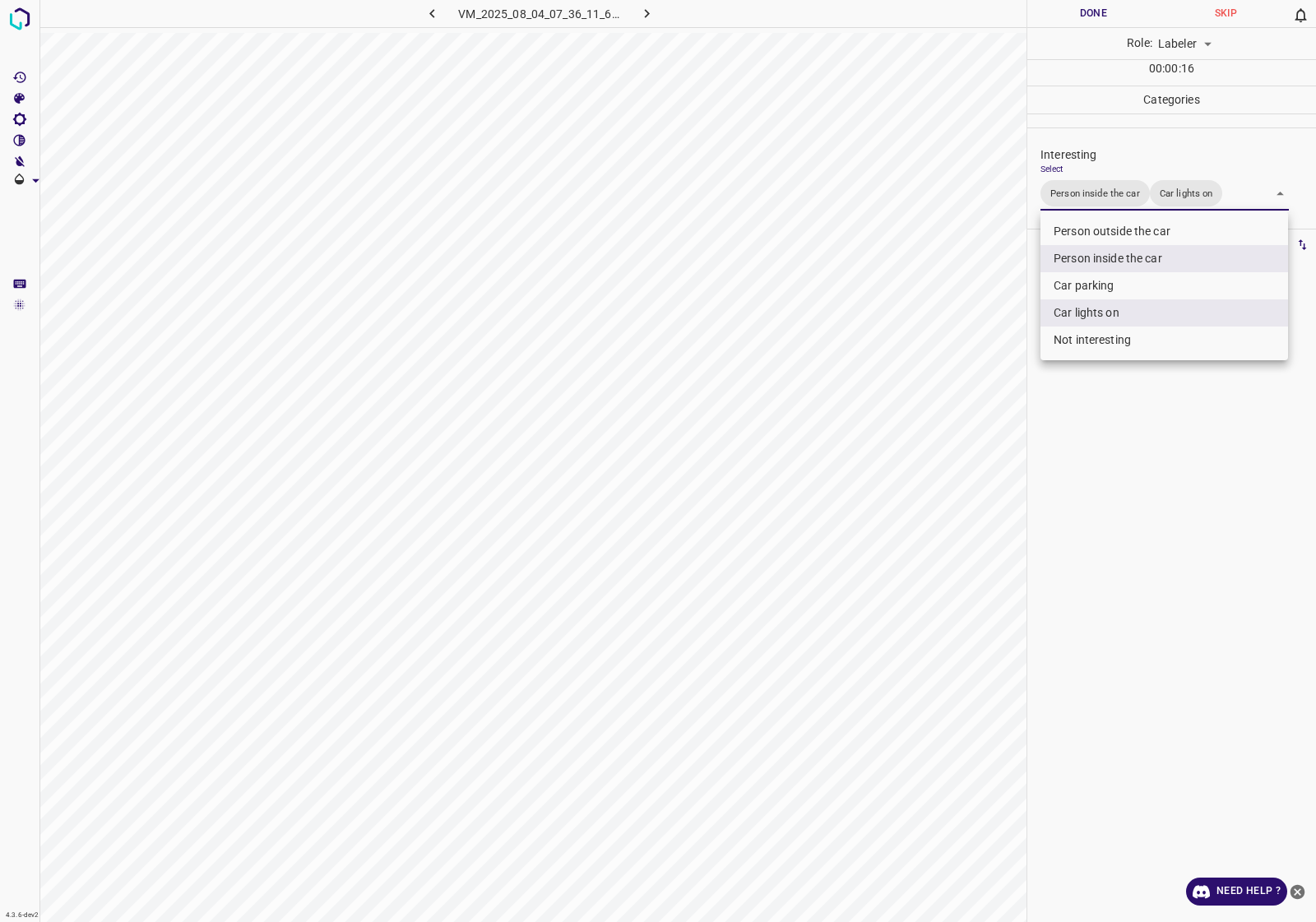
drag, startPoint x: 1119, startPoint y: 485, endPoint x: 1133, endPoint y: 402, distance: 84.2
click at [1119, 481] on div at bounding box center [658, 461] width 1316 height 922
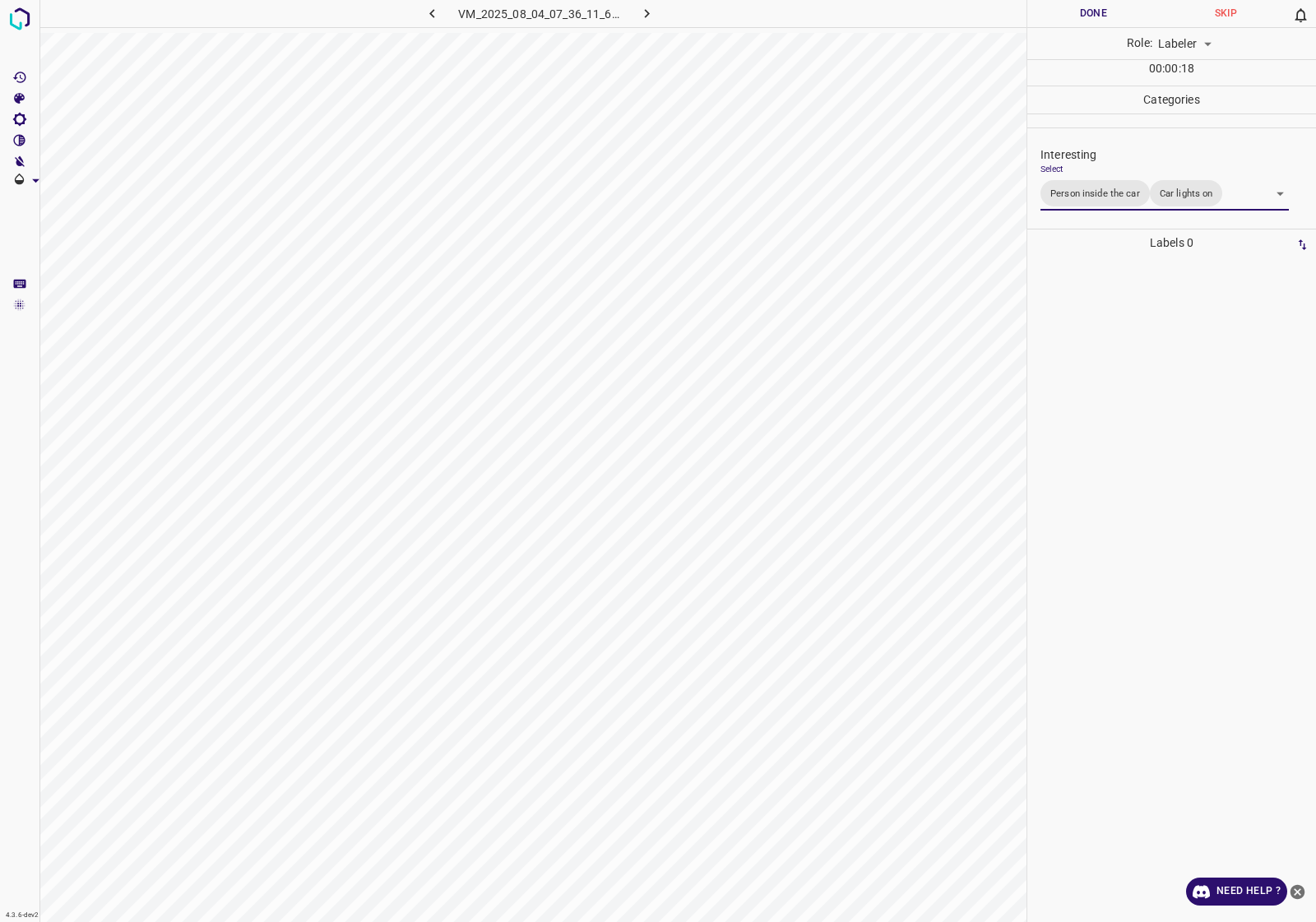
click at [1127, 339] on div at bounding box center [1171, 590] width 278 height 666
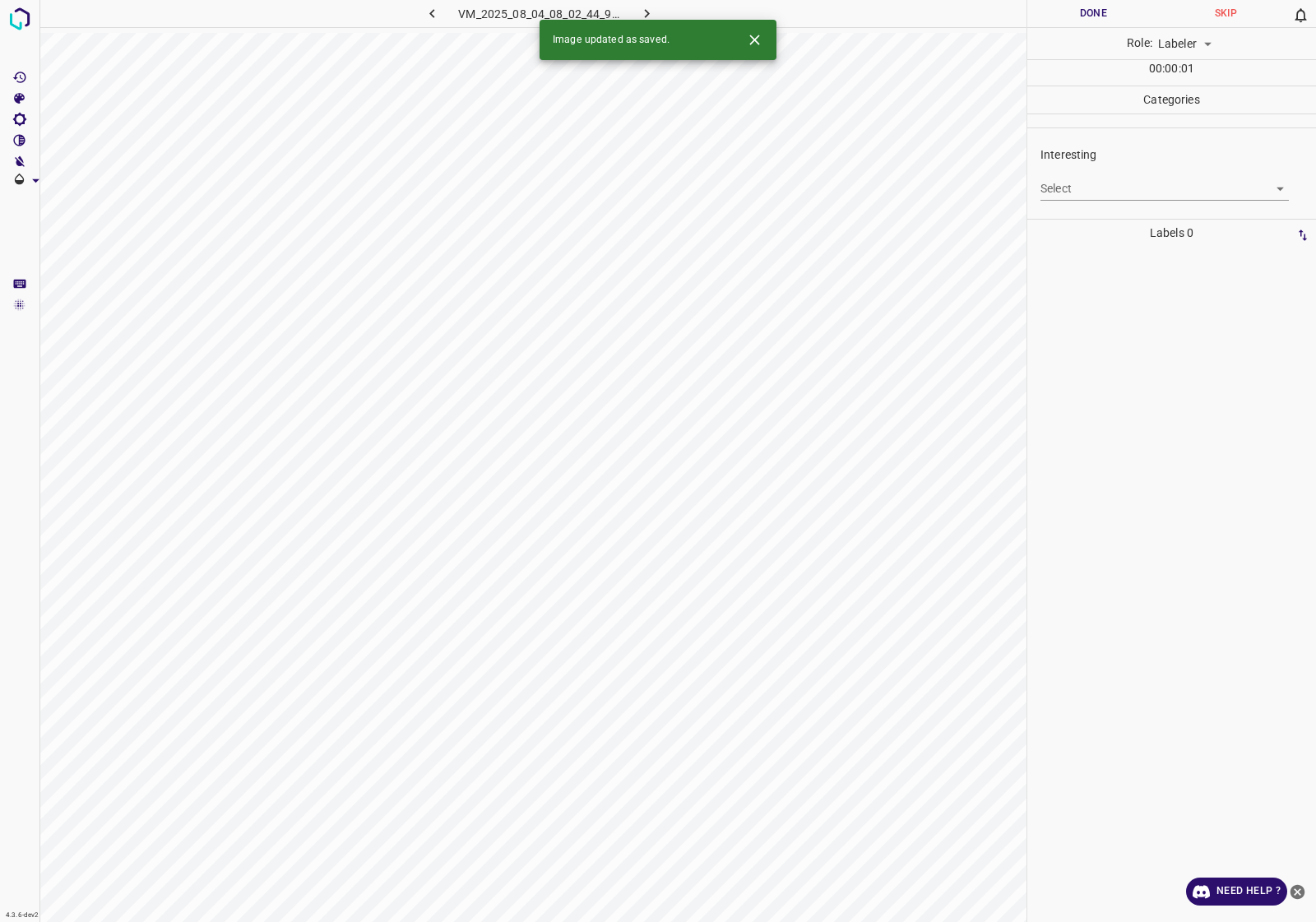
click at [1139, 190] on body "4.3.6-dev2 VM_2025_08_04_08_02_44_972_04.gif Done Skip 0 Role: Labeler labeler …" at bounding box center [658, 461] width 1316 height 922
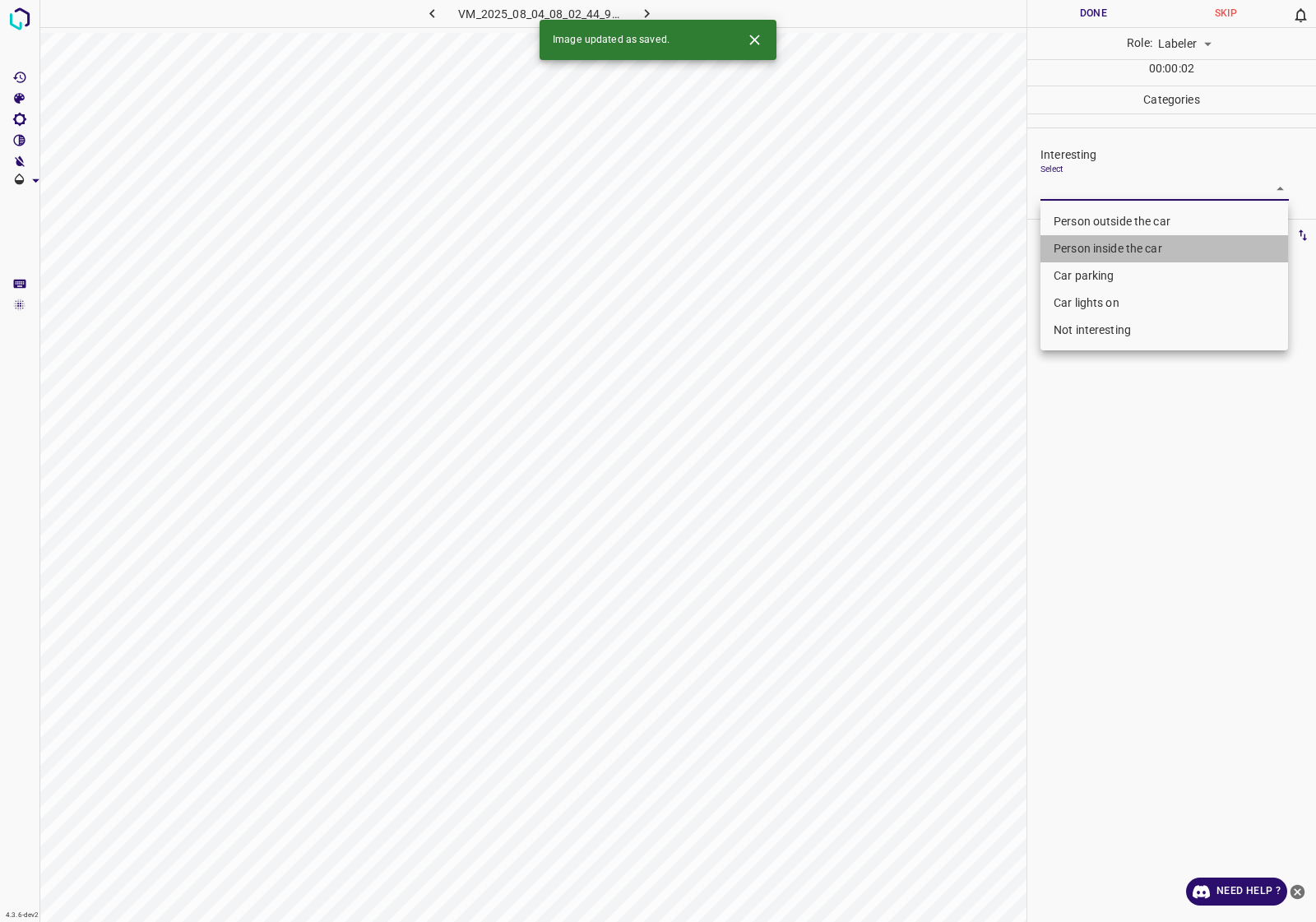
click at [1121, 248] on li "Person inside the car" at bounding box center [1164, 249] width 248 height 27
type input "Person inside the car"
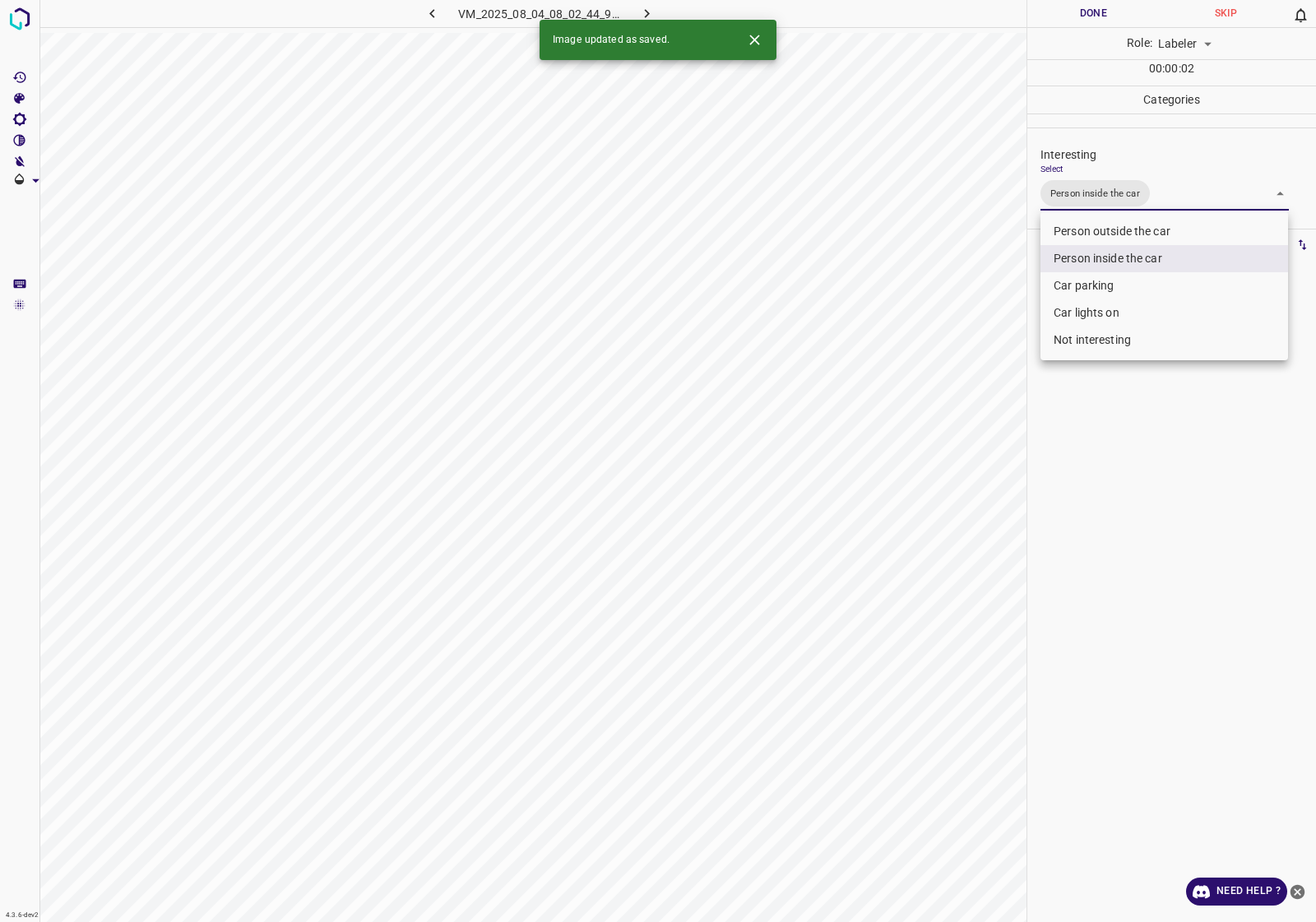
click at [1118, 432] on div at bounding box center [658, 461] width 1316 height 922
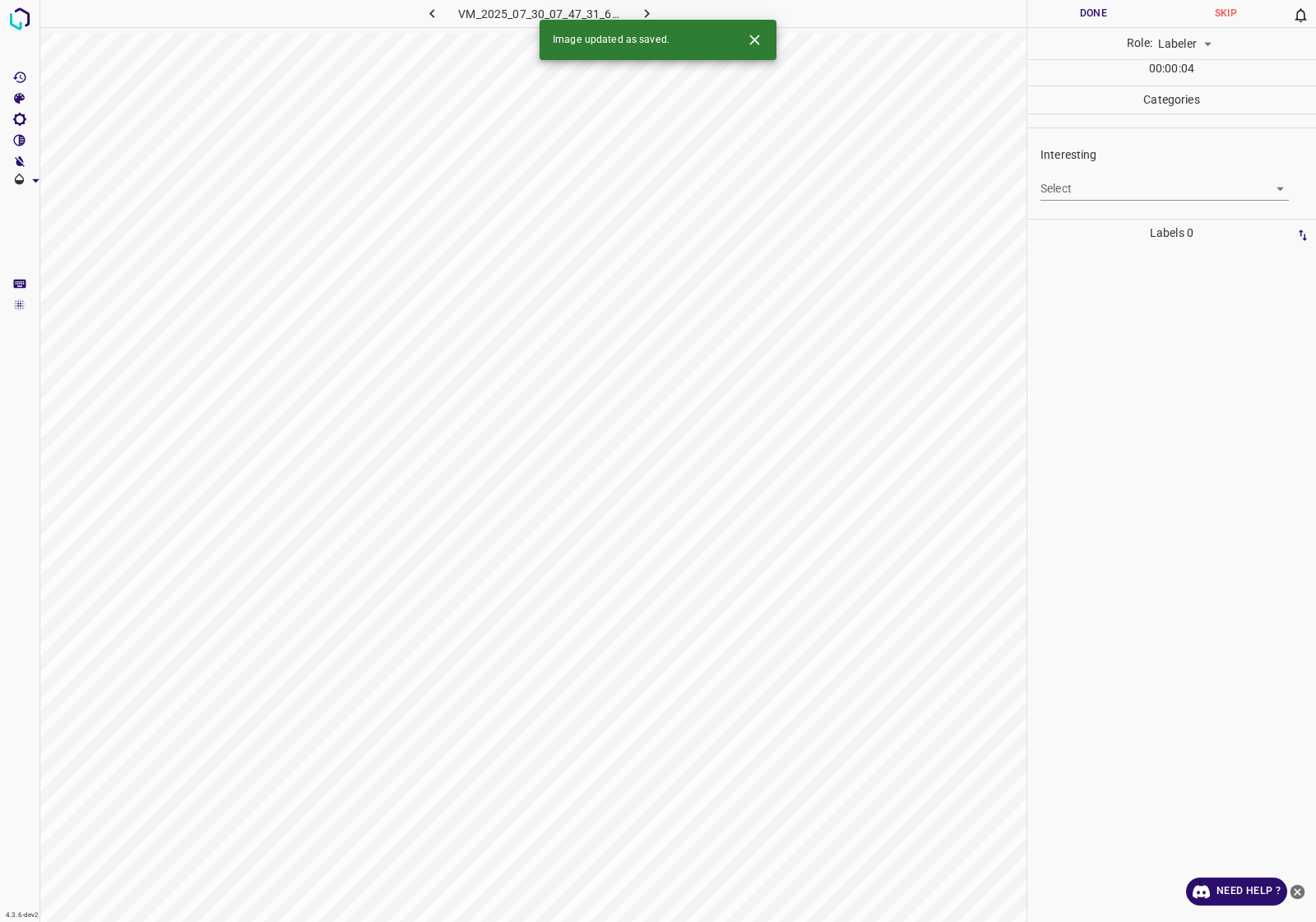
click at [1117, 188] on body "4.3.6-dev2 VM_2025_07_30_07_47_31_690_07.gif Done Skip 0 Role: Labeler labeler …" at bounding box center [658, 461] width 1316 height 922
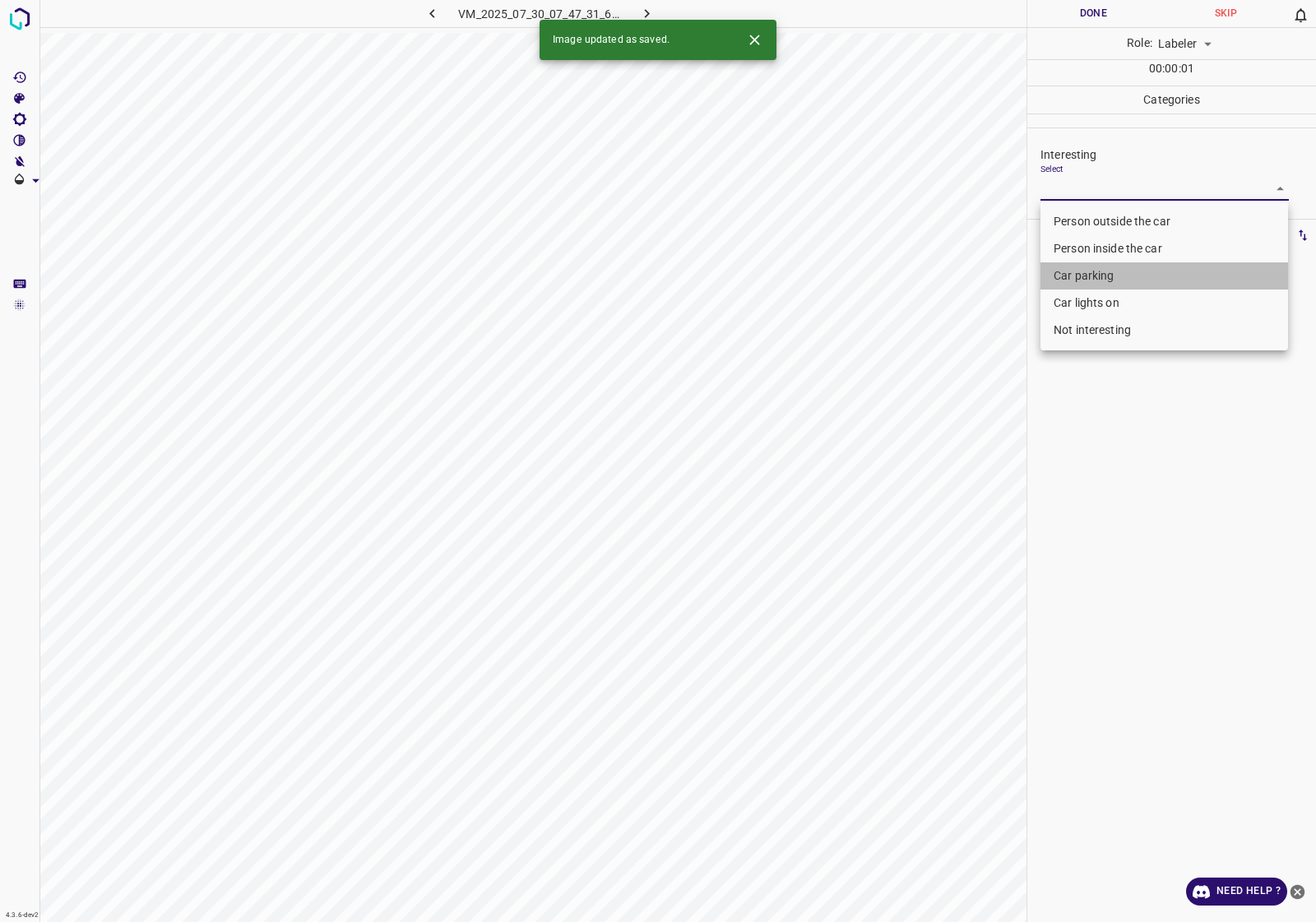
click at [1095, 276] on li "Car parking" at bounding box center [1164, 276] width 248 height 27
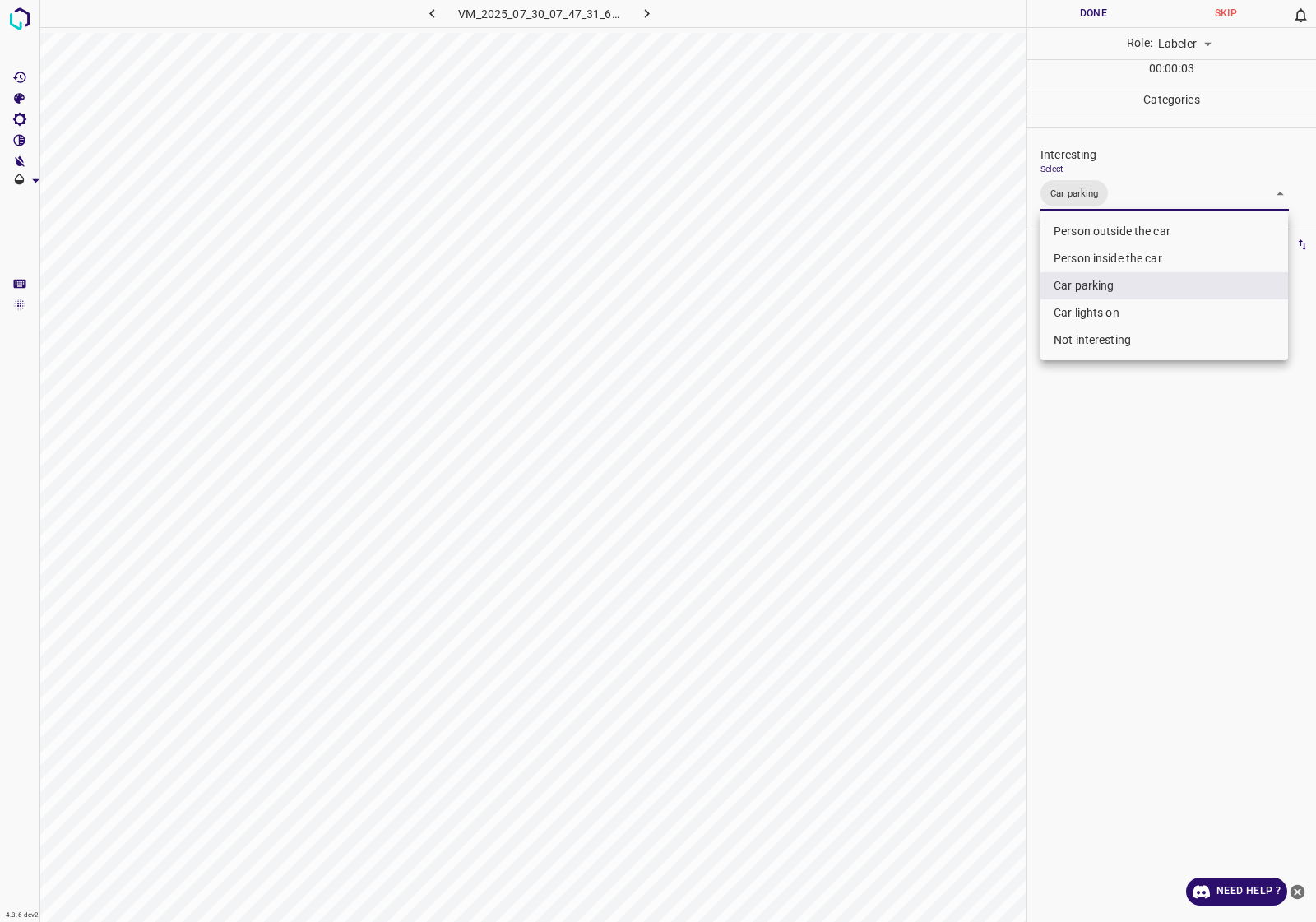
click at [1144, 253] on li "Person inside the car" at bounding box center [1164, 259] width 248 height 27
type input "Car parking,Person inside the car"
click at [1172, 455] on div at bounding box center [658, 461] width 1316 height 922
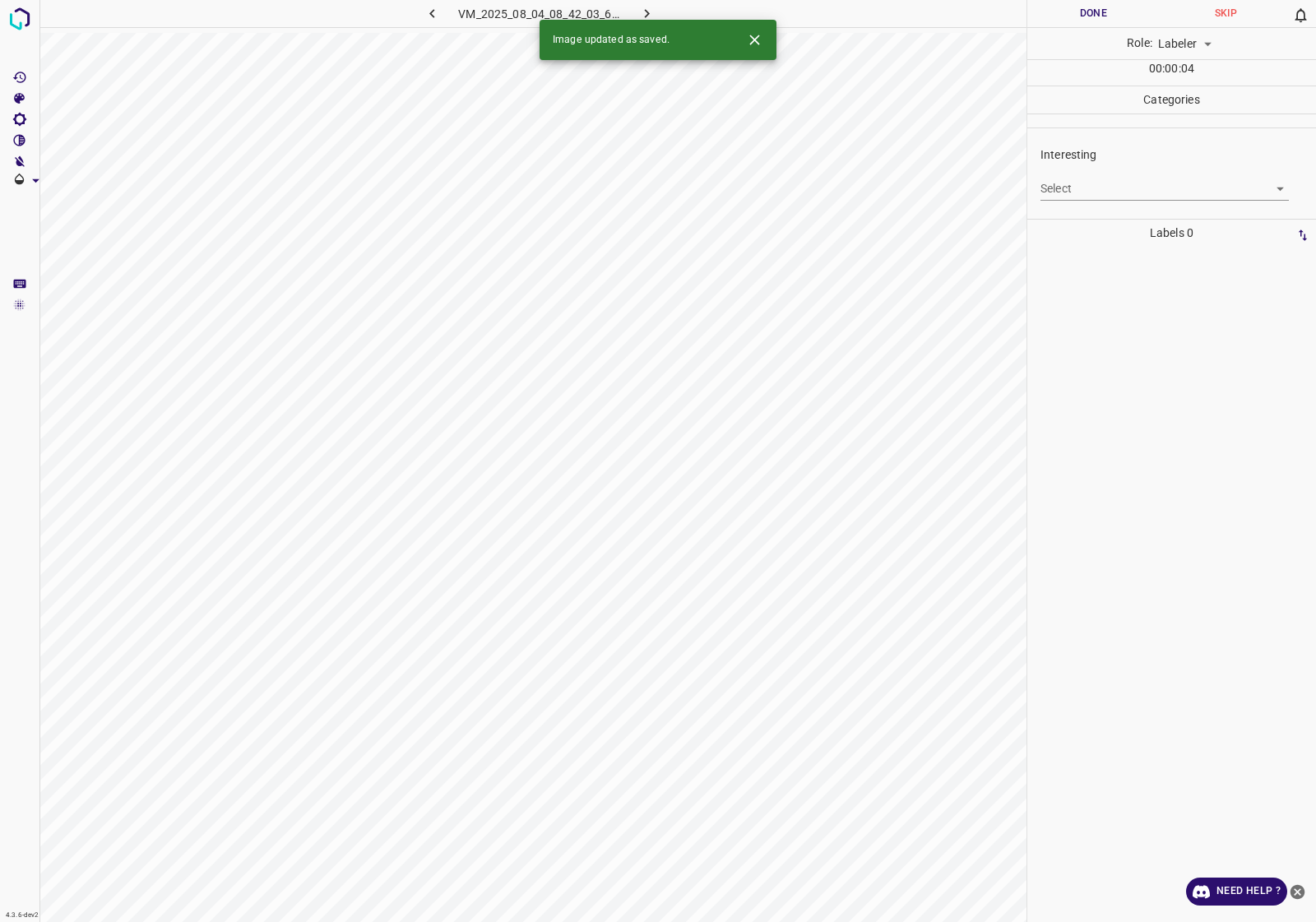
click at [755, 38] on icon "Close" at bounding box center [754, 40] width 17 height 17
click at [1070, 183] on body "4.3.6-dev2 VM_2025_08_04_08_42_03_605_06.gif Done Skip 0 Role: Labeler labeler …" at bounding box center [658, 461] width 1316 height 922
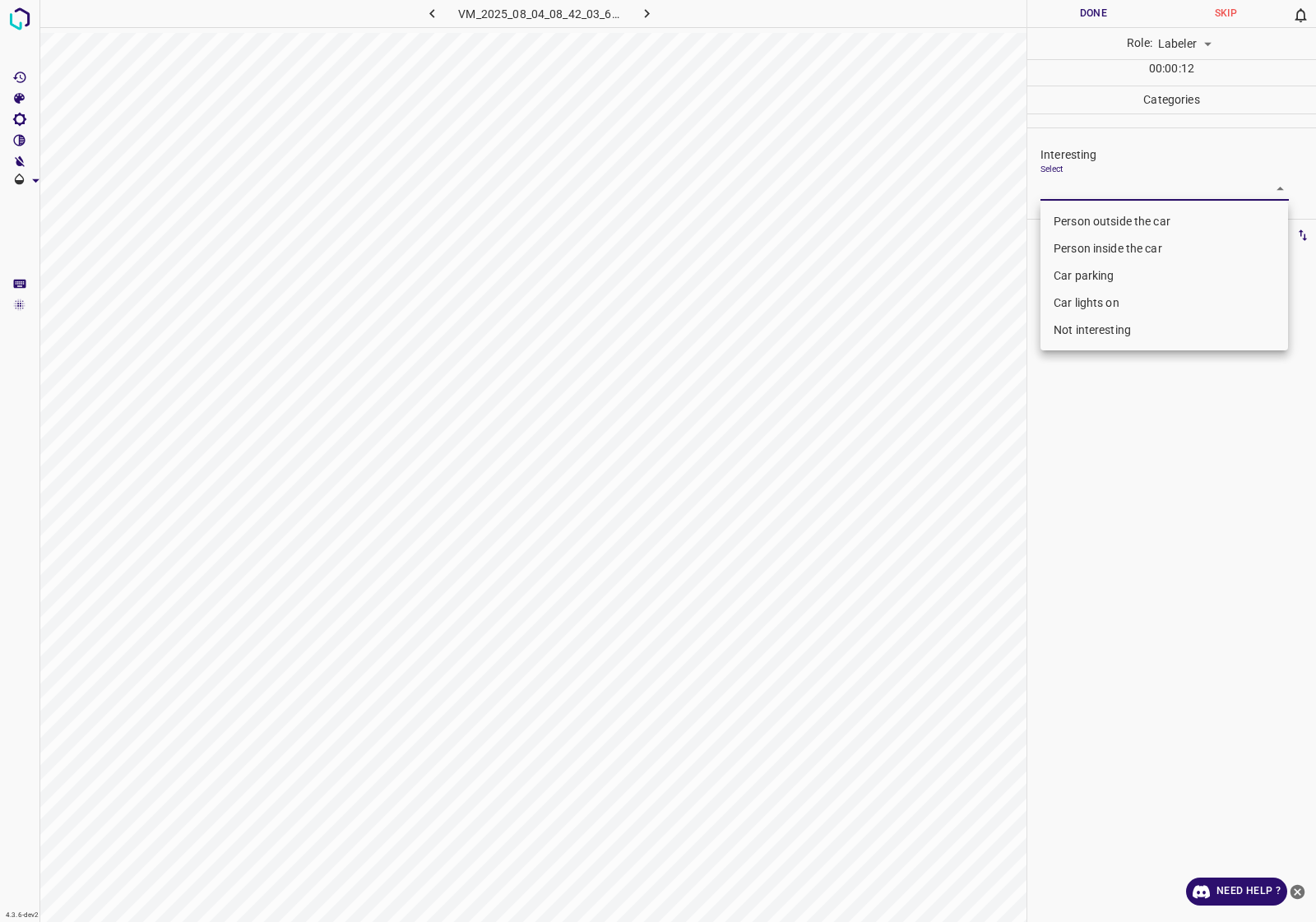
click at [1100, 271] on li "Car parking" at bounding box center [1164, 276] width 248 height 27
type input "Car parking"
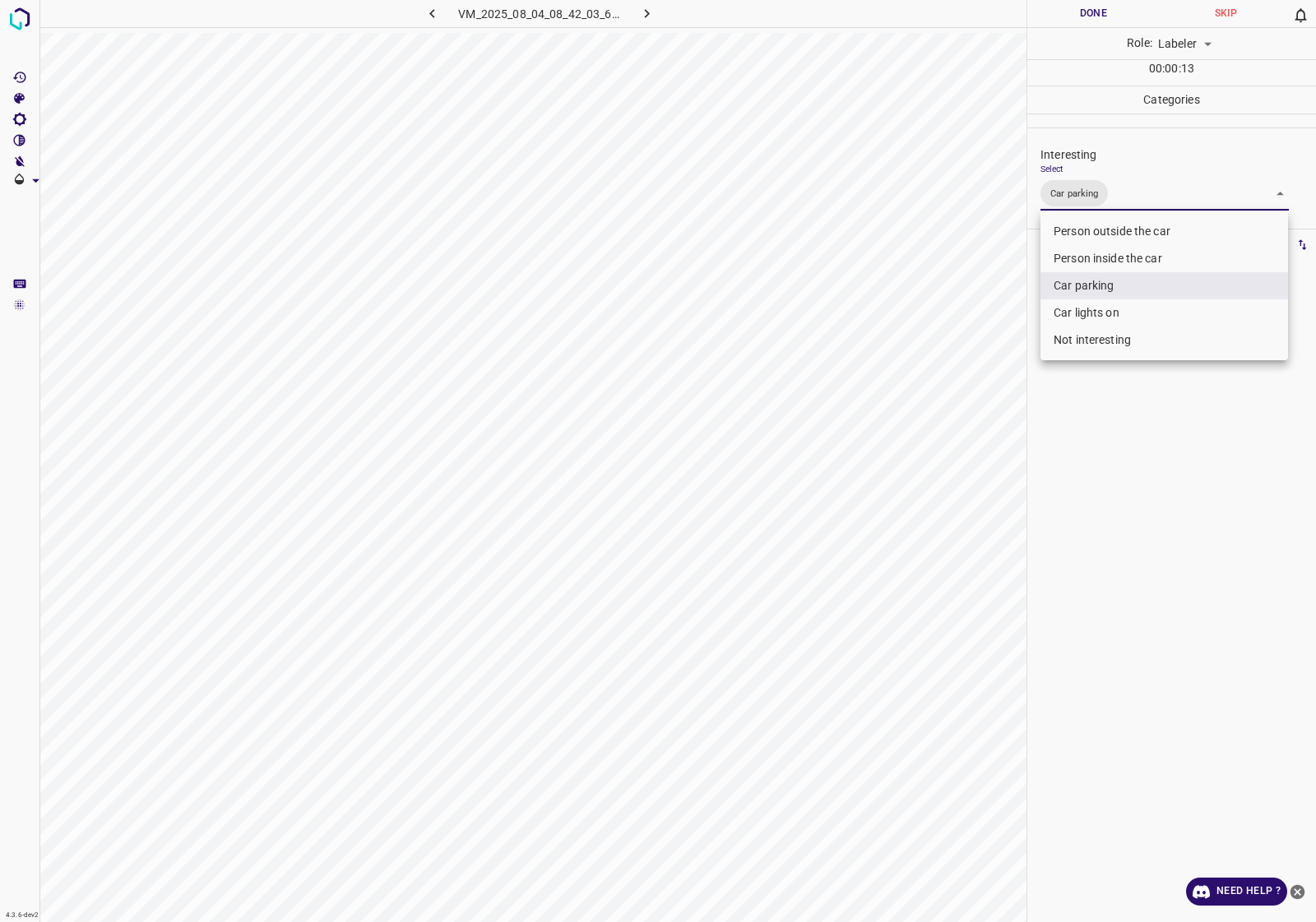
click at [1157, 432] on div at bounding box center [658, 461] width 1316 height 922
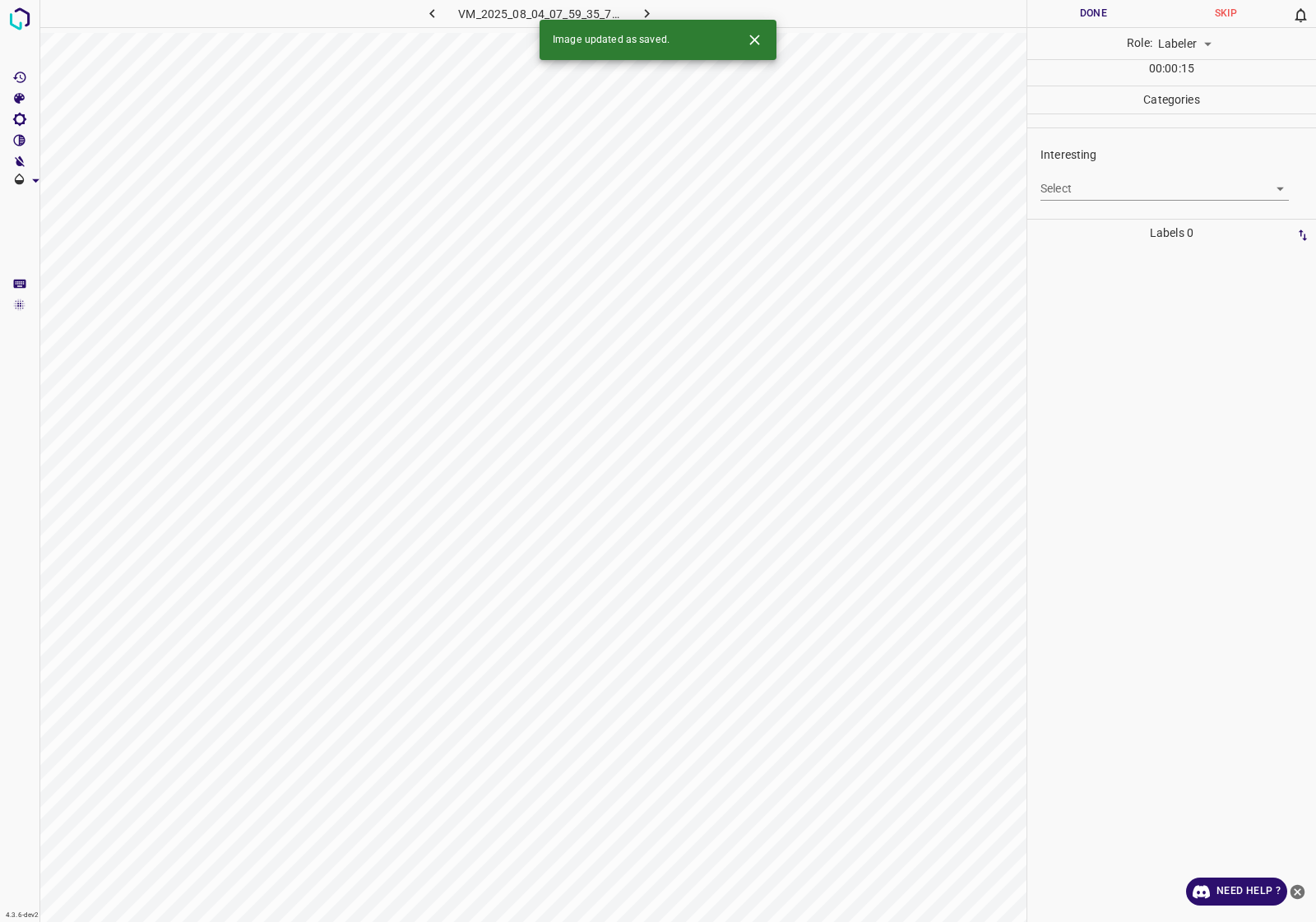
click at [1122, 191] on body "4.3.6-dev2 VM_2025_08_04_07_59_35_766_00.gif Done Skip 0 Role: Labeler labeler …" at bounding box center [658, 461] width 1316 height 922
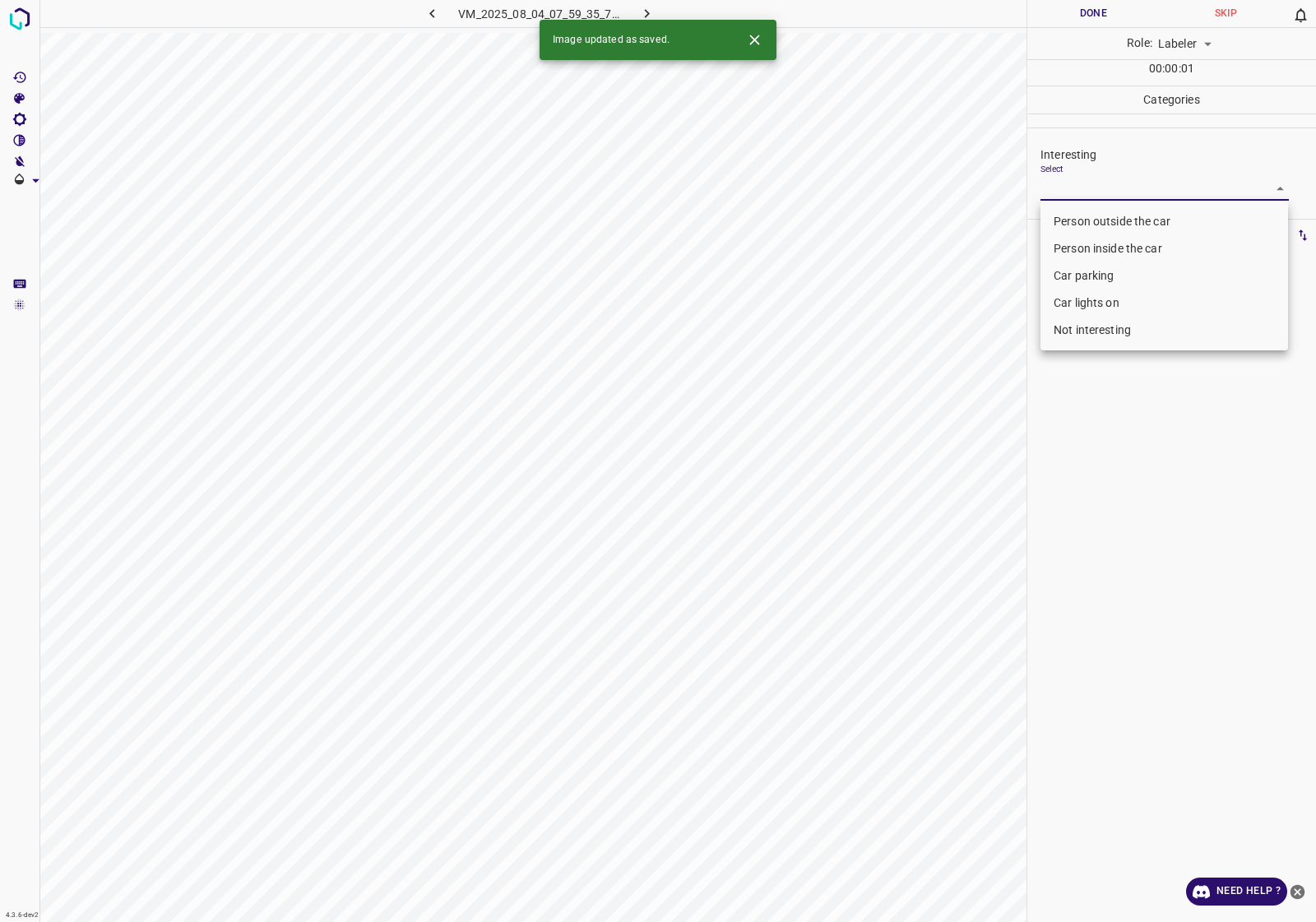
click at [1102, 228] on li "Person outside the car" at bounding box center [1164, 222] width 248 height 27
type input "Person outside the car"
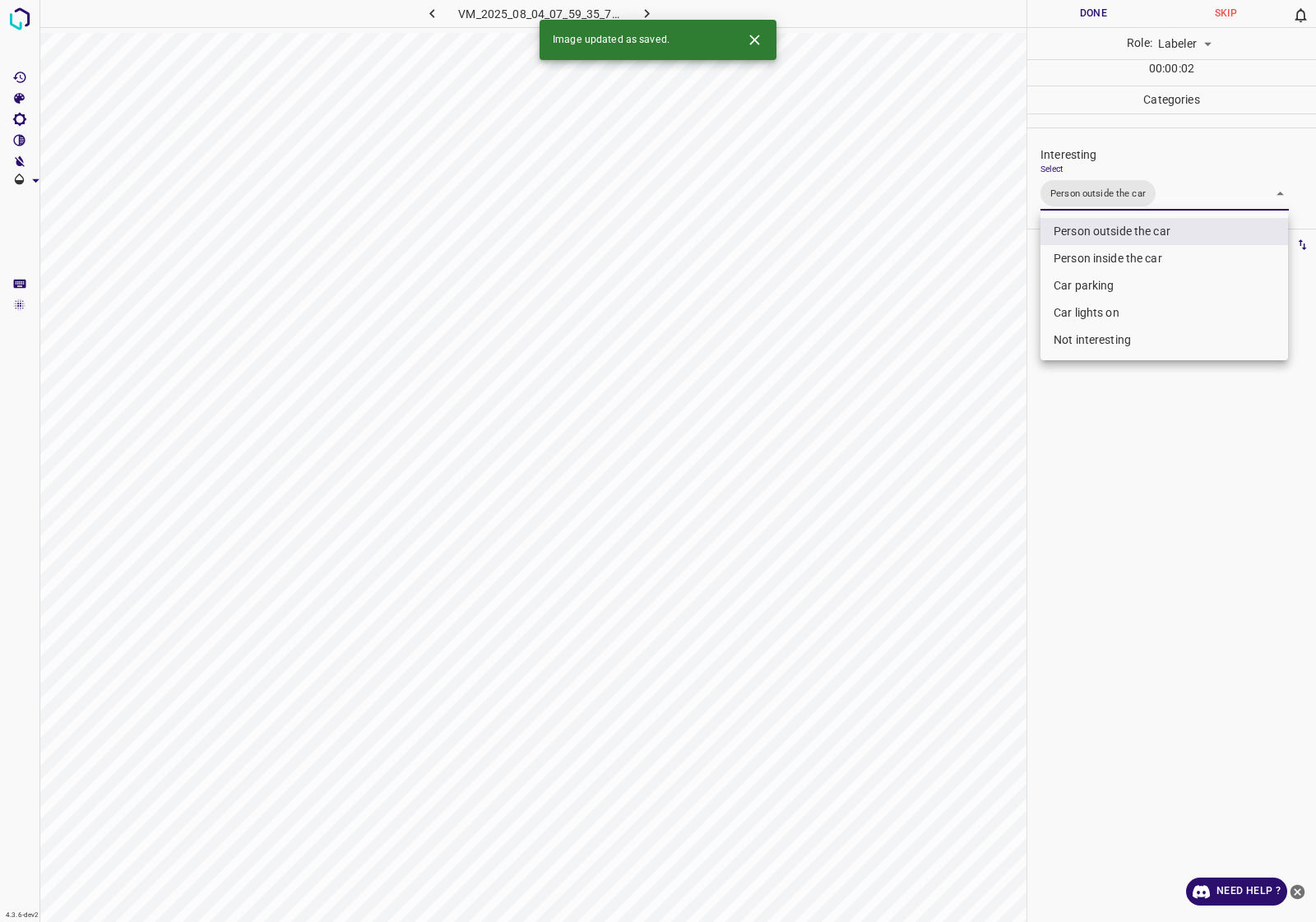
click at [1102, 404] on div at bounding box center [658, 461] width 1316 height 922
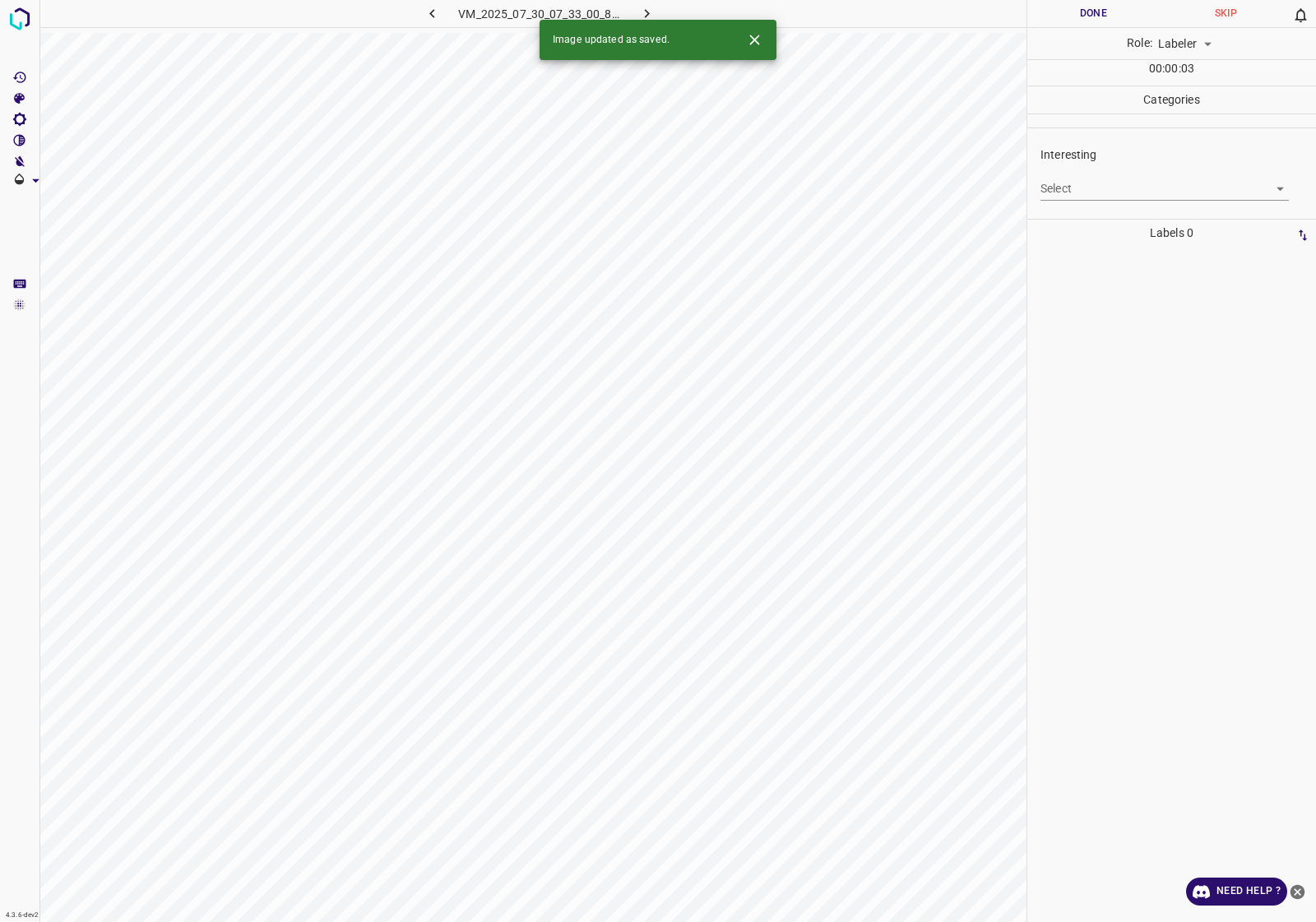
click at [1108, 195] on body "4.3.6-dev2 VM_2025_07_30_07_33_00_897_02.gif Done Skip 0 Role: Labeler labeler …" at bounding box center [658, 461] width 1316 height 922
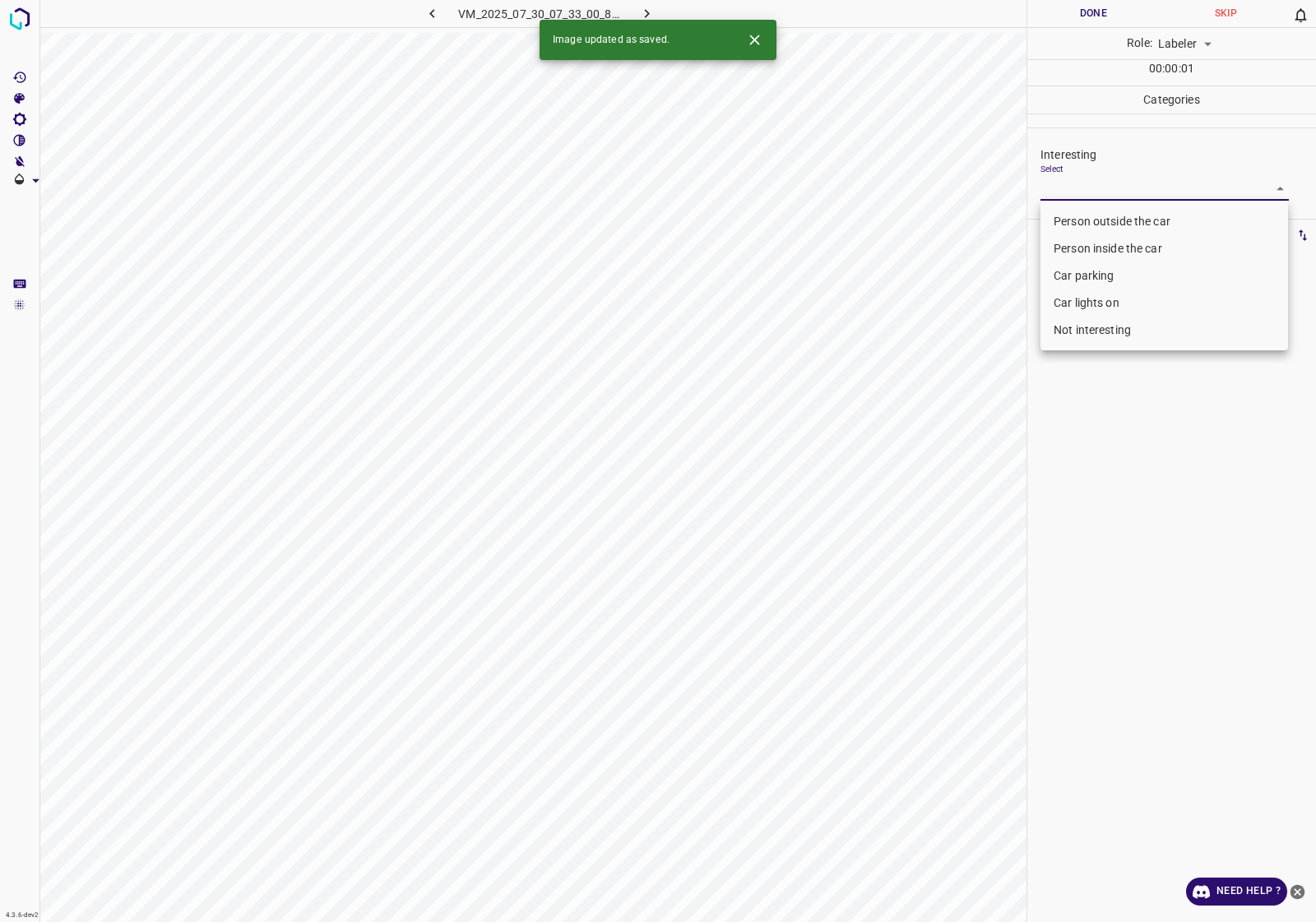
click at [1112, 253] on li "Person inside the car" at bounding box center [1164, 249] width 248 height 27
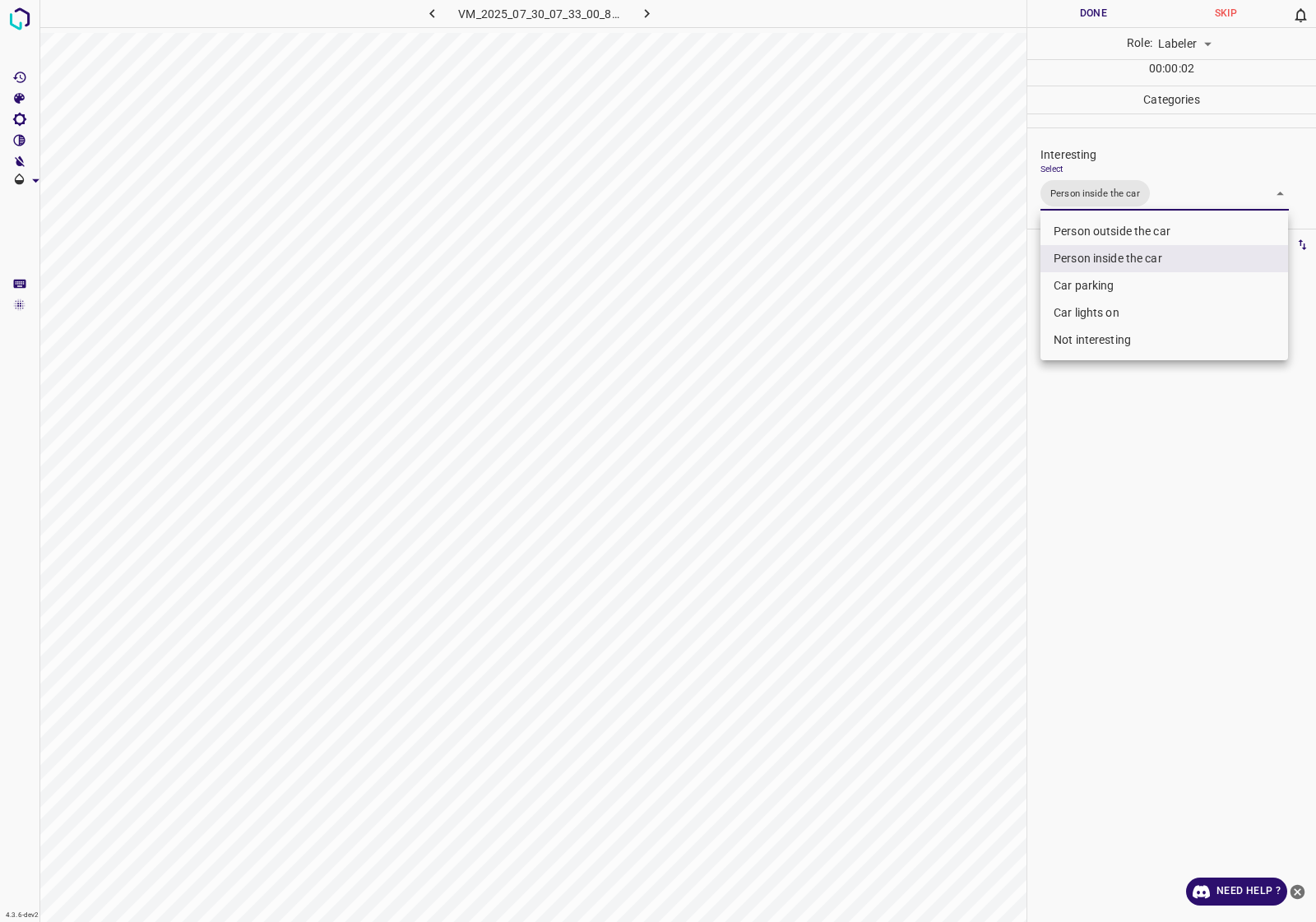
click at [1207, 196] on div at bounding box center [658, 461] width 1316 height 922
click at [1206, 196] on body "4.3.6-dev2 VM_2025_07_30_07_33_00_897_02.gif Done Skip 0 Role: Labeler labeler …" at bounding box center [658, 461] width 1316 height 922
click at [1106, 287] on li "Car parking" at bounding box center [1164, 286] width 248 height 27
type input "Person inside the car,Car parking"
click at [1126, 473] on div at bounding box center [658, 461] width 1316 height 922
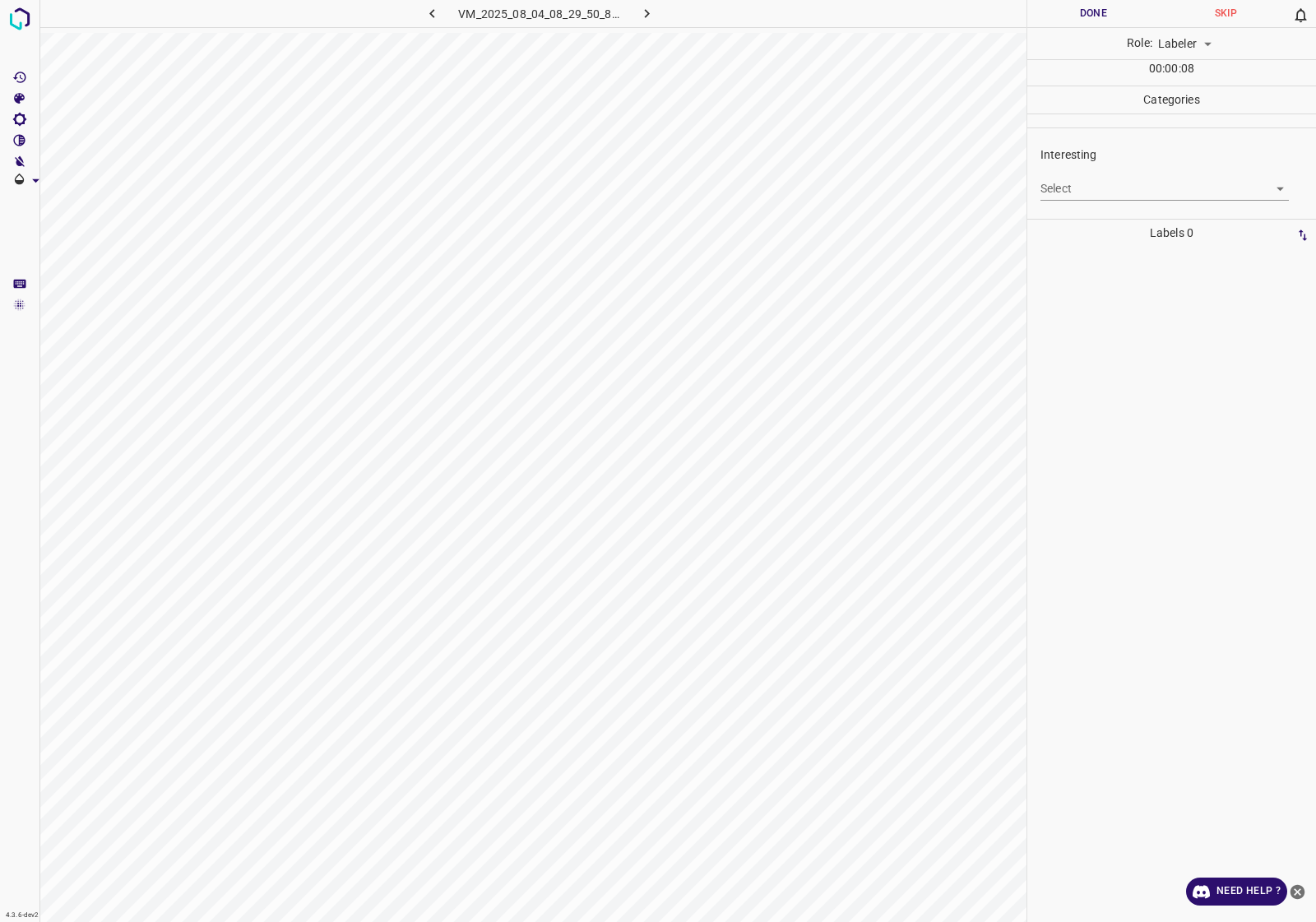
click at [1187, 187] on body "4.3.6-dev2 VM_2025_08_04_08_29_50_877_07.gif Done Skip 0 Role: Labeler labeler …" at bounding box center [658, 461] width 1316 height 922
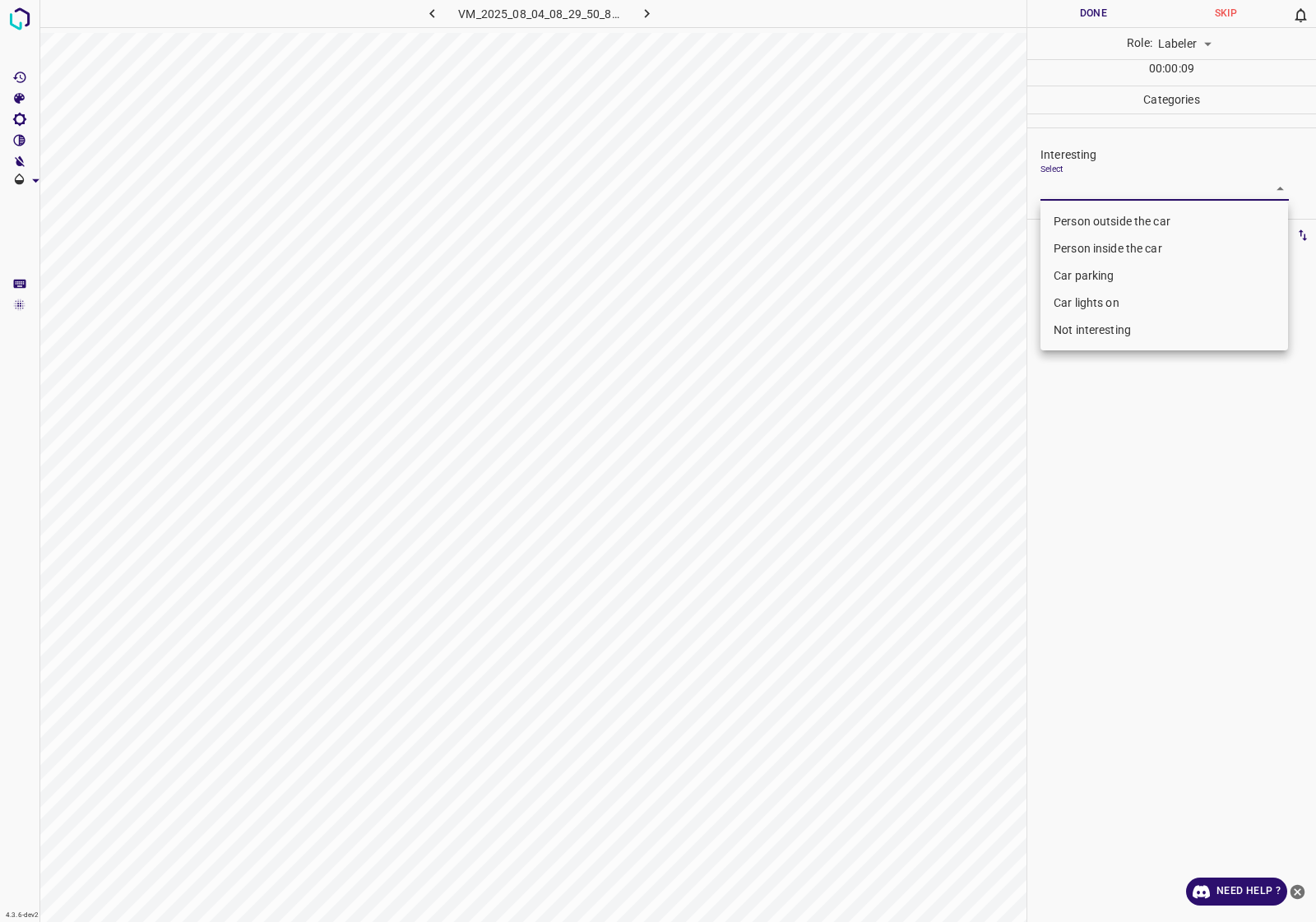
click at [1127, 343] on li "Not interesting" at bounding box center [1164, 330] width 248 height 27
type input "Not interesting"
click at [1078, 510] on div at bounding box center [658, 461] width 1316 height 922
click at [1135, 183] on body "4.3.6-dev2 VM_2025_07_30_07_34_10_633_06.gif Done Skip 0 Role: Labeler labeler …" at bounding box center [658, 461] width 1316 height 922
click at [1086, 245] on li "Person inside the car" at bounding box center [1164, 249] width 248 height 27
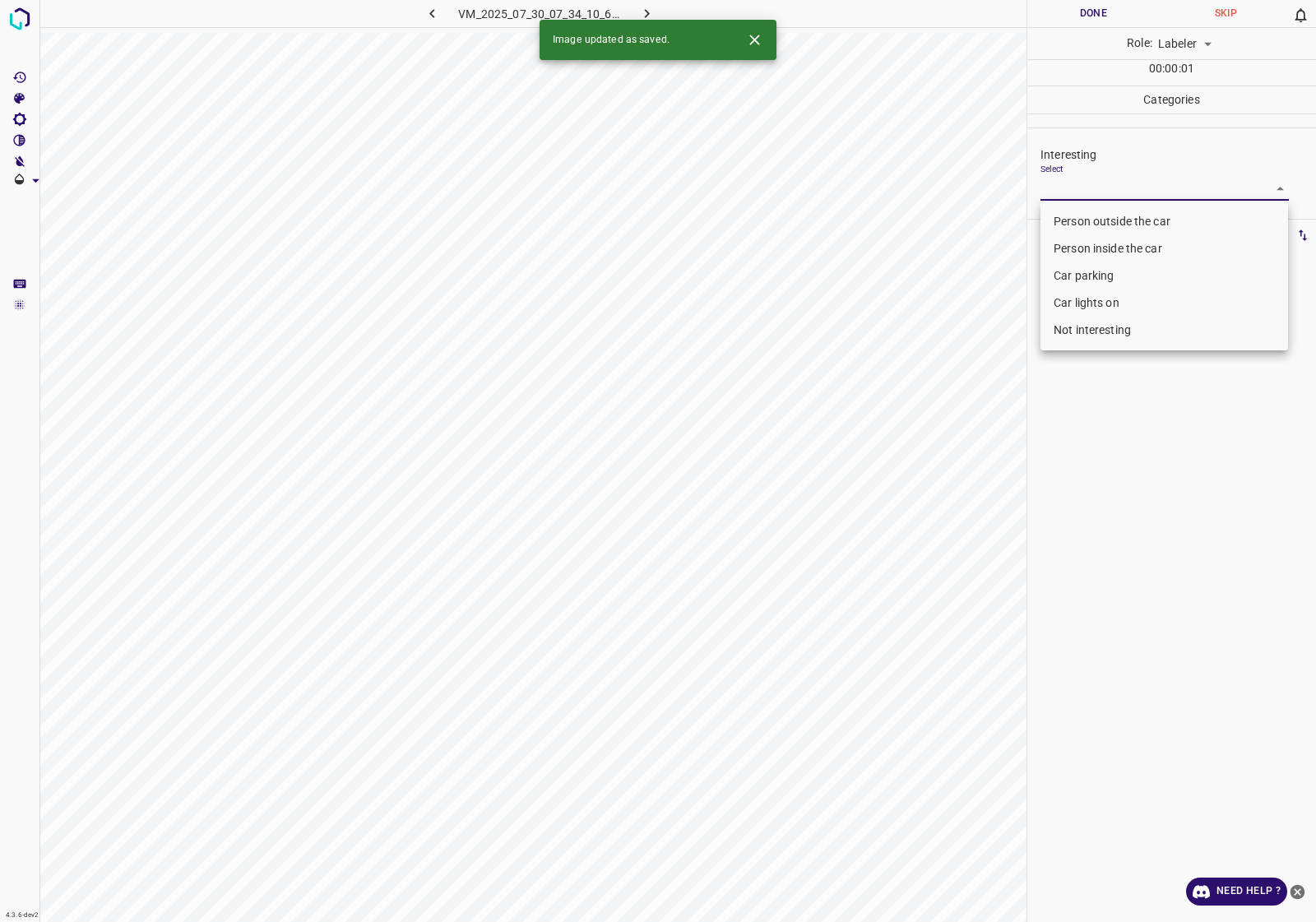
type input "Person inside the car"
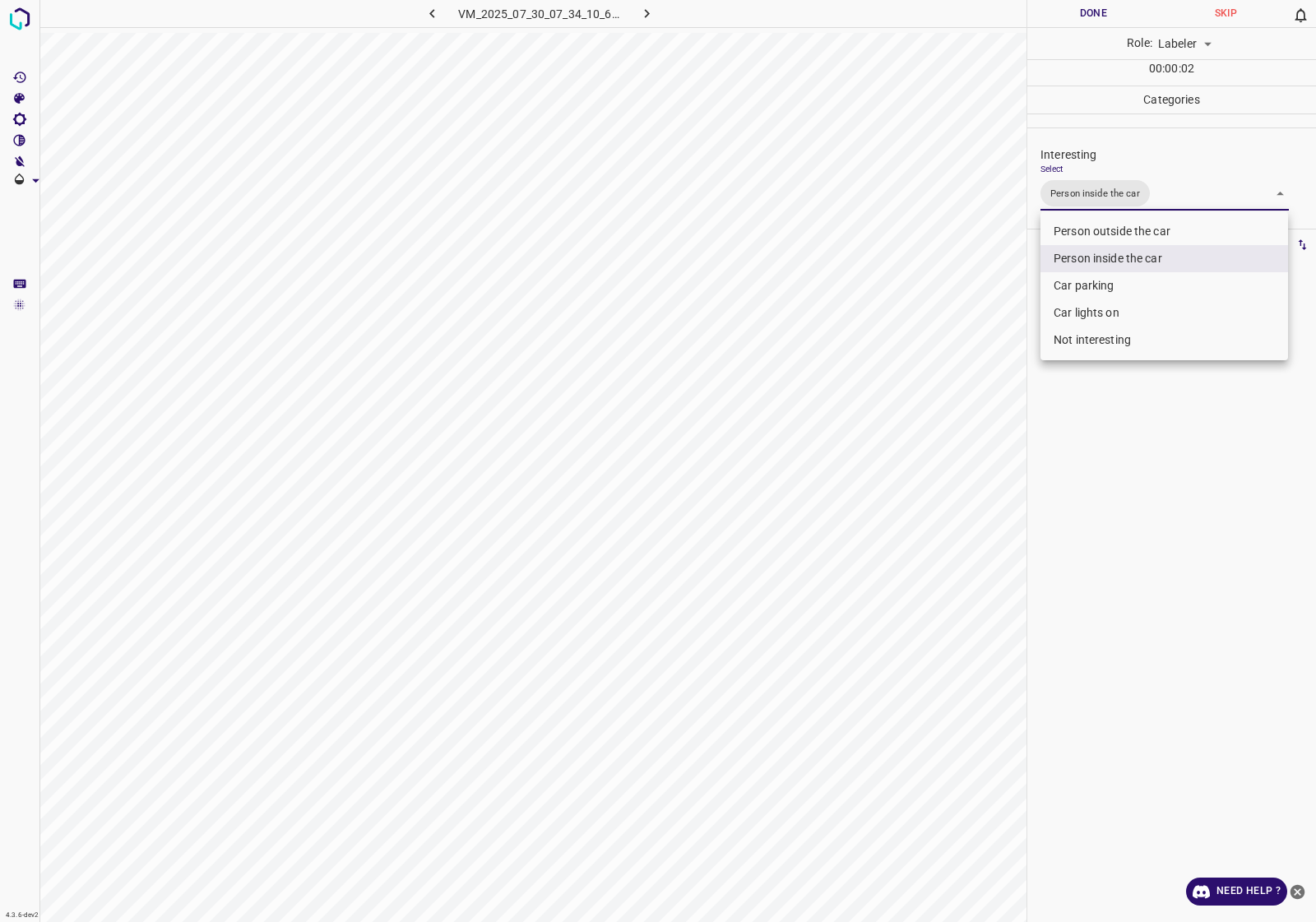
click at [1083, 260] on li "Person inside the car" at bounding box center [1164, 259] width 248 height 27
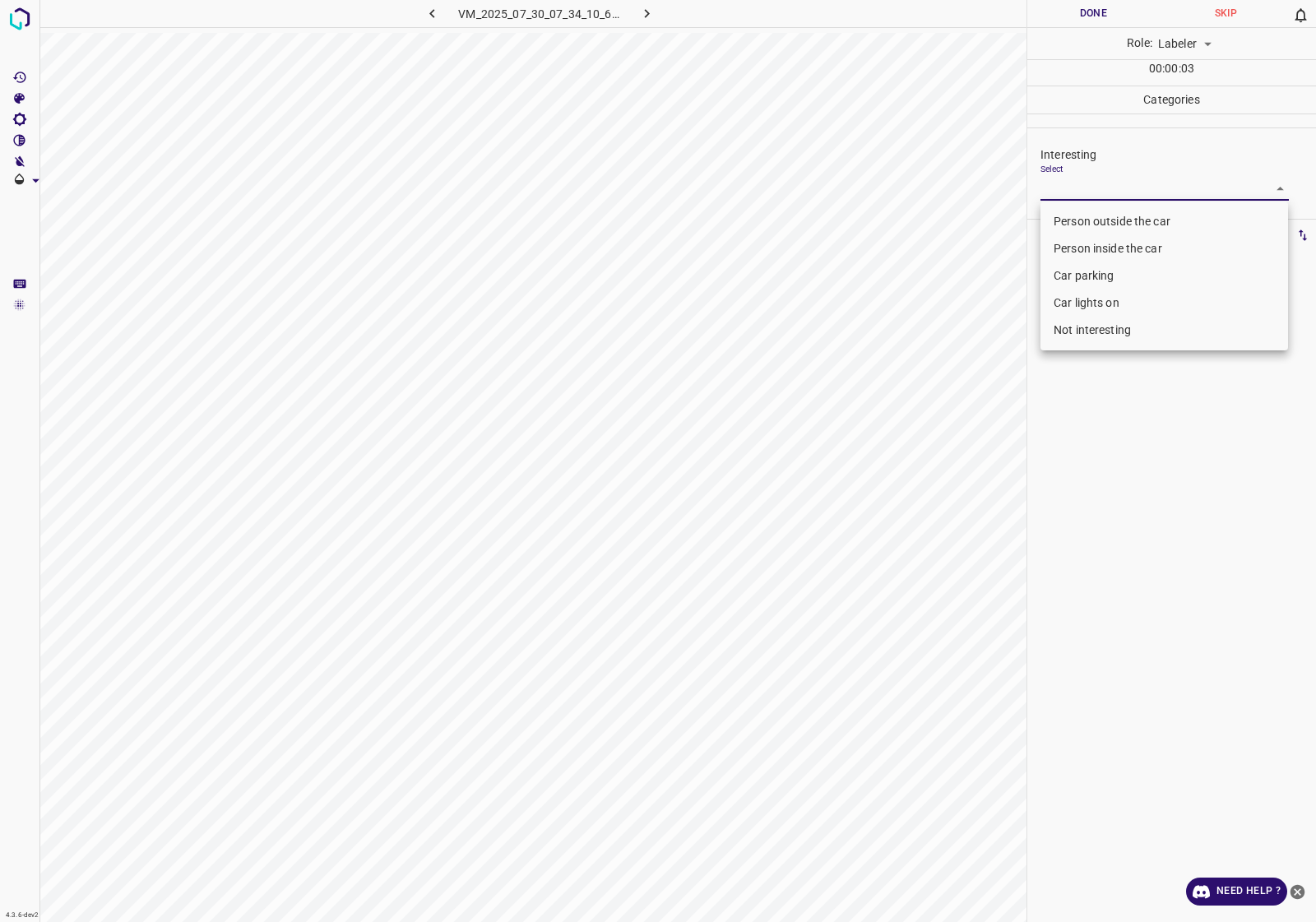
click at [1091, 230] on li "Person outside the car" at bounding box center [1164, 222] width 248 height 27
type input "Person outside the car"
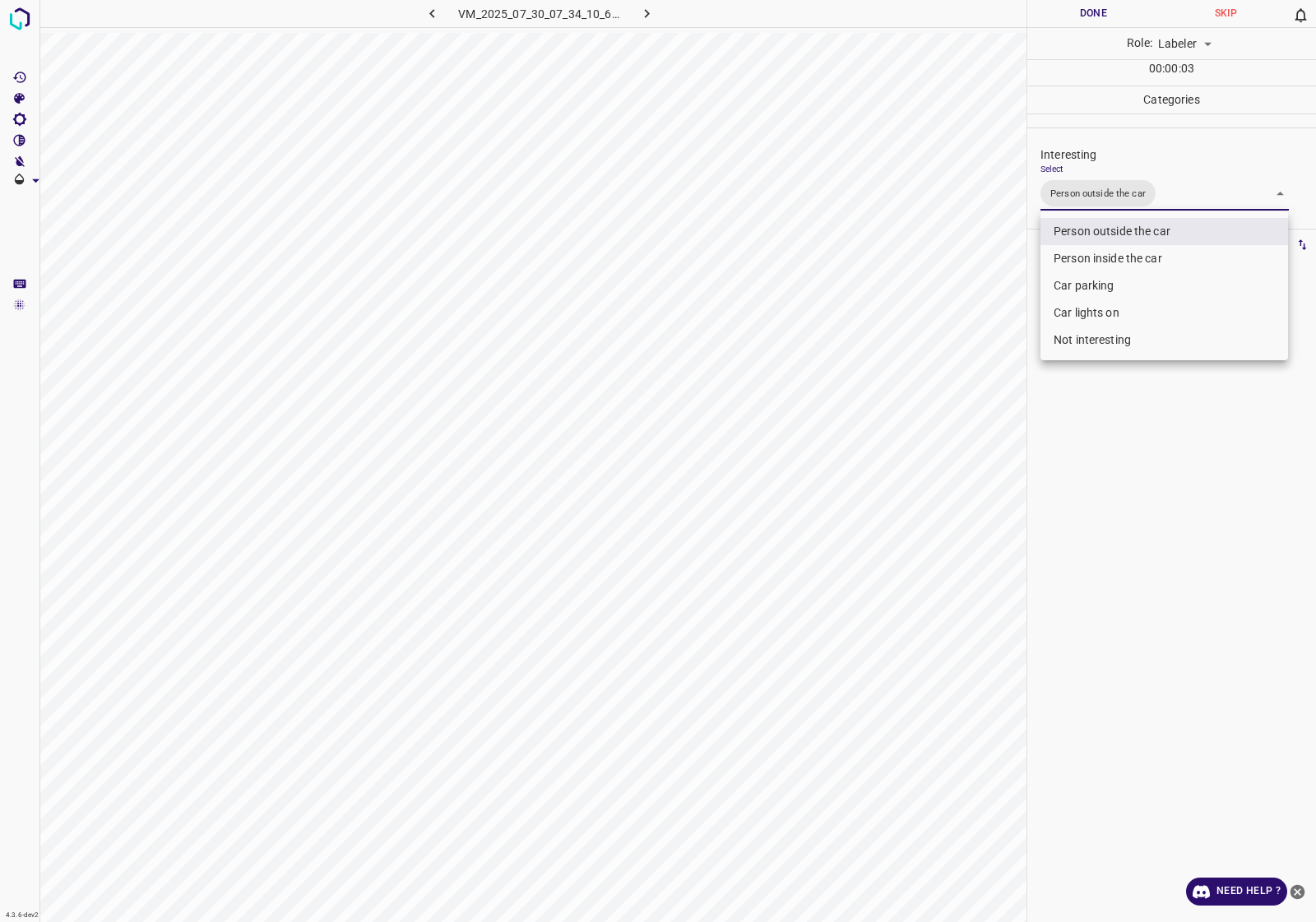
click at [1142, 471] on div at bounding box center [658, 461] width 1316 height 922
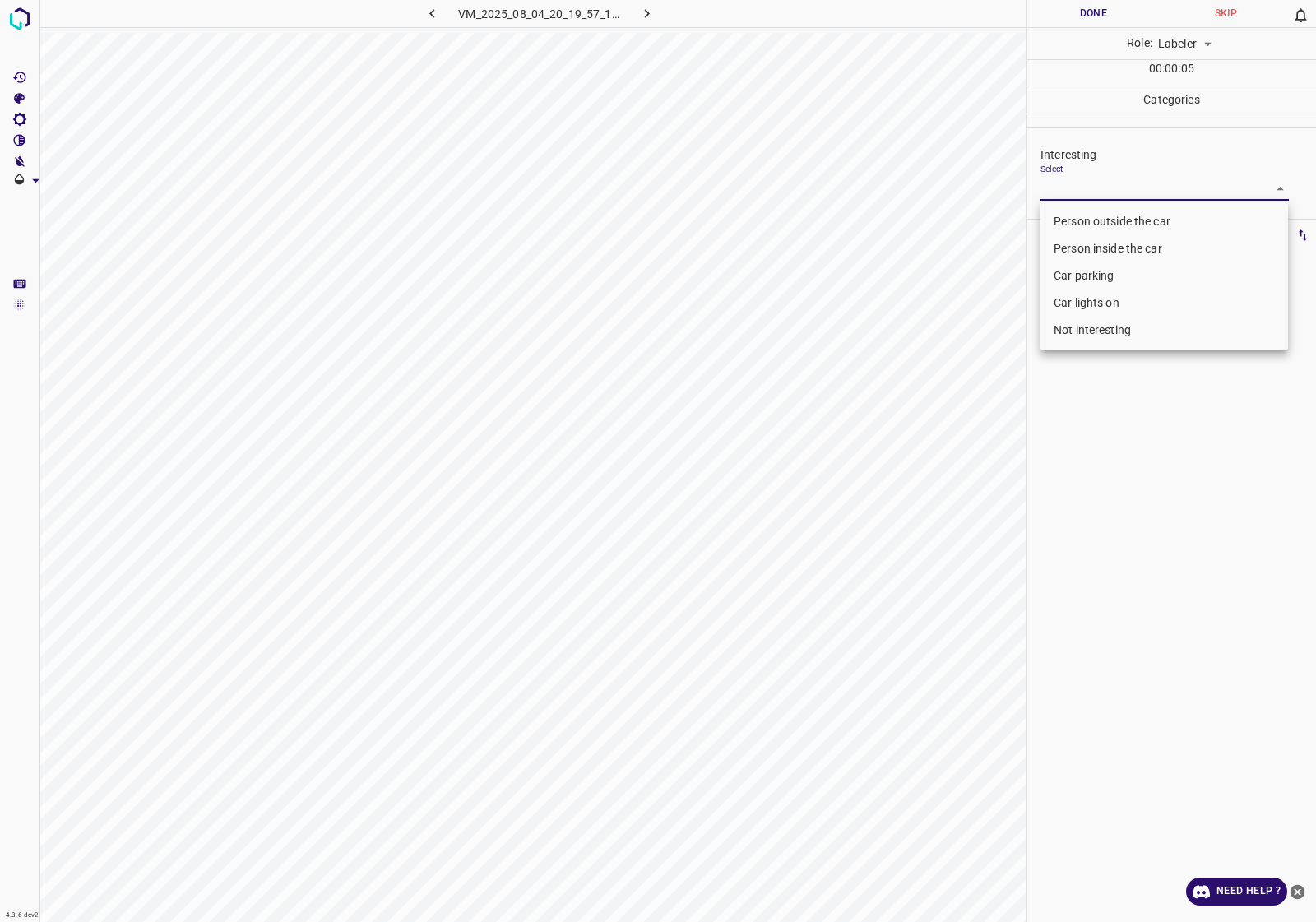
click at [1095, 185] on body "4.3.6-dev2 VM_2025_08_04_20_19_57_108_04.gif Done Skip 0 Role: Labeler labeler …" at bounding box center [658, 461] width 1316 height 922
click at [1102, 277] on li "Car parking" at bounding box center [1164, 276] width 248 height 27
type input "Car parking"
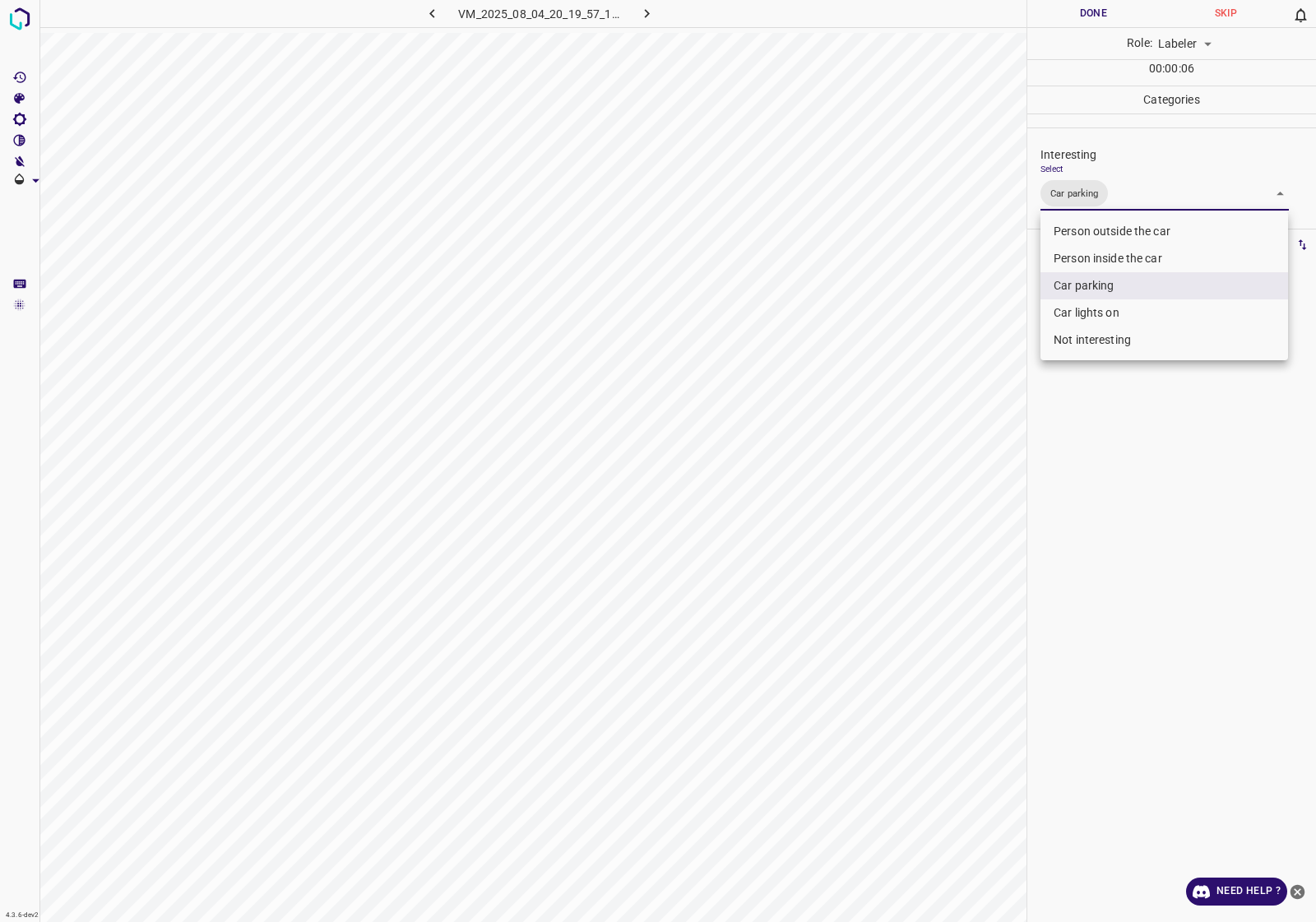
click at [1140, 412] on div at bounding box center [658, 461] width 1316 height 922
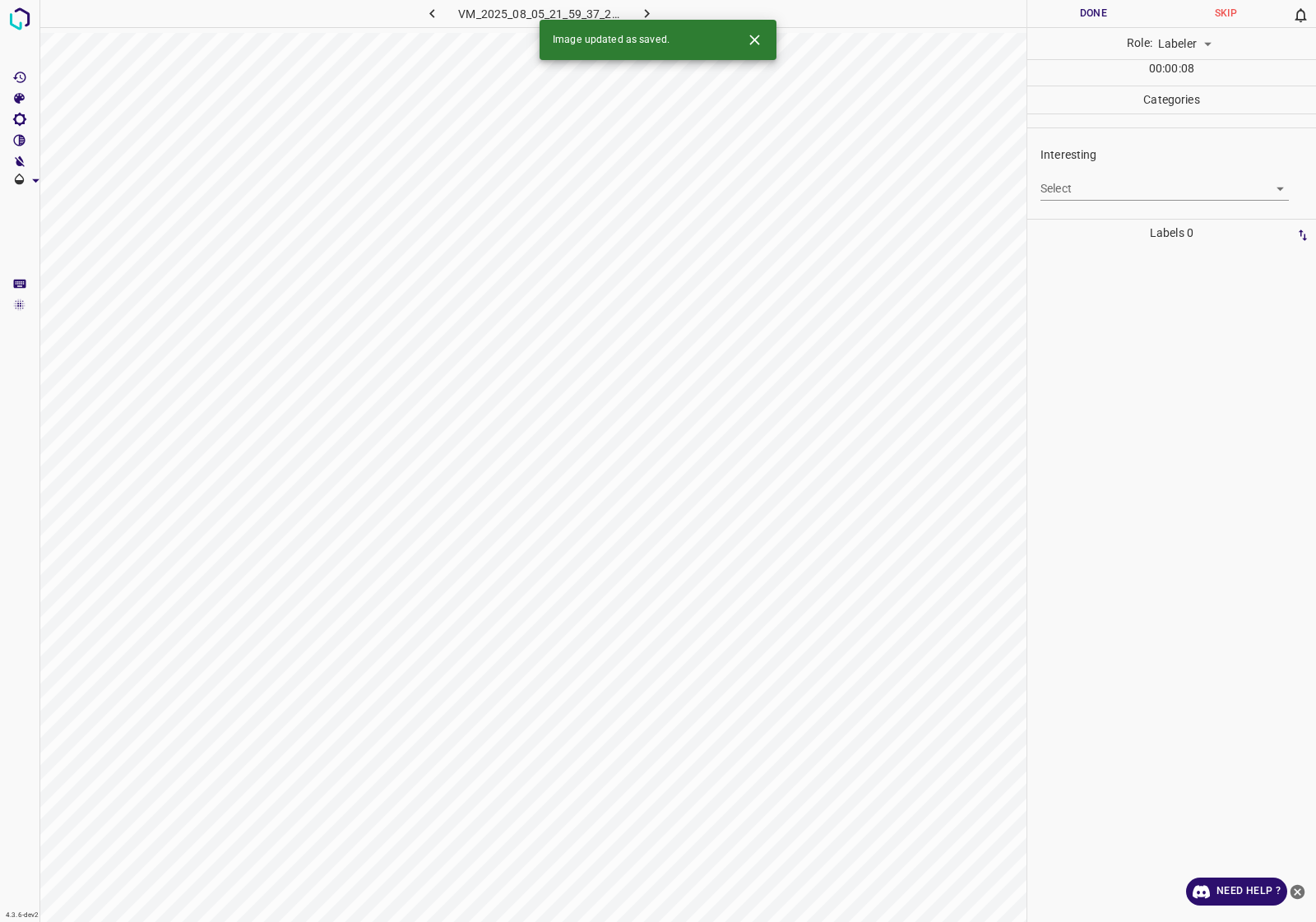
click at [1135, 186] on body "4.3.6-dev2 VM_2025_08_05_21_59_37_279_05.gif Done Skip 0 Role: Labeler labeler …" at bounding box center [658, 461] width 1316 height 922
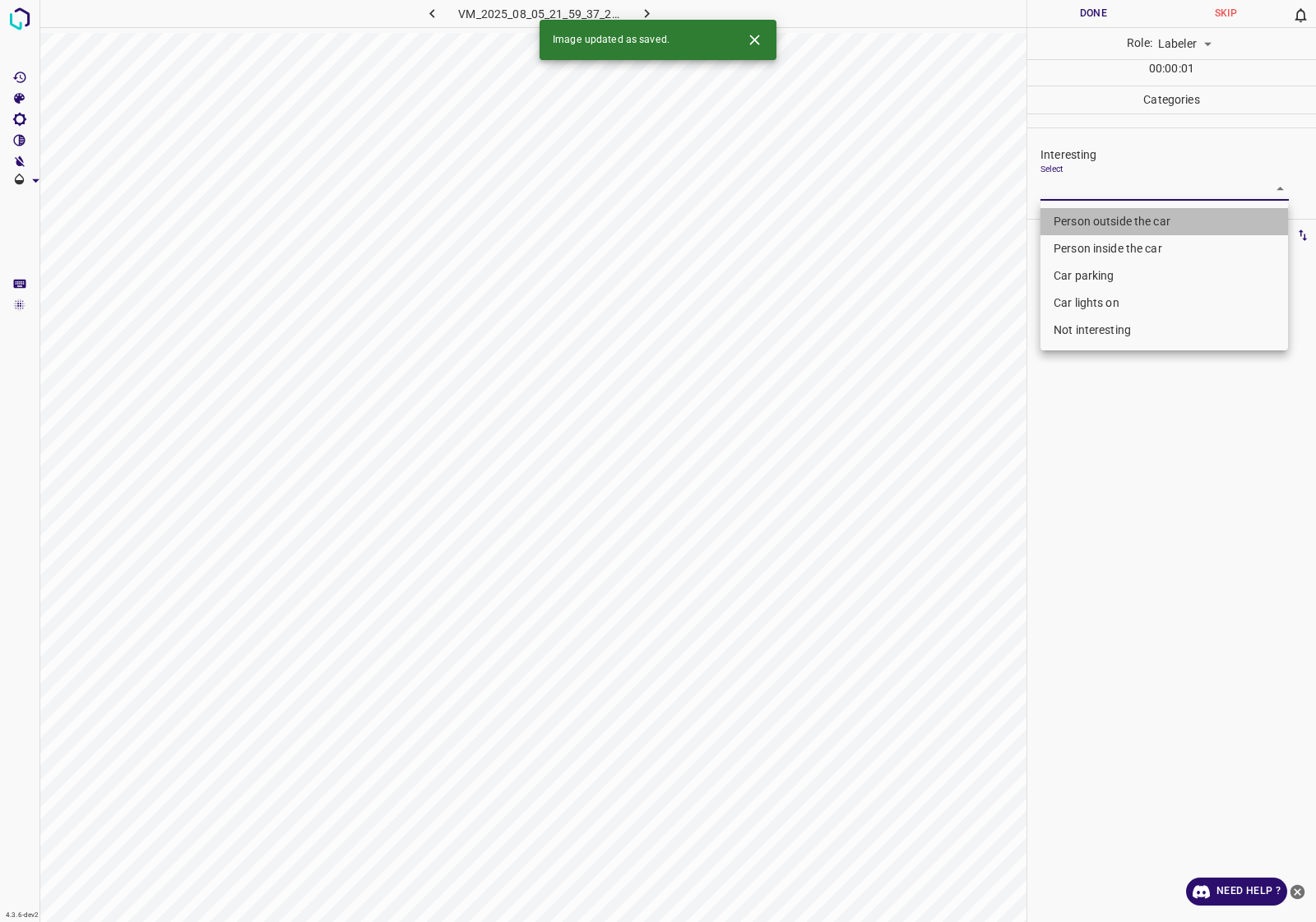
click at [1111, 218] on li "Person outside the car" at bounding box center [1164, 222] width 248 height 27
type input "Person outside the car"
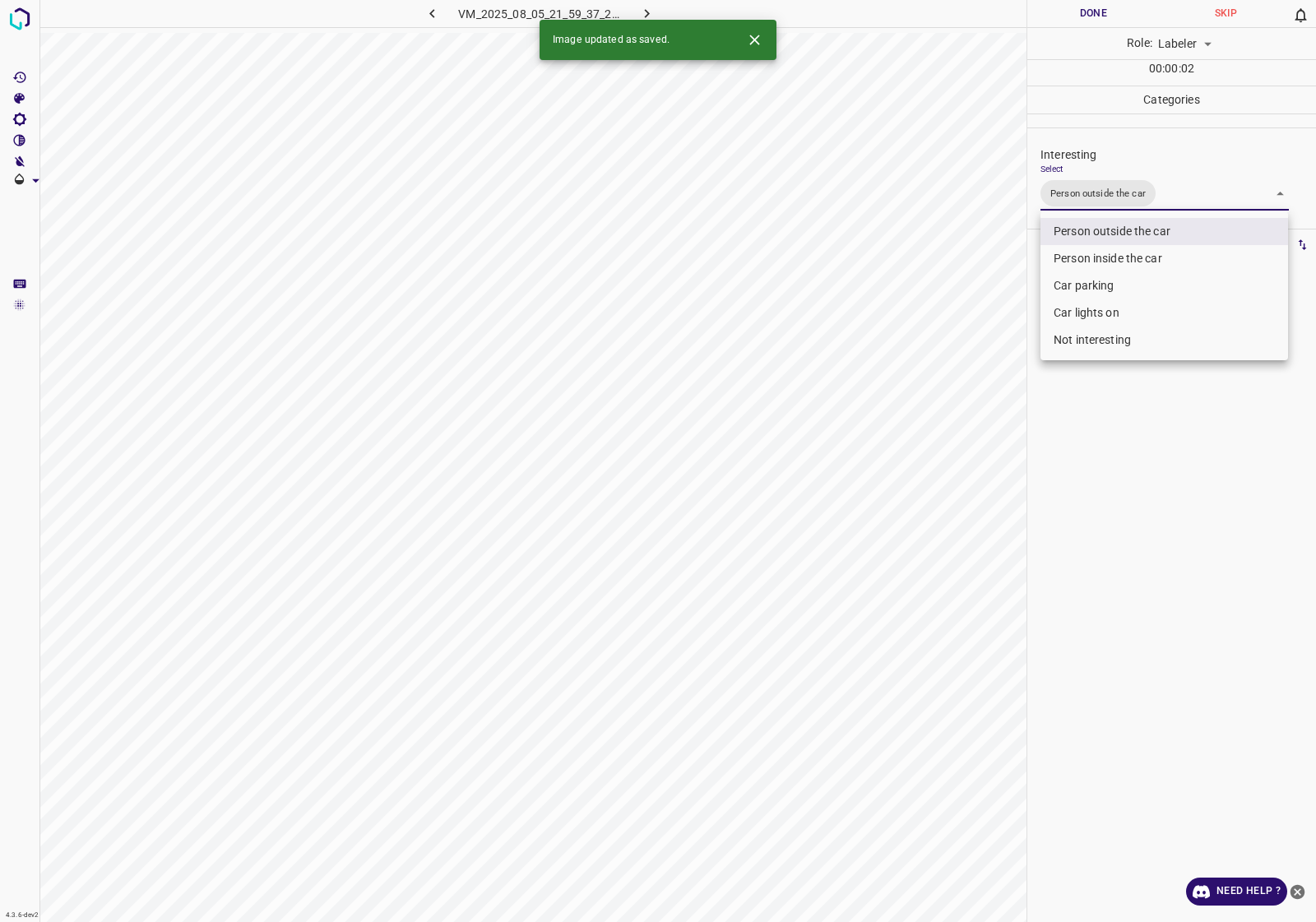
click at [1132, 402] on div at bounding box center [658, 461] width 1316 height 922
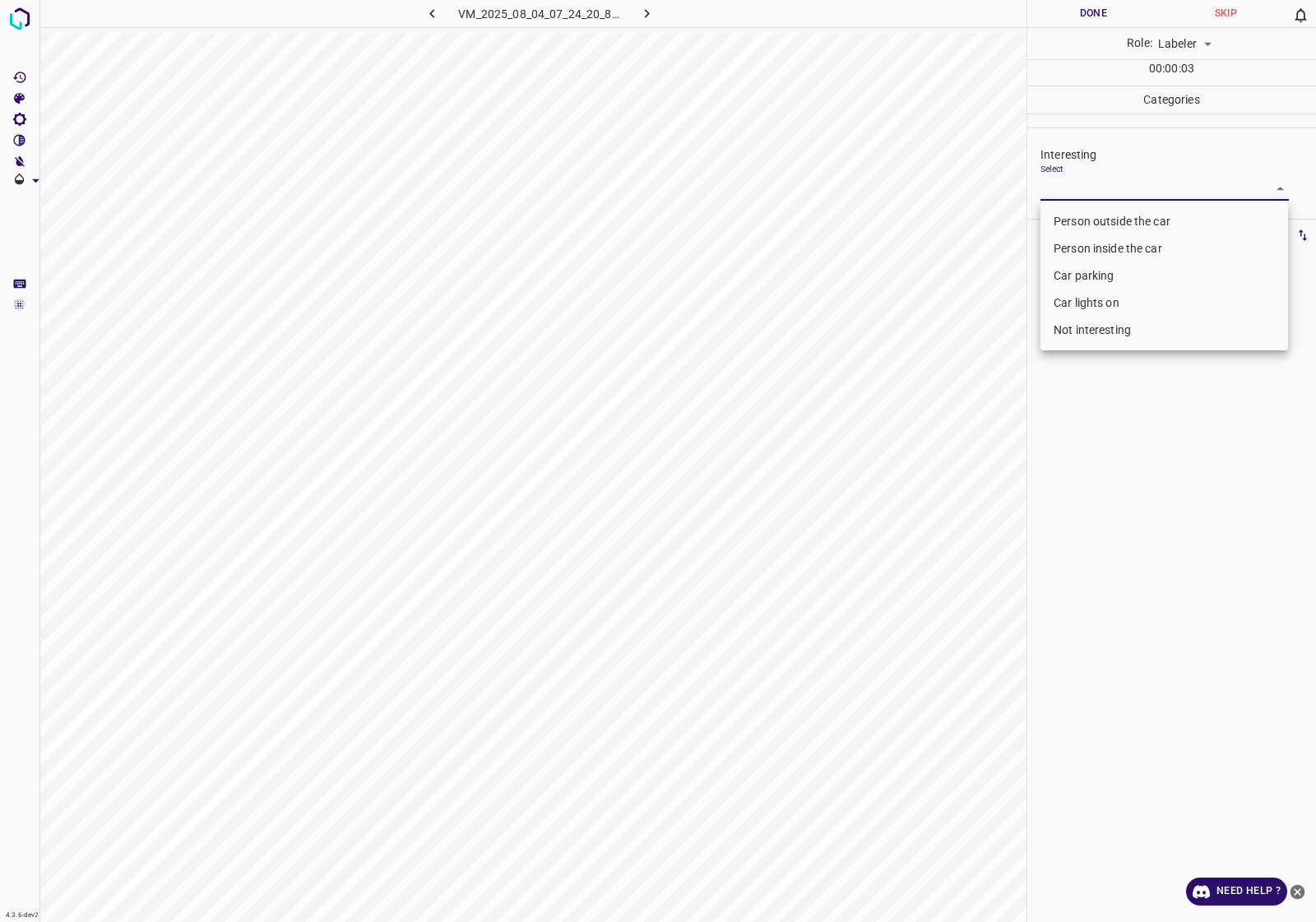
click at [1117, 182] on body "4.3.6-dev2 VM_2025_08_04_07_24_20_876_04.gif Done Skip 0 Role: Labeler labeler …" at bounding box center [658, 461] width 1316 height 922
click at [1108, 224] on li "Person outside the car" at bounding box center [1164, 222] width 248 height 27
type input "Person outside the car"
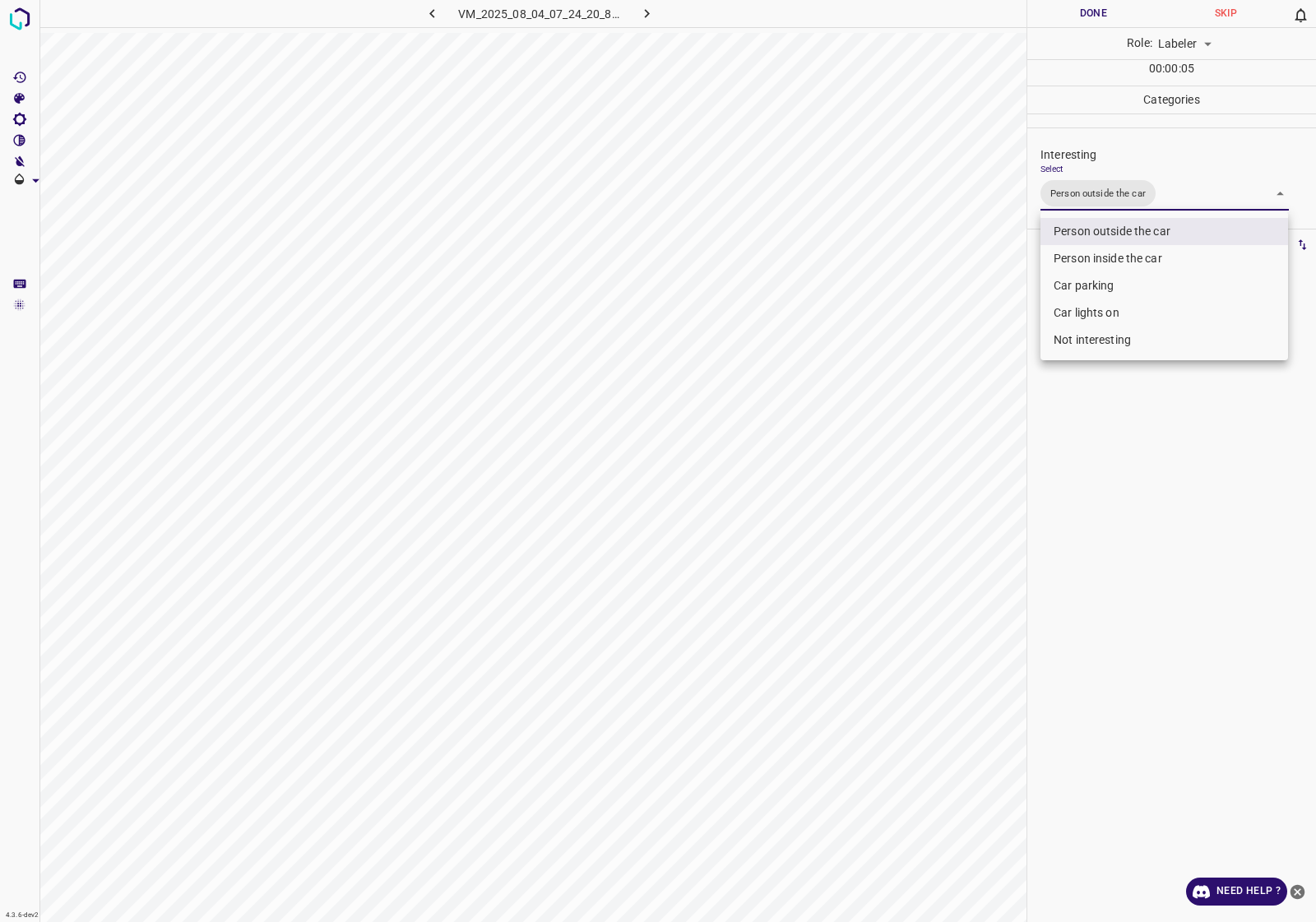
click at [1153, 504] on div at bounding box center [658, 461] width 1316 height 922
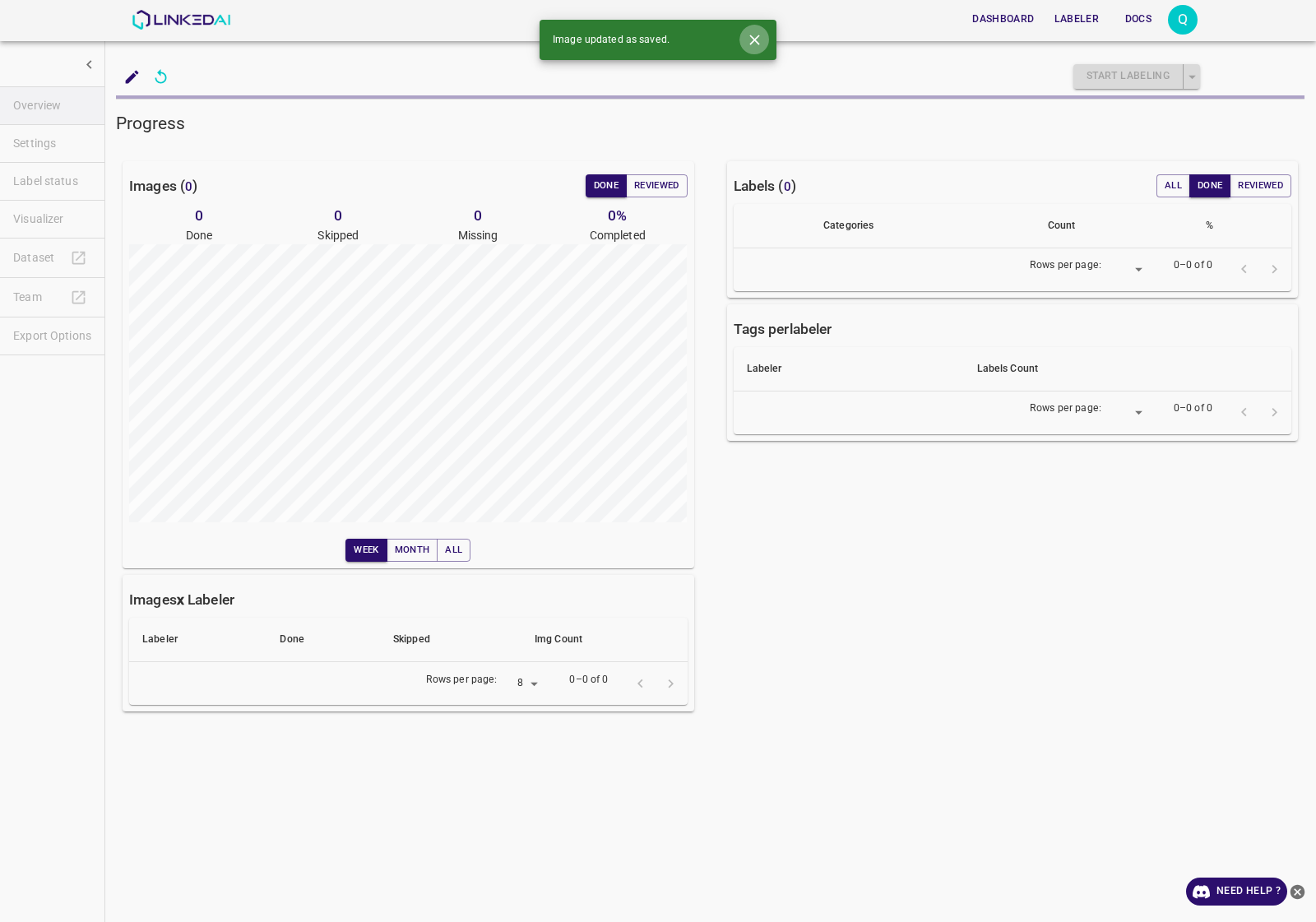
click at [758, 43] on icon "Close" at bounding box center [754, 39] width 10 height 10
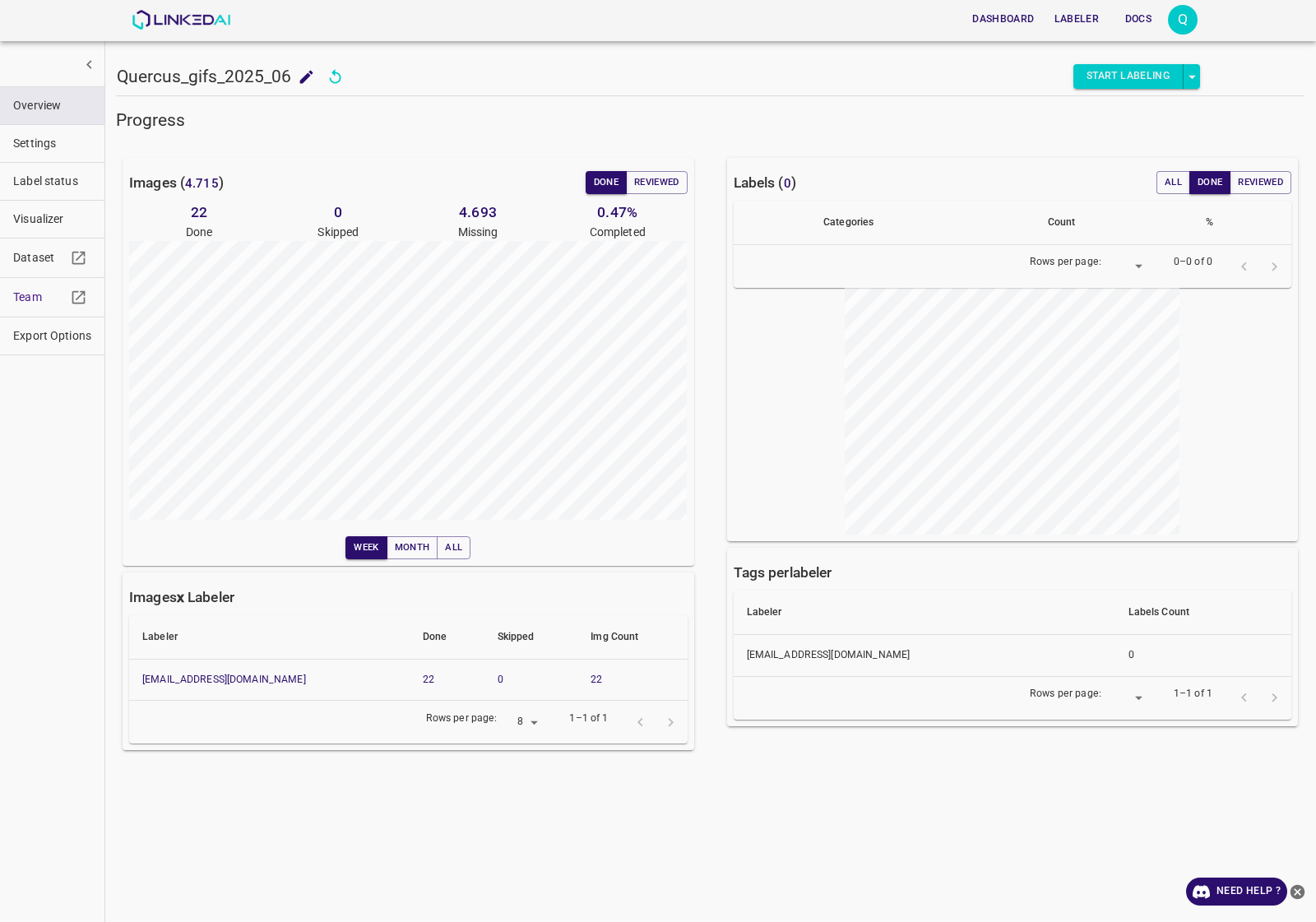
drag, startPoint x: 58, startPoint y: 334, endPoint x: 16, endPoint y: 301, distance: 53.4
click at [16, 301] on ul "Overview Settings Label status Visualizer Dataset Team Export Options" at bounding box center [52, 221] width 104 height 282
click at [17, 301] on span "Team" at bounding box center [40, 297] width 53 height 17
click at [56, 95] on button "Overview" at bounding box center [52, 105] width 104 height 37
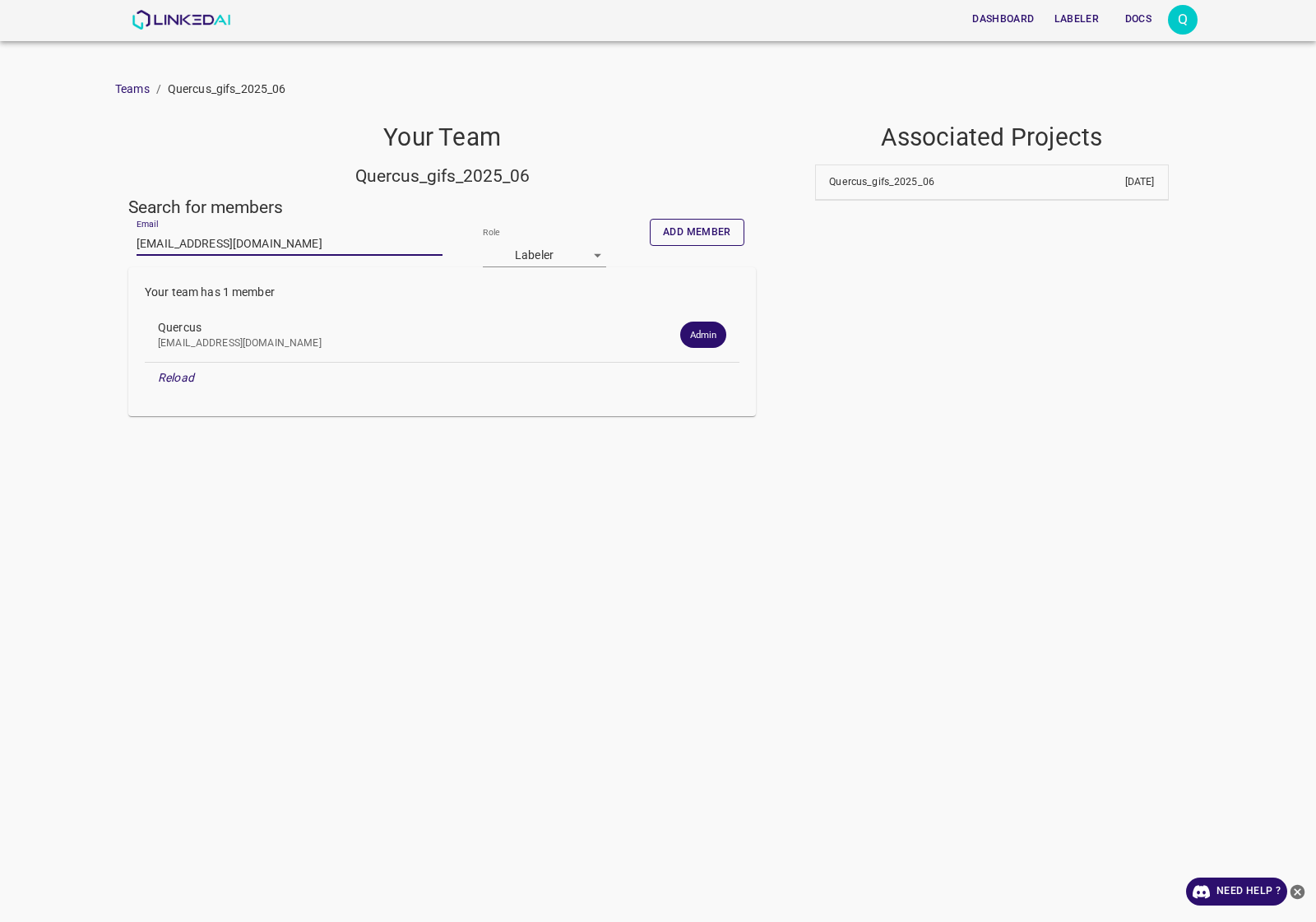
type input "[EMAIL_ADDRESS][DOMAIN_NAME]"
click at [659, 222] on button "Add member" at bounding box center [696, 232] width 94 height 27
